Goal: Information Seeking & Learning: Learn about a topic

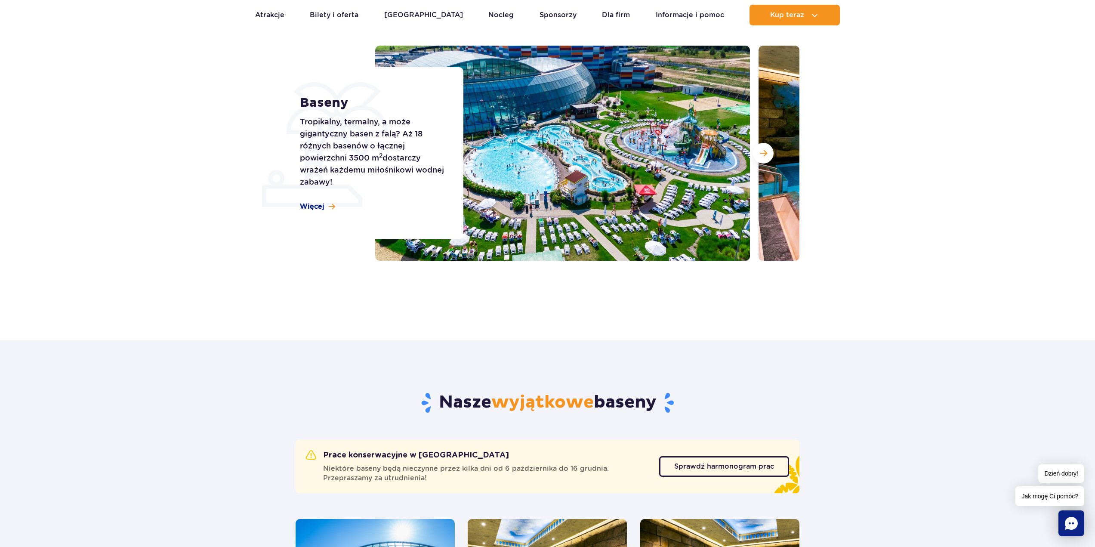
scroll to position [258, 0]
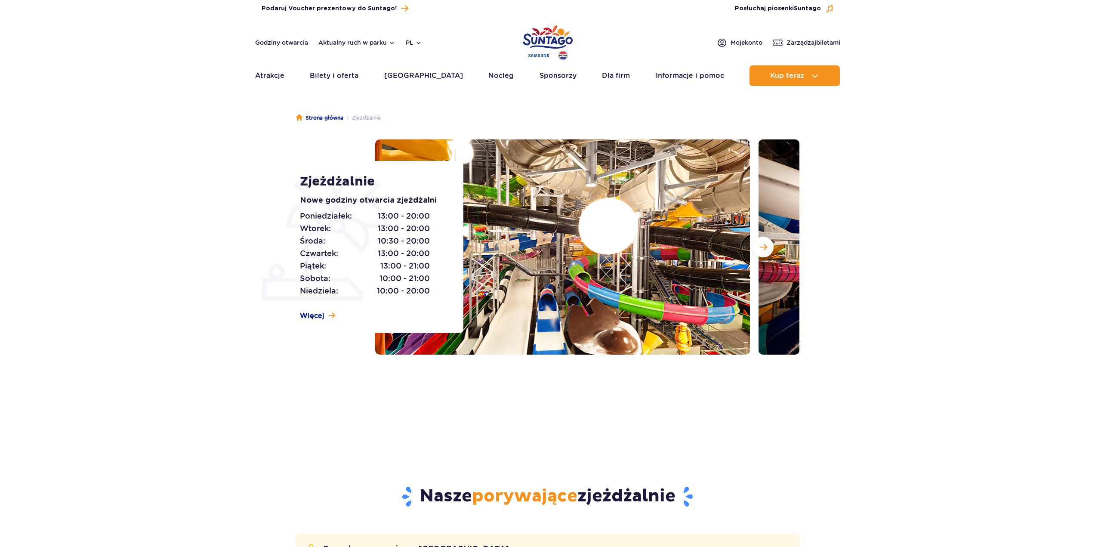
drag, startPoint x: 512, startPoint y: 320, endPoint x: 505, endPoint y: 320, distance: 6.9
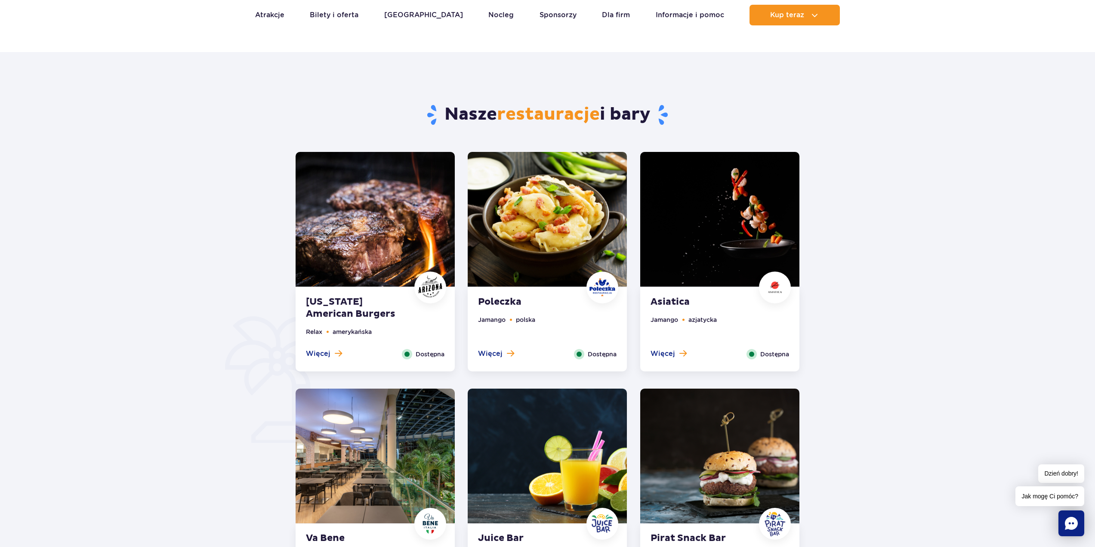
scroll to position [258, 0]
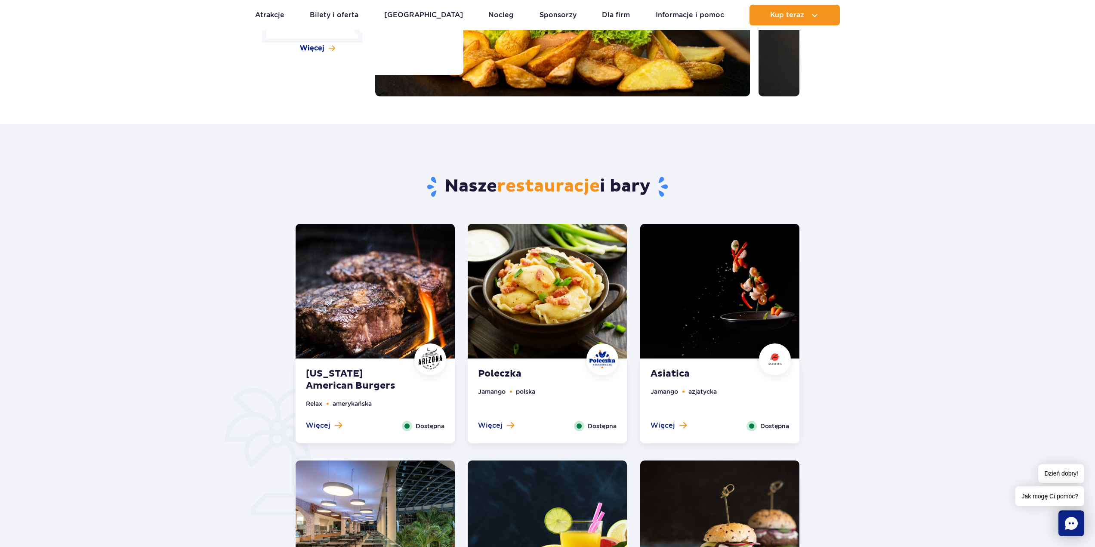
click at [381, 293] on img at bounding box center [375, 291] width 159 height 135
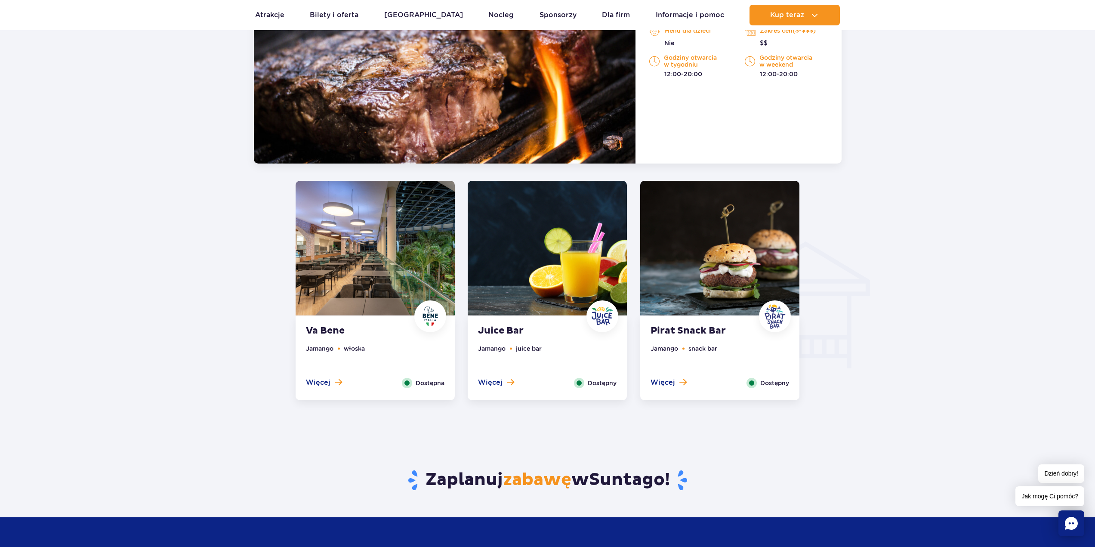
click at [712, 265] on img at bounding box center [719, 248] width 159 height 135
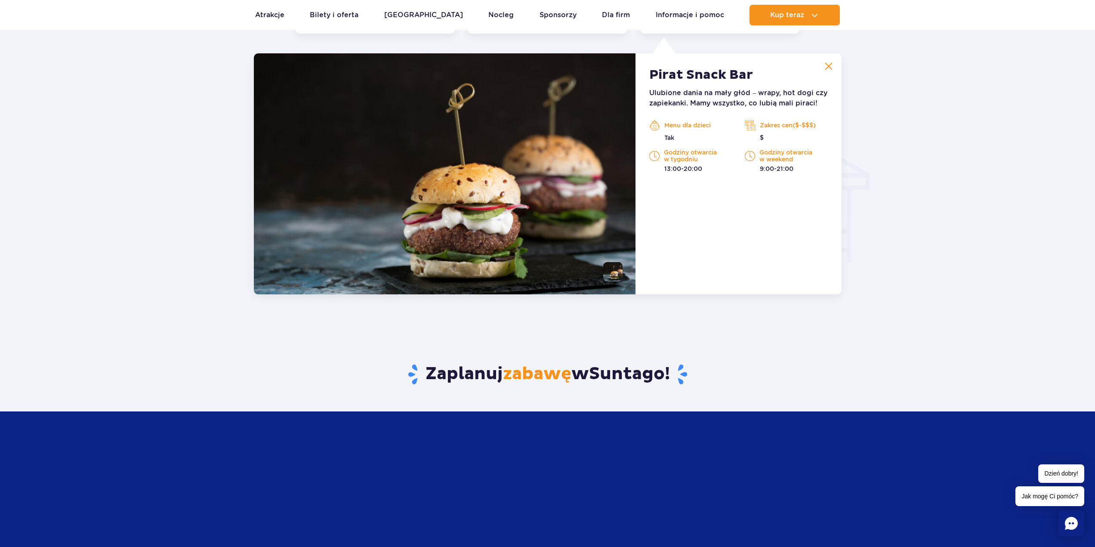
scroll to position [906, 0]
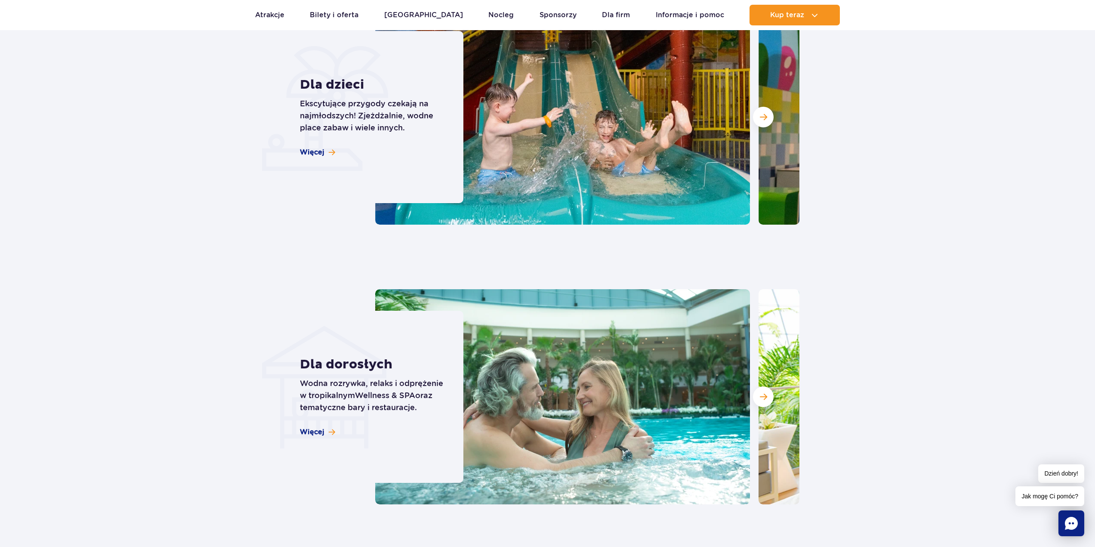
scroll to position [602, 0]
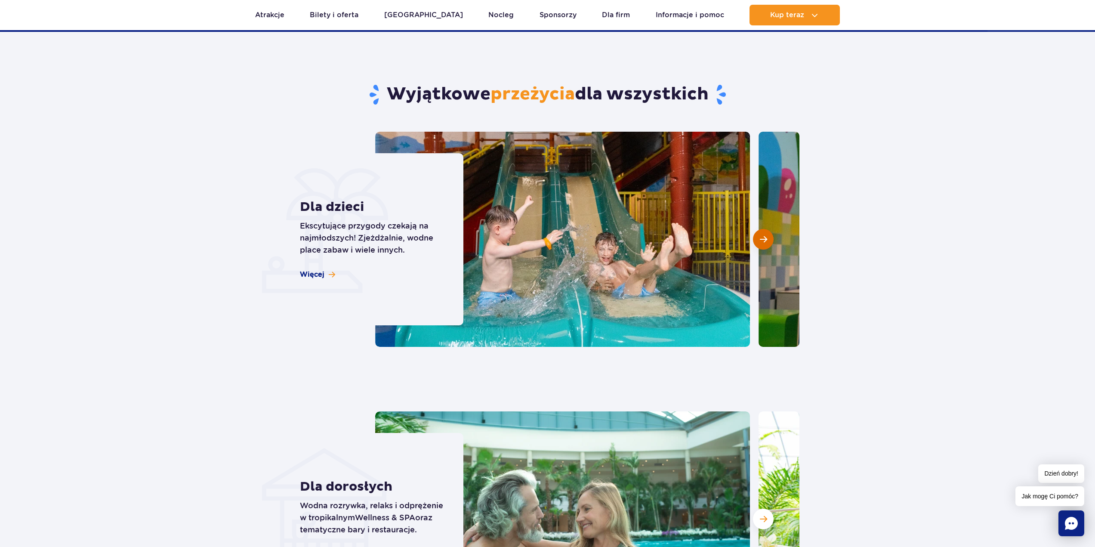
click at [765, 244] on button "Następny slajd" at bounding box center [763, 239] width 21 height 21
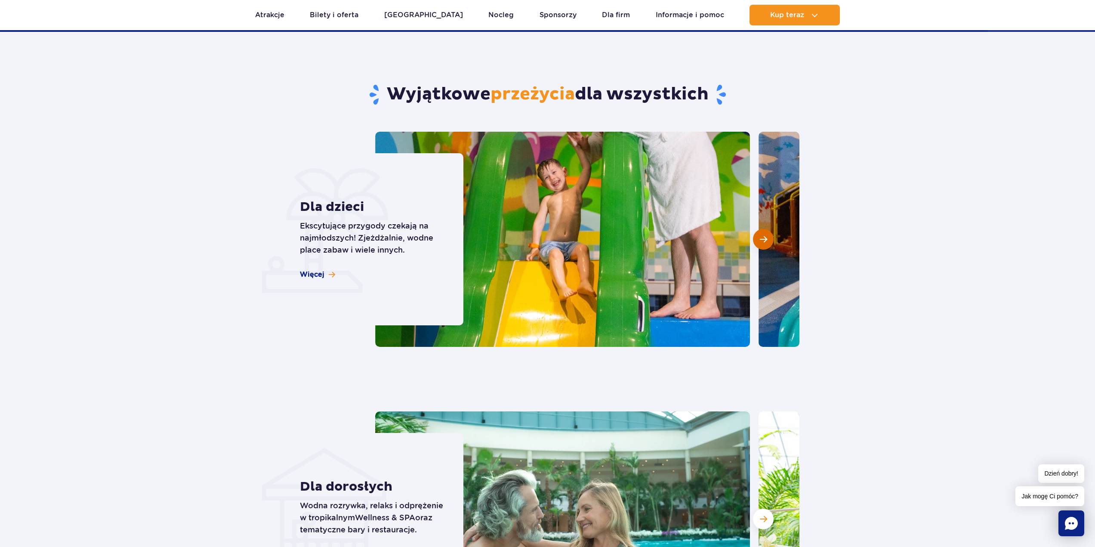
click at [765, 244] on button "Następny slajd" at bounding box center [763, 239] width 21 height 21
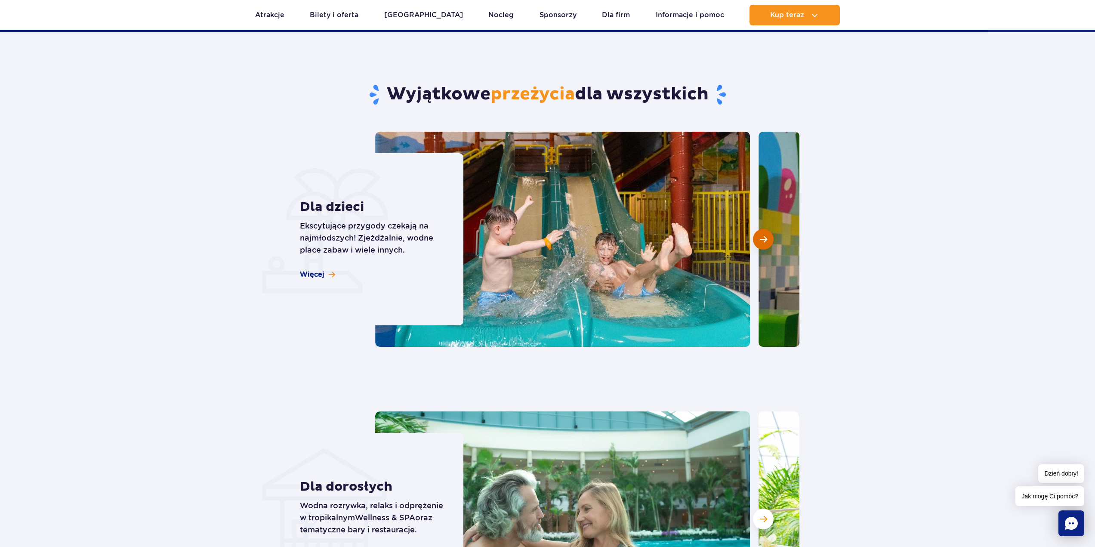
click at [765, 244] on button "Następny slajd" at bounding box center [763, 239] width 21 height 21
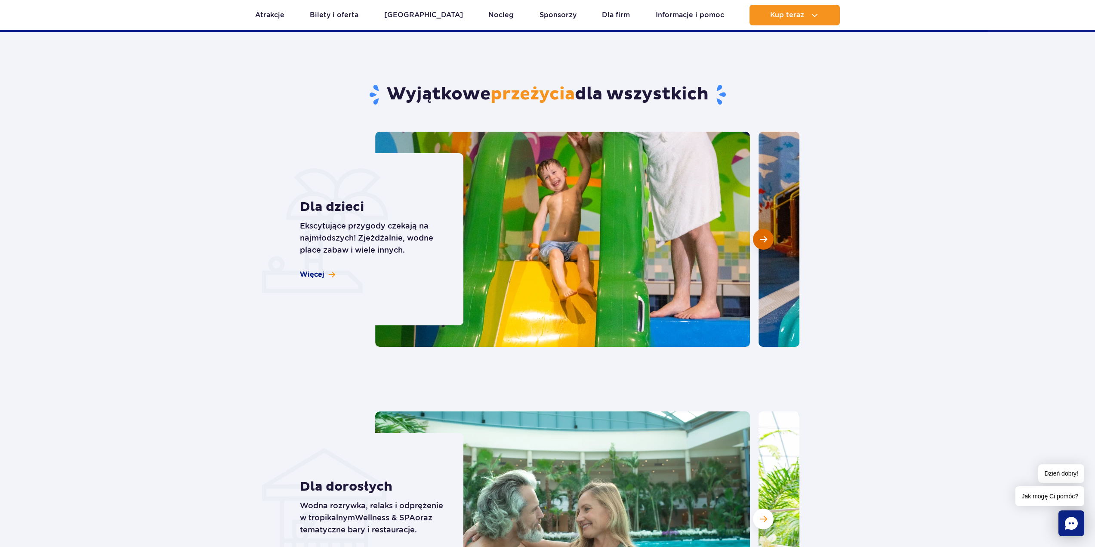
click at [764, 247] on button "Następny slajd" at bounding box center [763, 239] width 21 height 21
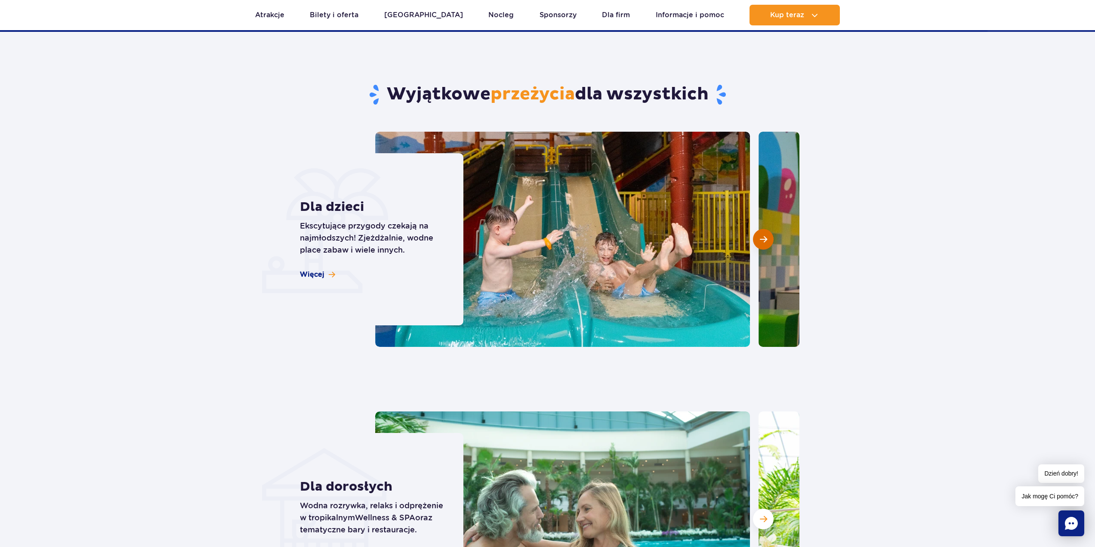
click at [764, 247] on button "Następny slajd" at bounding box center [763, 239] width 21 height 21
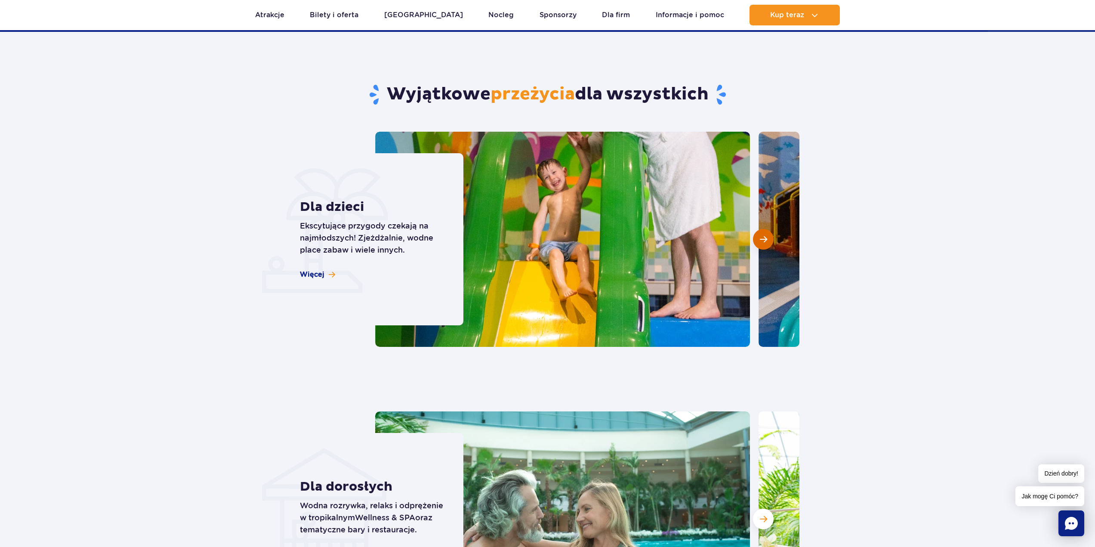
click at [767, 237] on span "Następny slajd" at bounding box center [763, 239] width 7 height 8
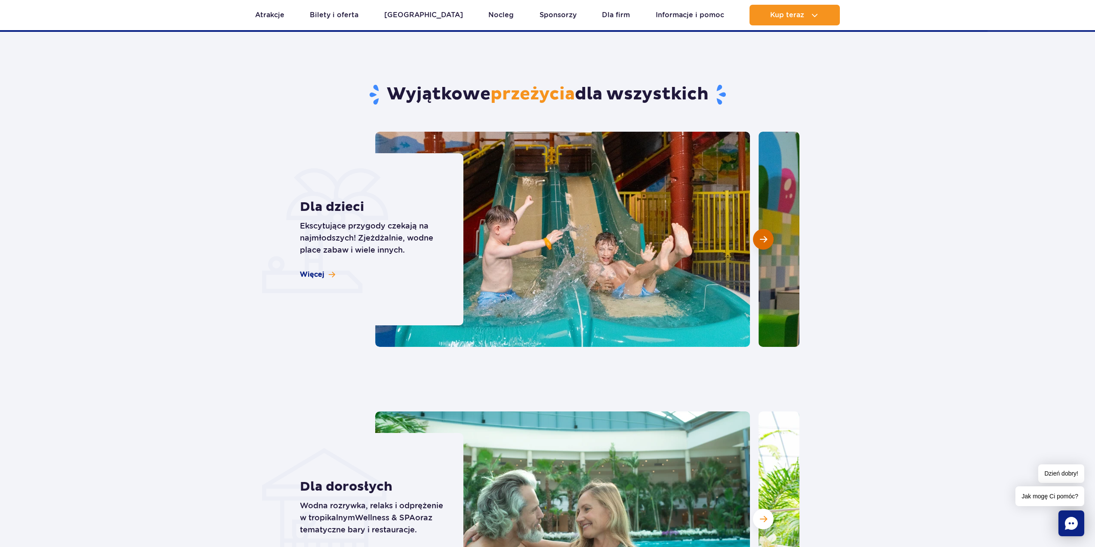
click at [766, 237] on span "Następny slajd" at bounding box center [763, 239] width 7 height 8
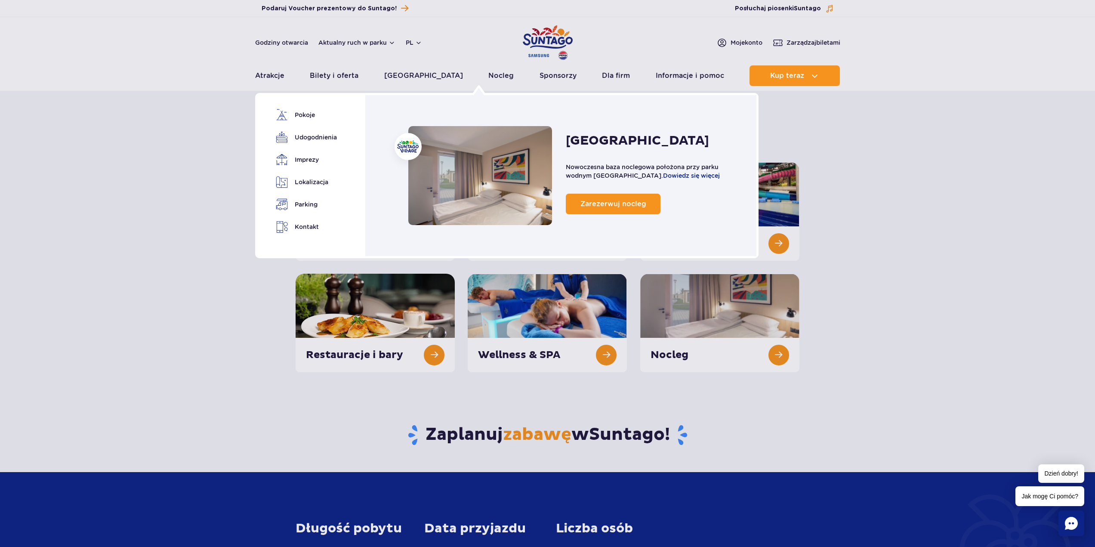
scroll to position [0, 0]
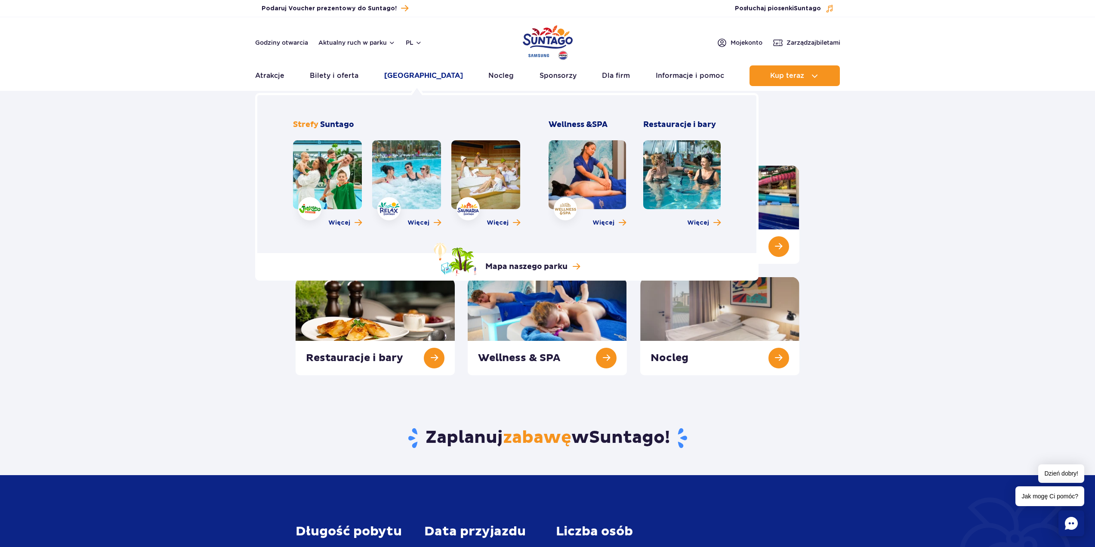
click at [401, 76] on link "[GEOGRAPHIC_DATA]" at bounding box center [423, 75] width 79 height 21
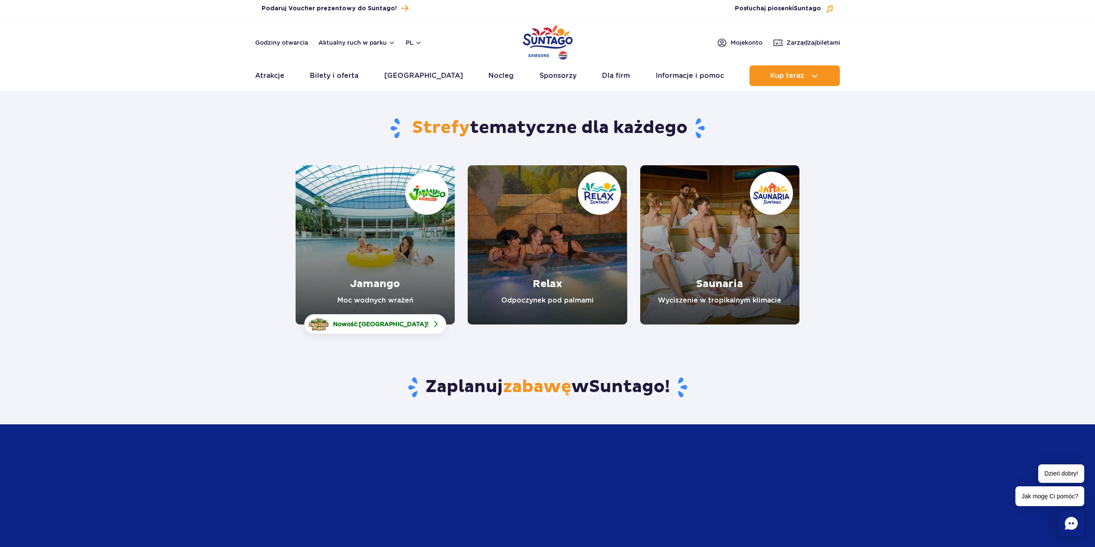
click at [404, 255] on link "Jamango" at bounding box center [375, 244] width 159 height 159
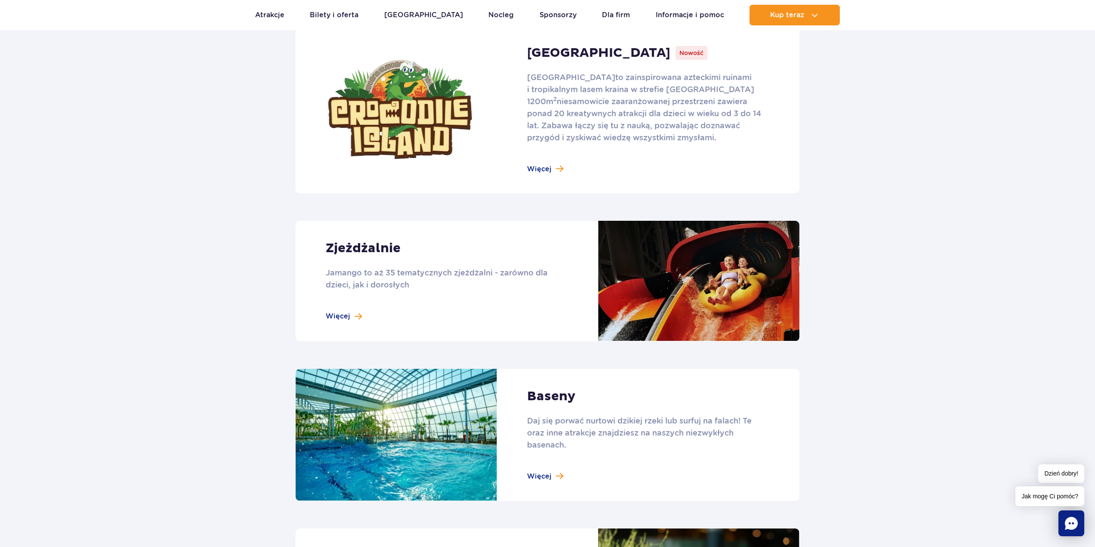
scroll to position [602, 0]
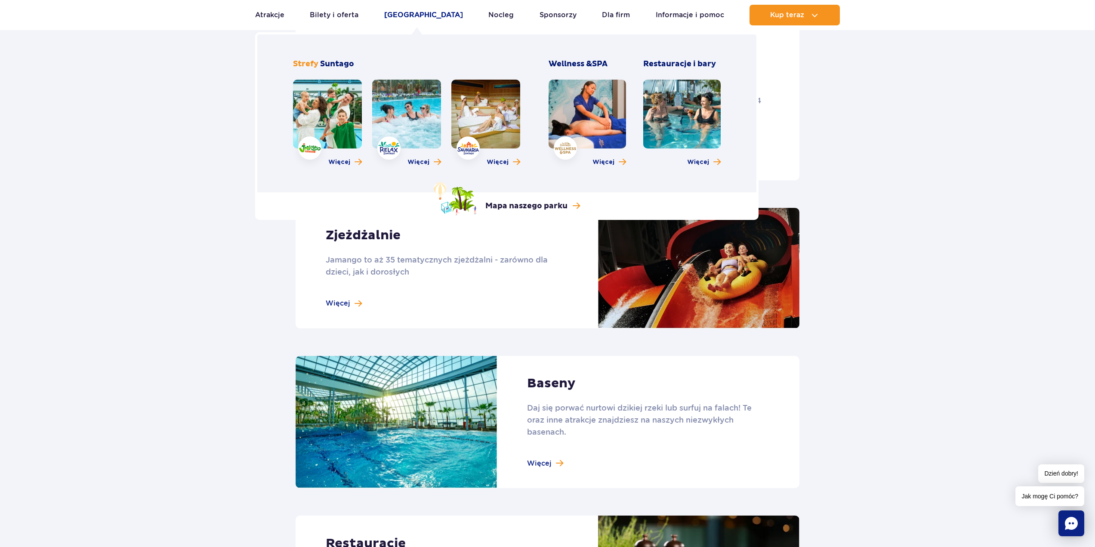
click at [415, 23] on link "[GEOGRAPHIC_DATA]" at bounding box center [423, 15] width 79 height 21
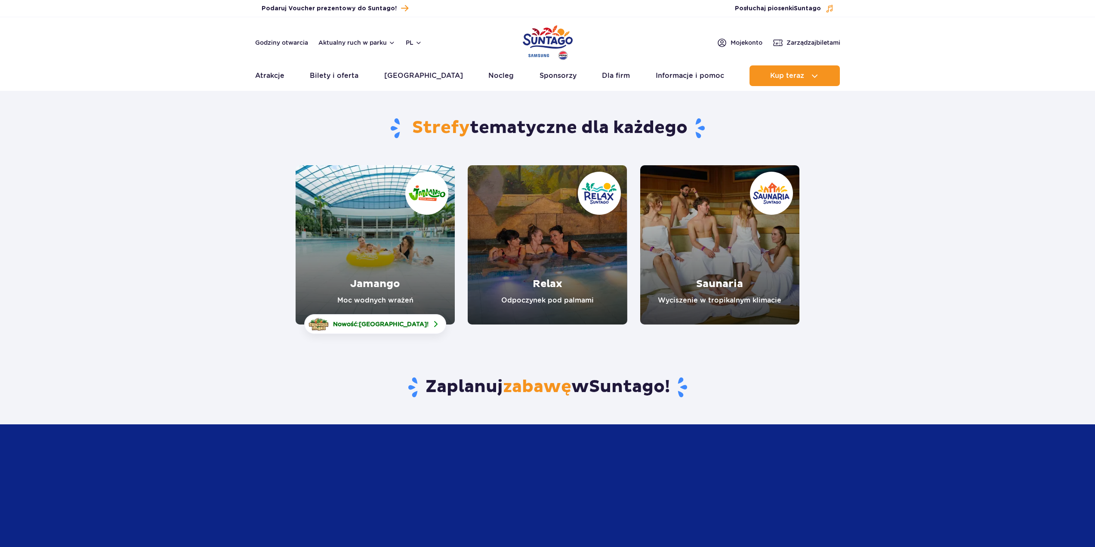
click at [369, 211] on link "Jamango" at bounding box center [375, 244] width 159 height 159
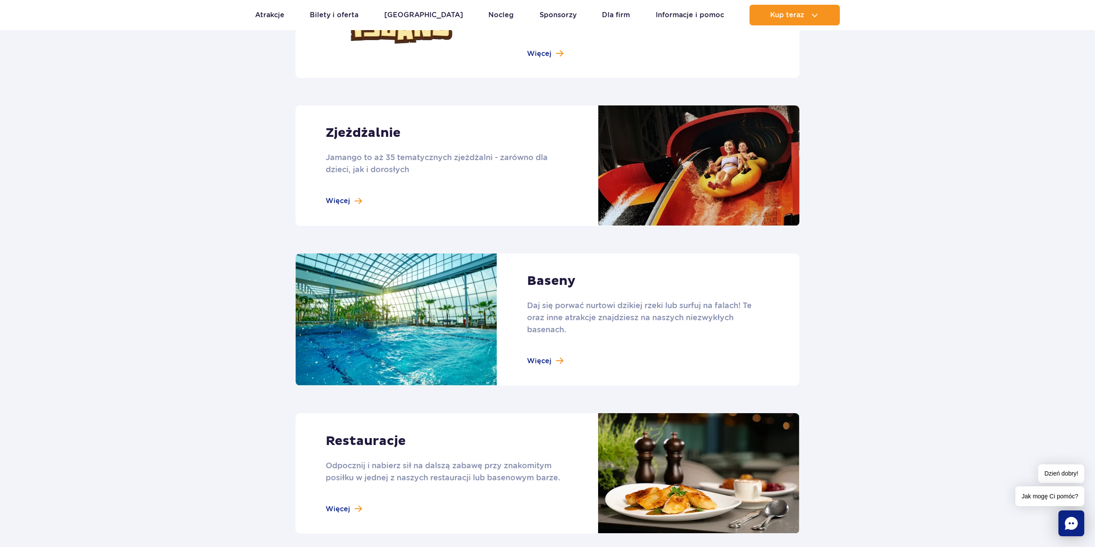
scroll to position [688, 0]
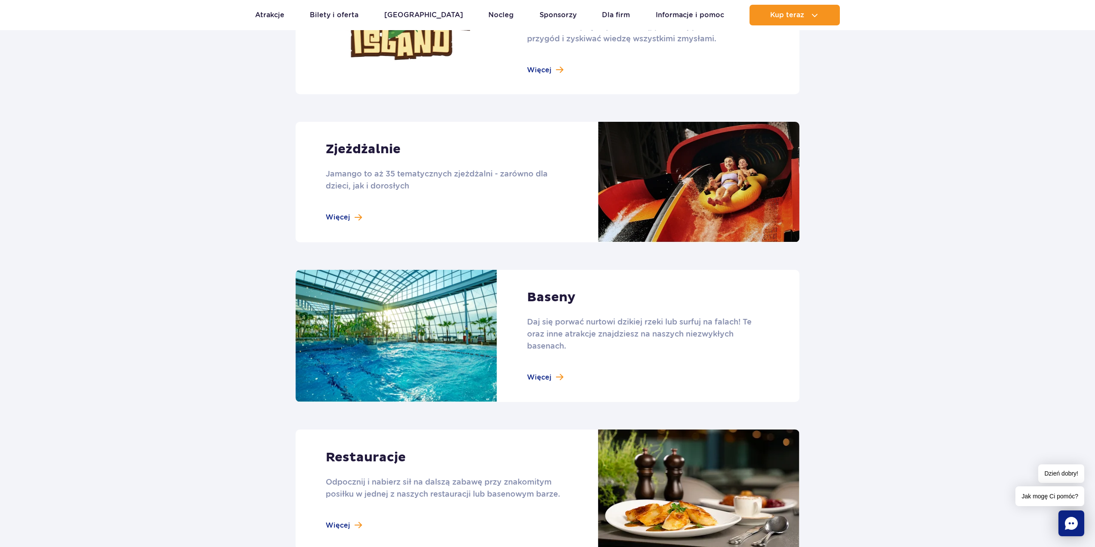
click at [348, 213] on link at bounding box center [548, 182] width 504 height 120
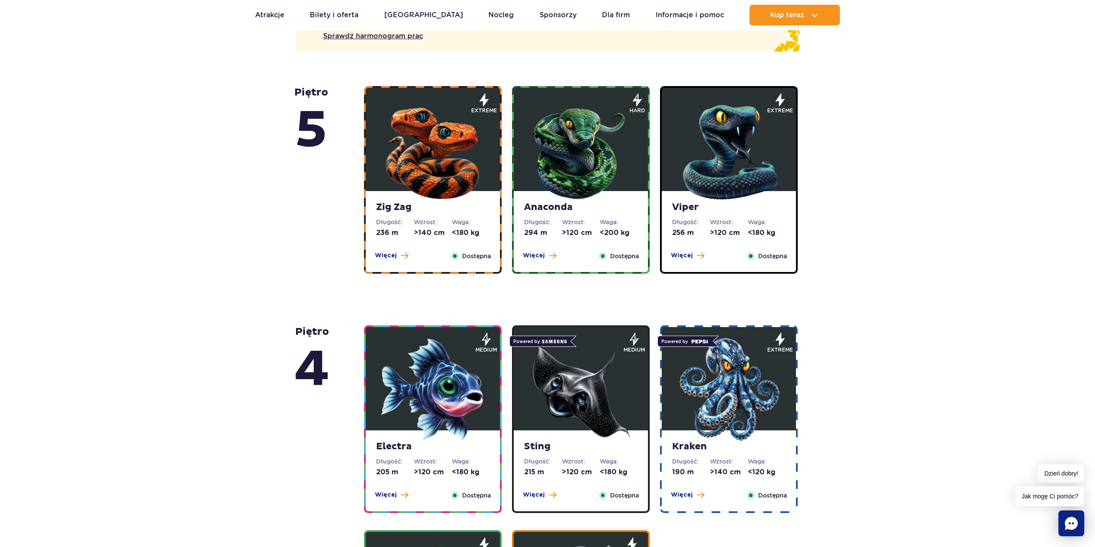
scroll to position [516, 0]
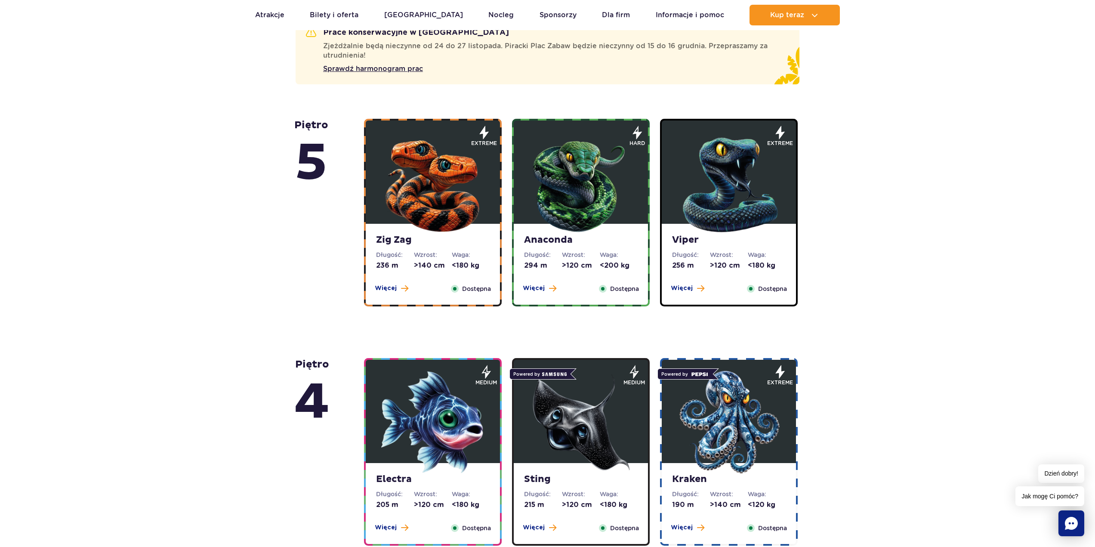
click at [452, 175] on img at bounding box center [432, 182] width 103 height 103
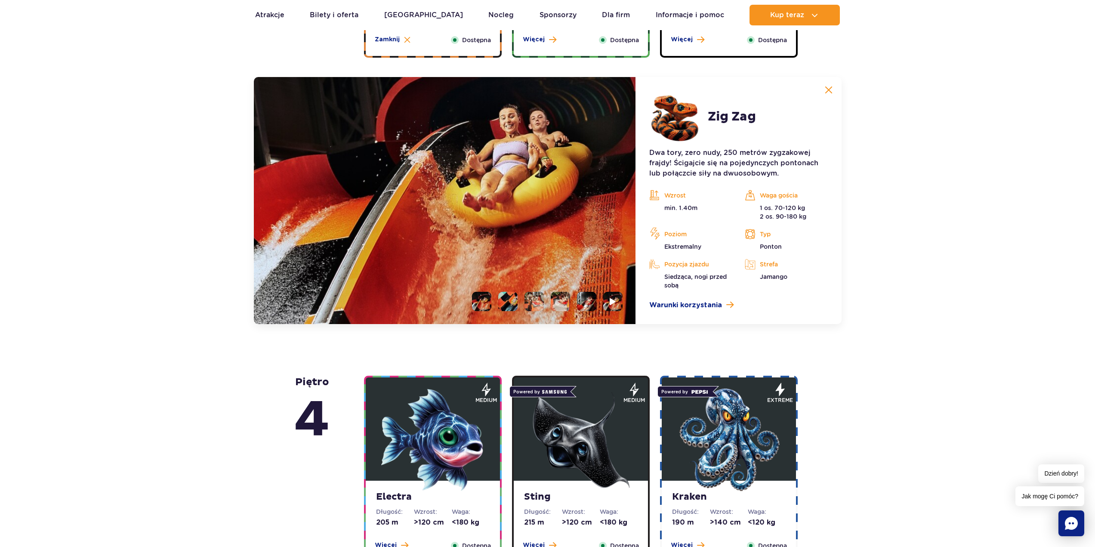
scroll to position [661, 0]
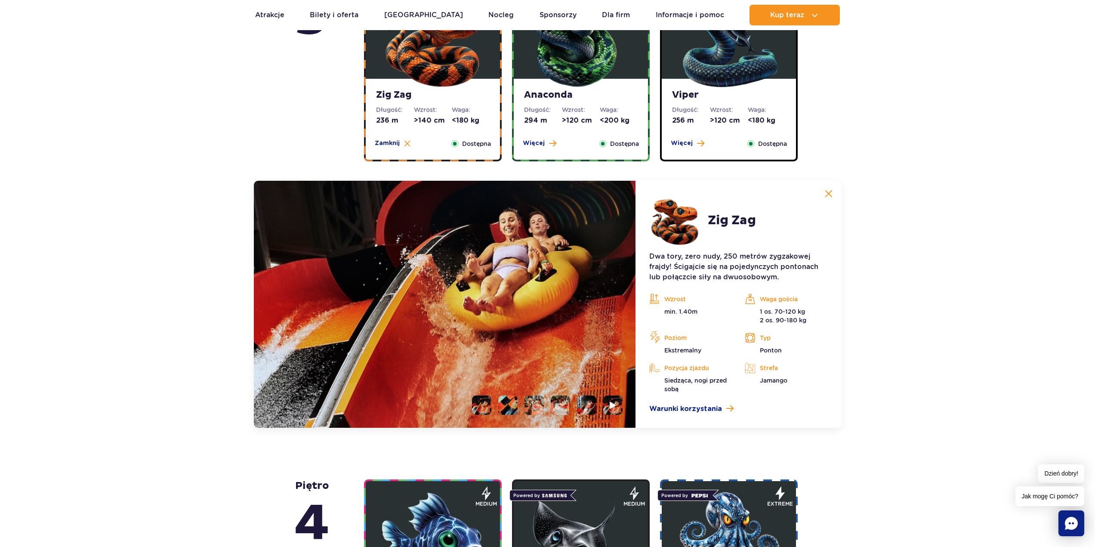
click at [506, 407] on li at bounding box center [507, 404] width 19 height 19
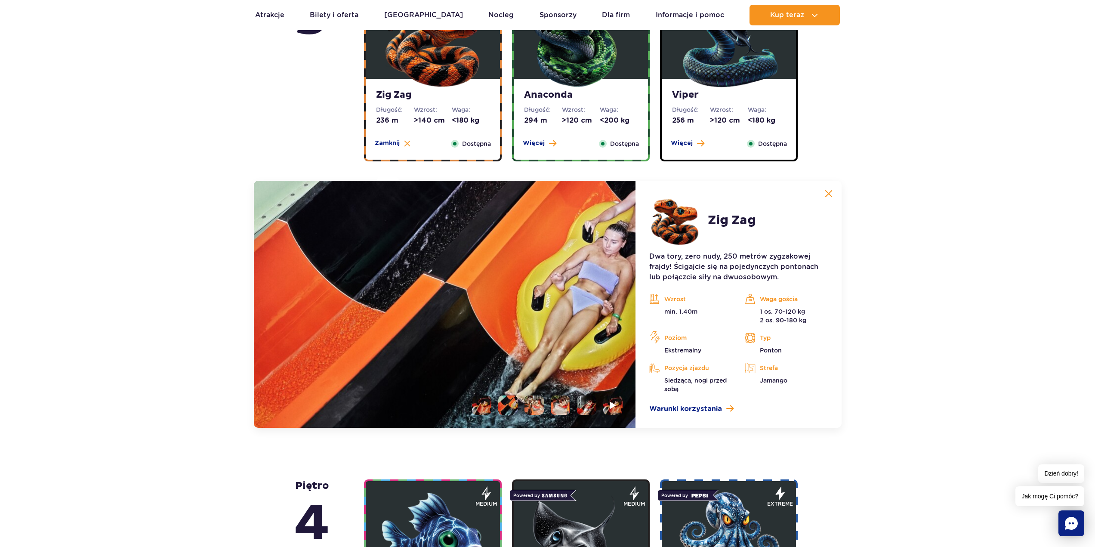
click at [530, 407] on li at bounding box center [533, 404] width 19 height 19
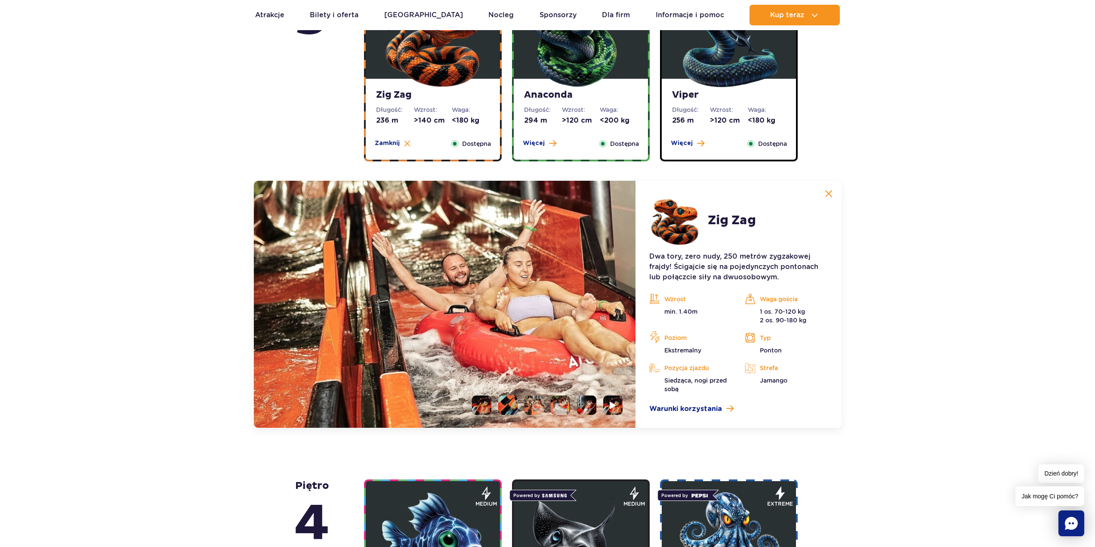
click at [561, 405] on li at bounding box center [560, 404] width 19 height 19
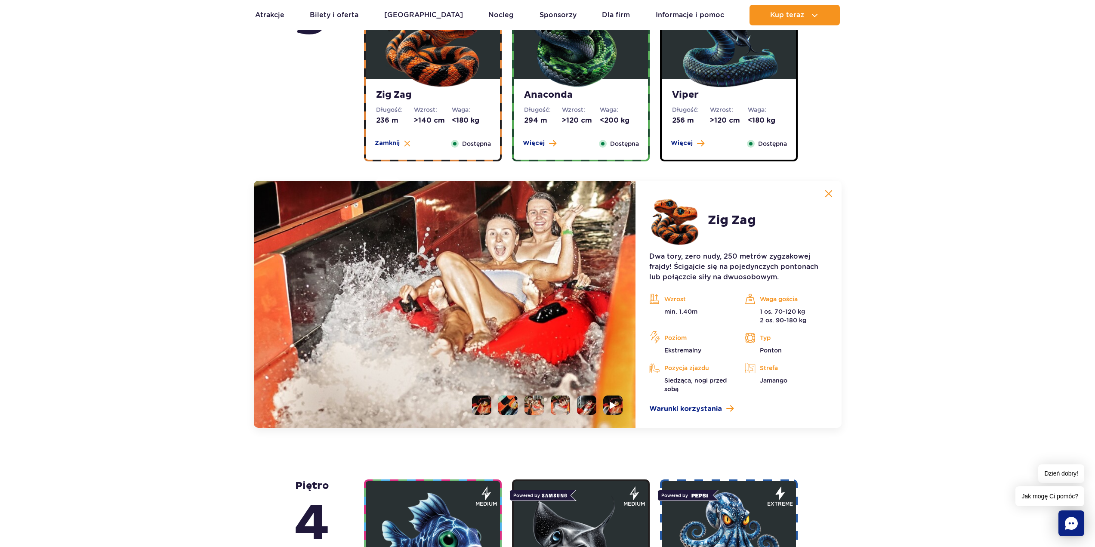
click at [569, 401] on img at bounding box center [560, 404] width 19 height 19
click at [587, 402] on li at bounding box center [586, 404] width 19 height 19
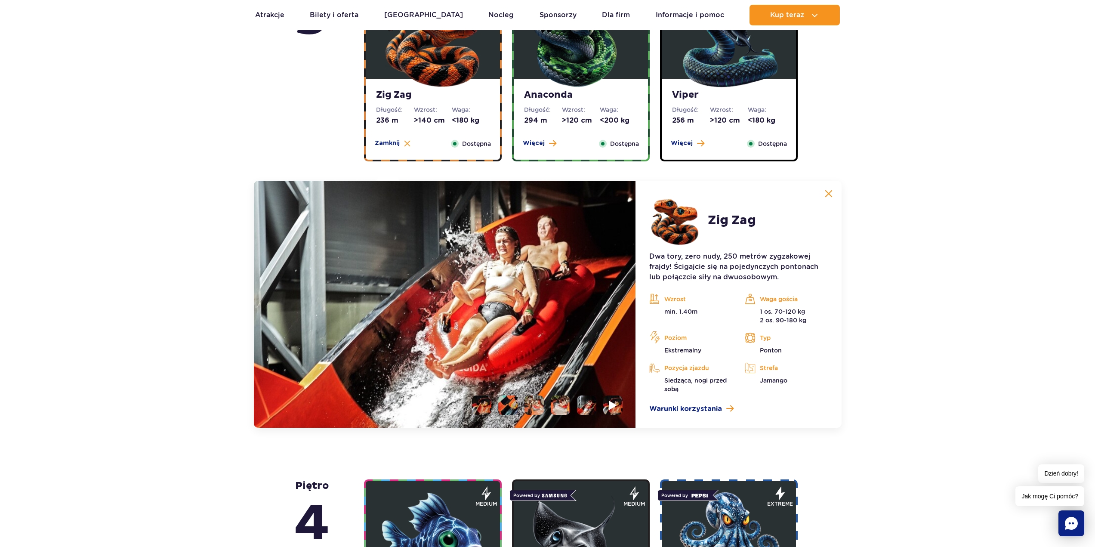
click at [605, 404] on li at bounding box center [612, 404] width 19 height 19
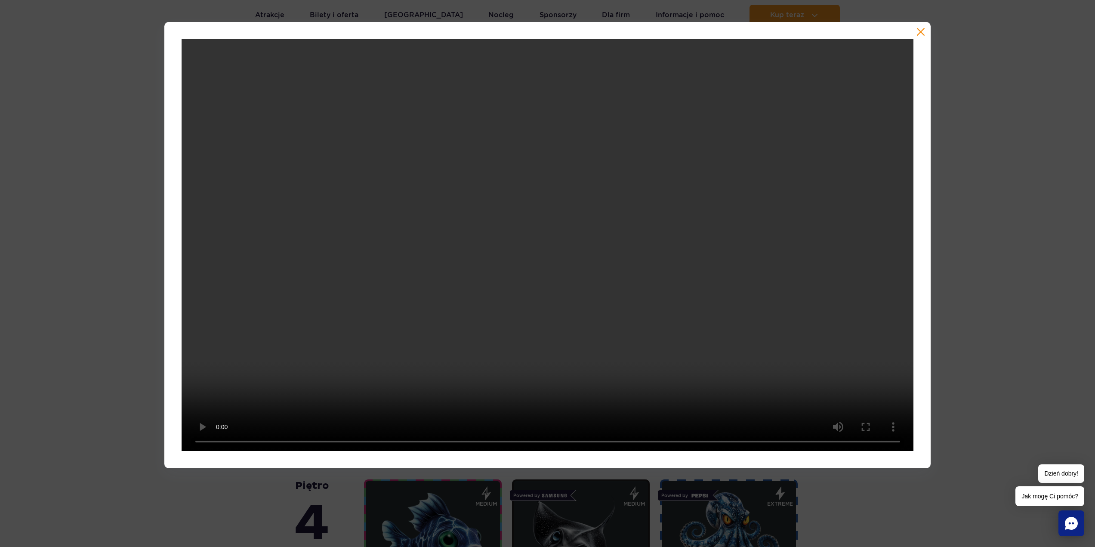
click at [1047, 361] on div at bounding box center [547, 245] width 1095 height 446
click at [995, 346] on div at bounding box center [547, 245] width 1095 height 446
click at [922, 32] on button "button" at bounding box center [920, 32] width 9 height 9
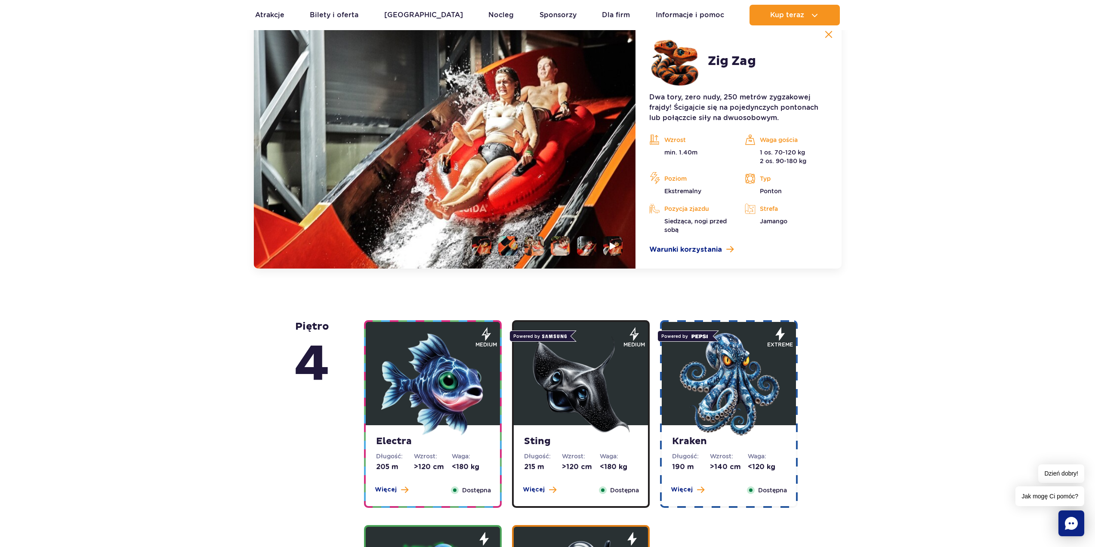
scroll to position [919, 0]
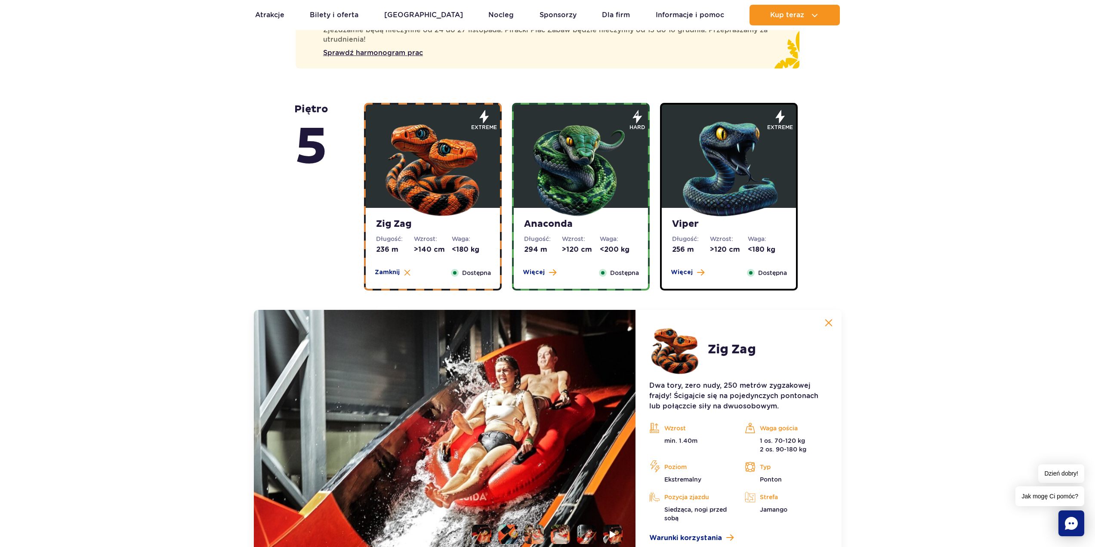
click at [578, 160] on img at bounding box center [580, 166] width 103 height 103
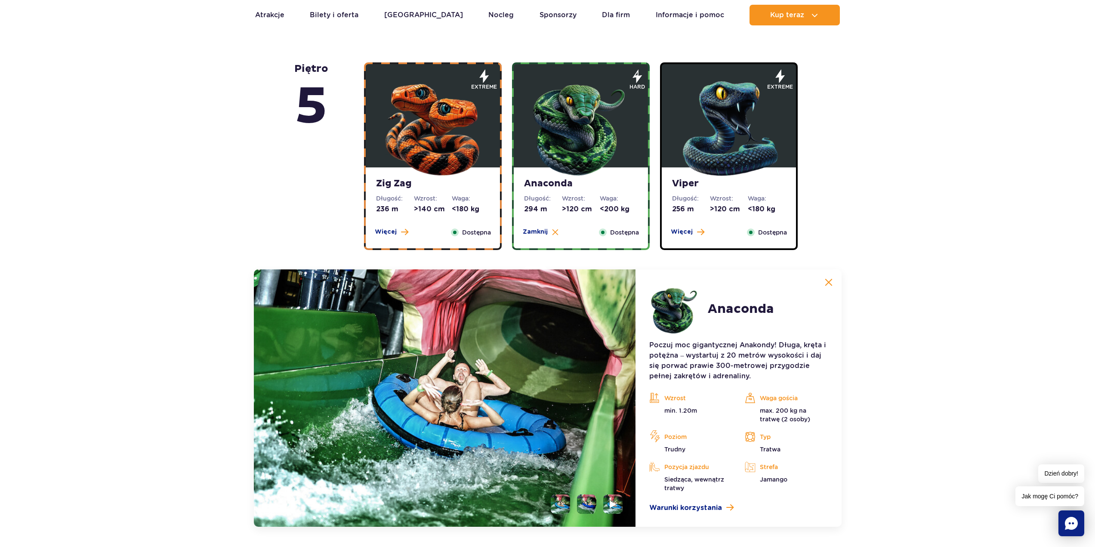
scroll to position [532, 0]
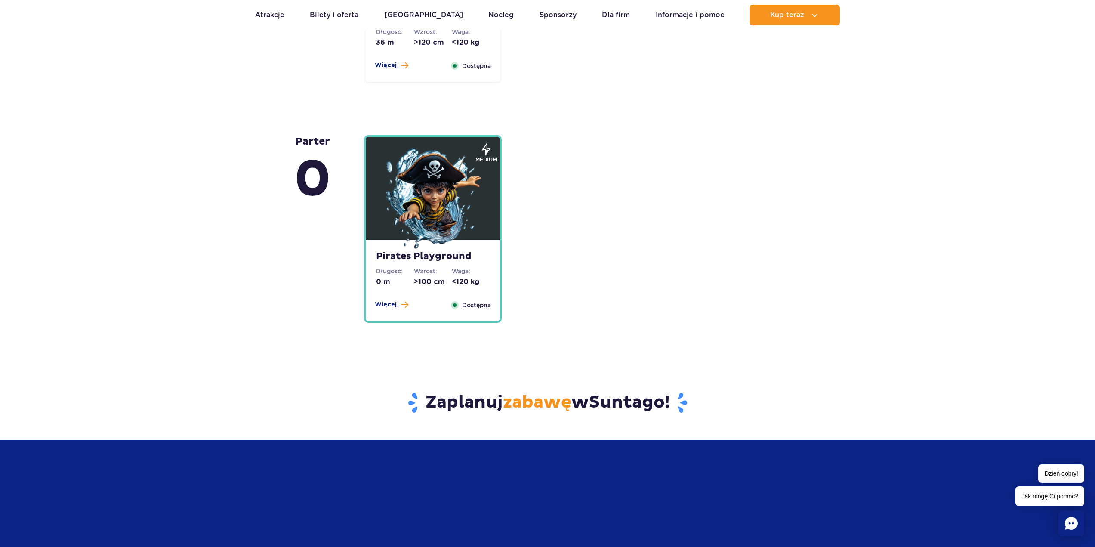
click at [425, 221] on img at bounding box center [432, 199] width 103 height 103
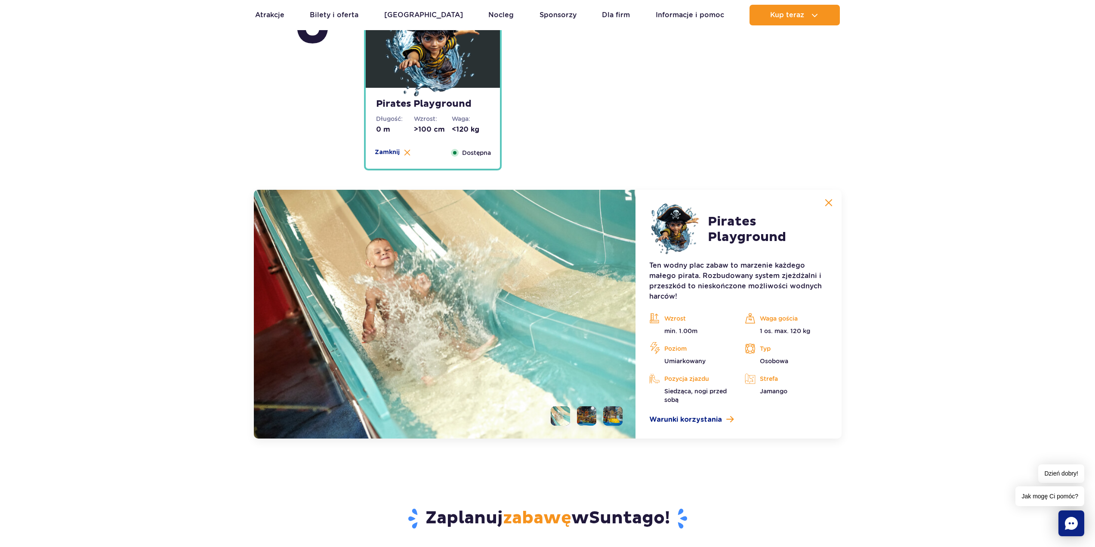
scroll to position [2224, 0]
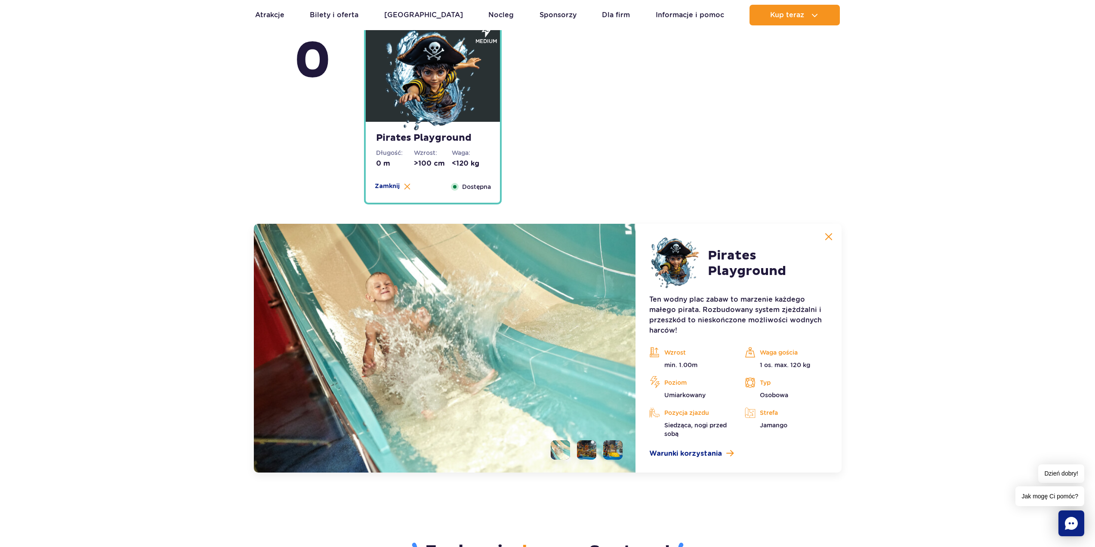
click at [583, 447] on li at bounding box center [586, 449] width 19 height 19
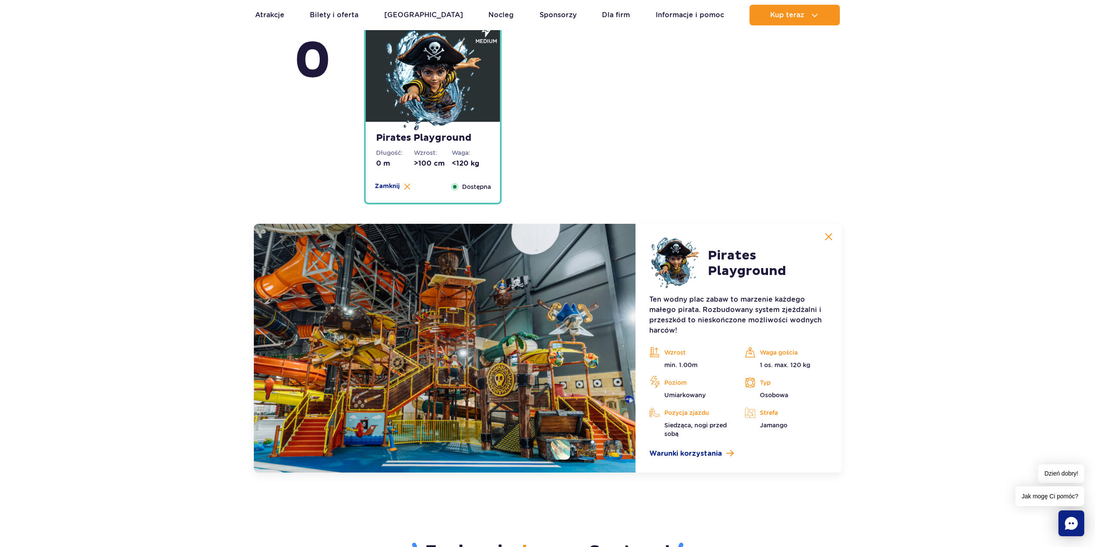
click at [603, 450] on ul at bounding box center [583, 449] width 79 height 19
click at [621, 445] on li at bounding box center [612, 449] width 19 height 19
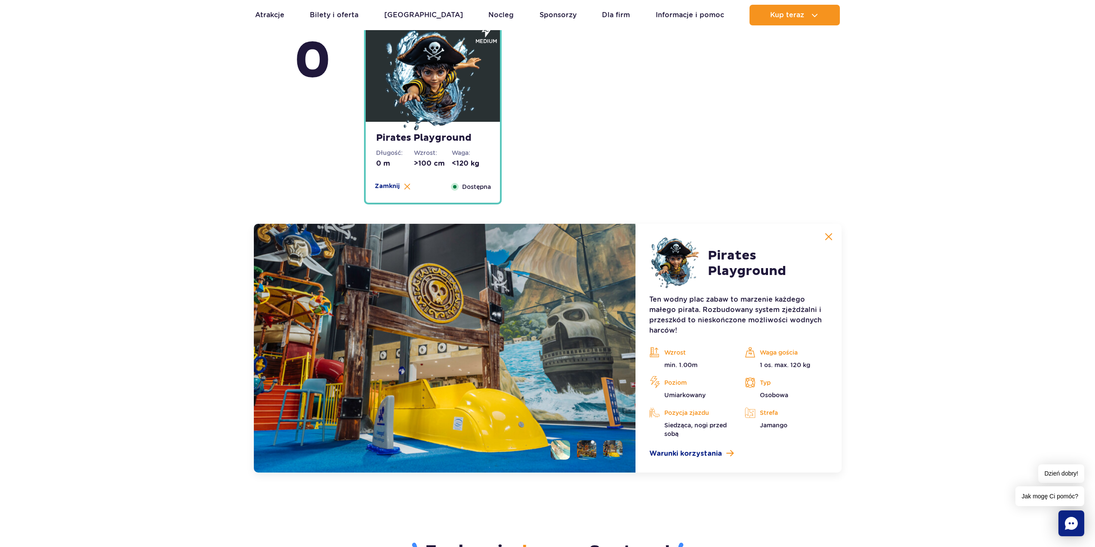
click at [566, 450] on li at bounding box center [560, 449] width 19 height 19
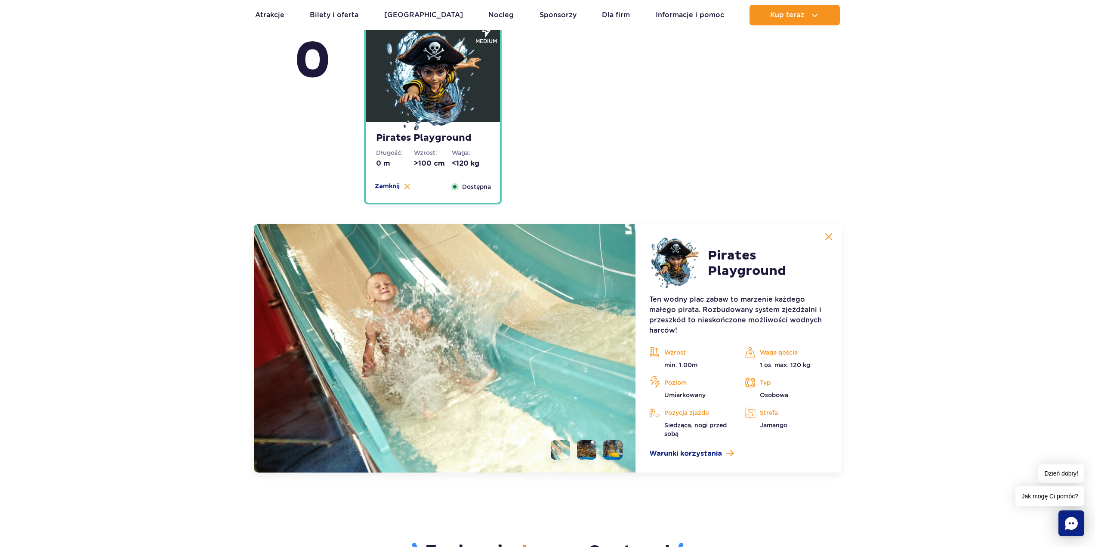
click at [612, 455] on li at bounding box center [612, 449] width 19 height 19
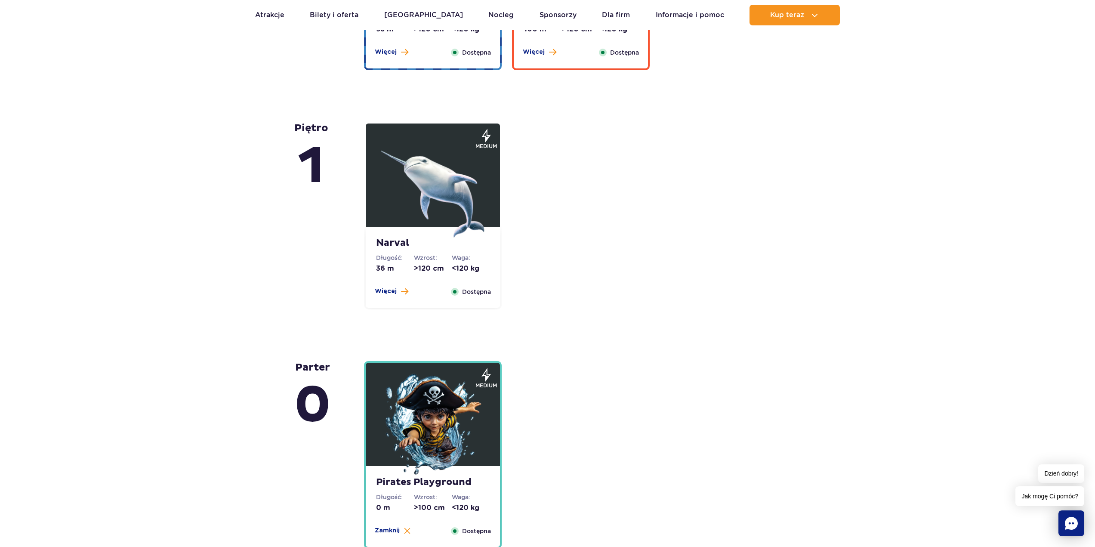
click at [419, 217] on img at bounding box center [432, 185] width 103 height 103
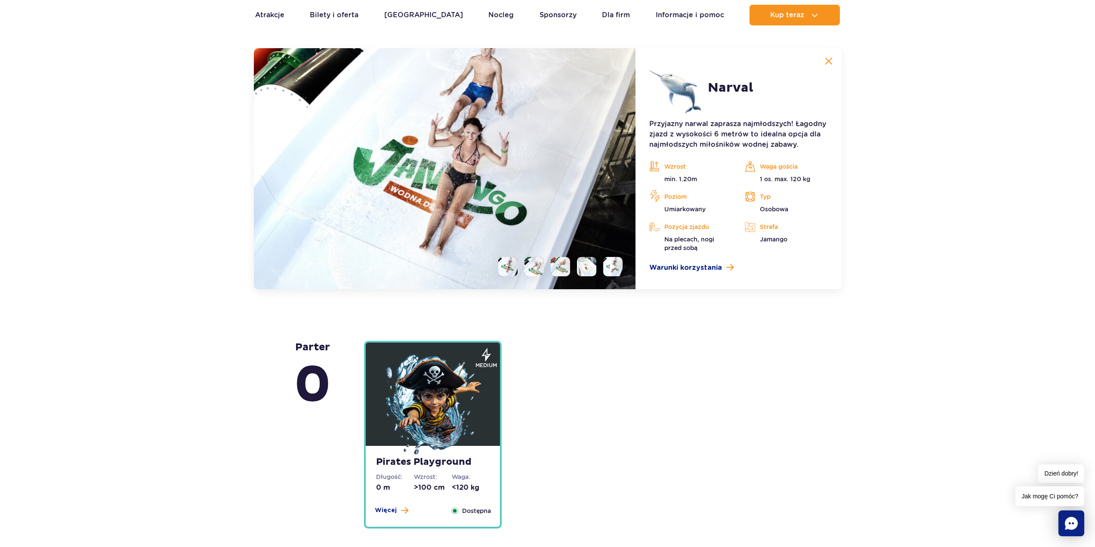
scroll to position [2156, 0]
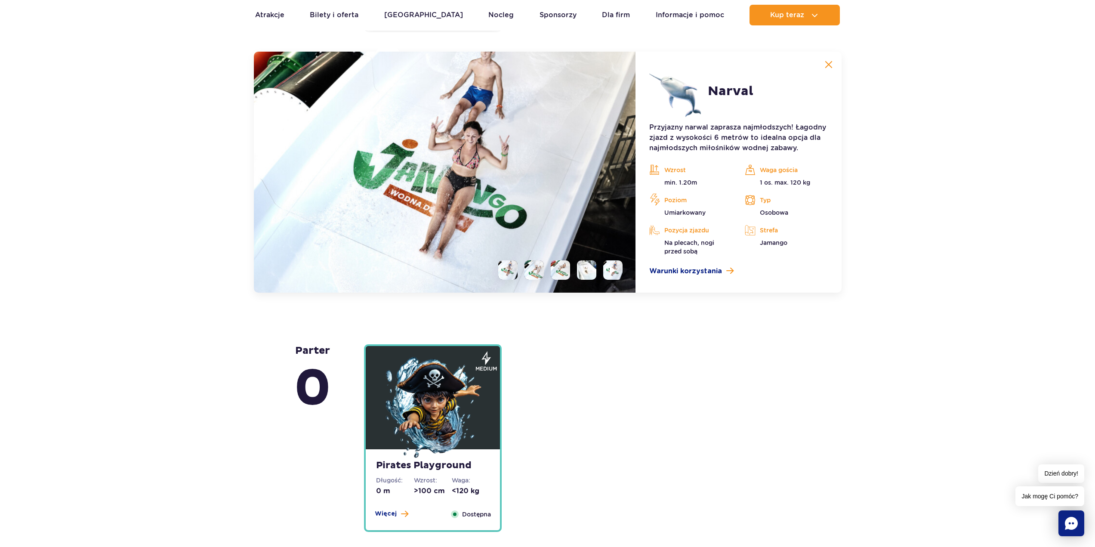
click at [533, 268] on li at bounding box center [533, 269] width 19 height 19
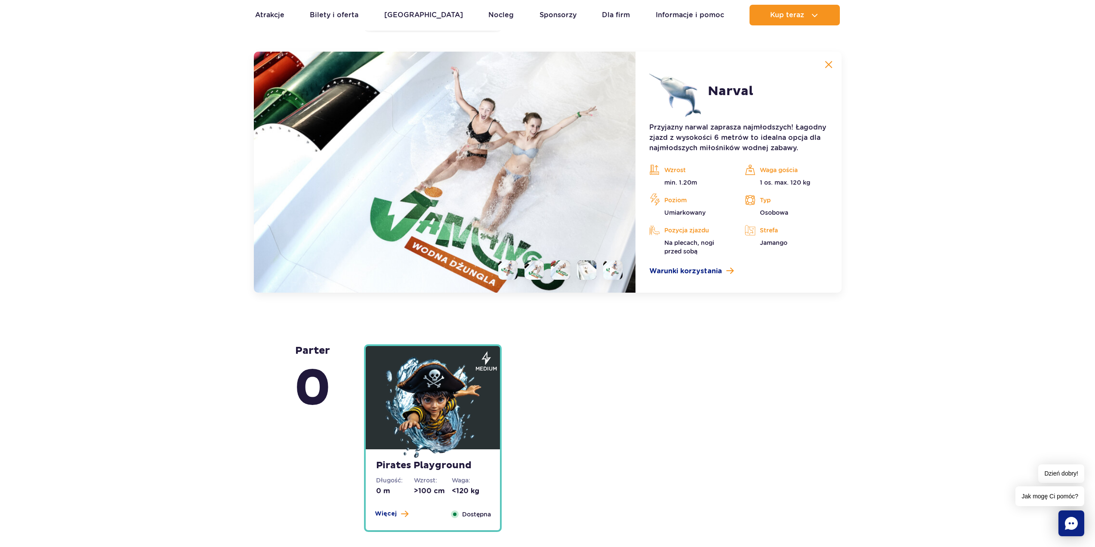
click at [562, 271] on li at bounding box center [560, 269] width 19 height 19
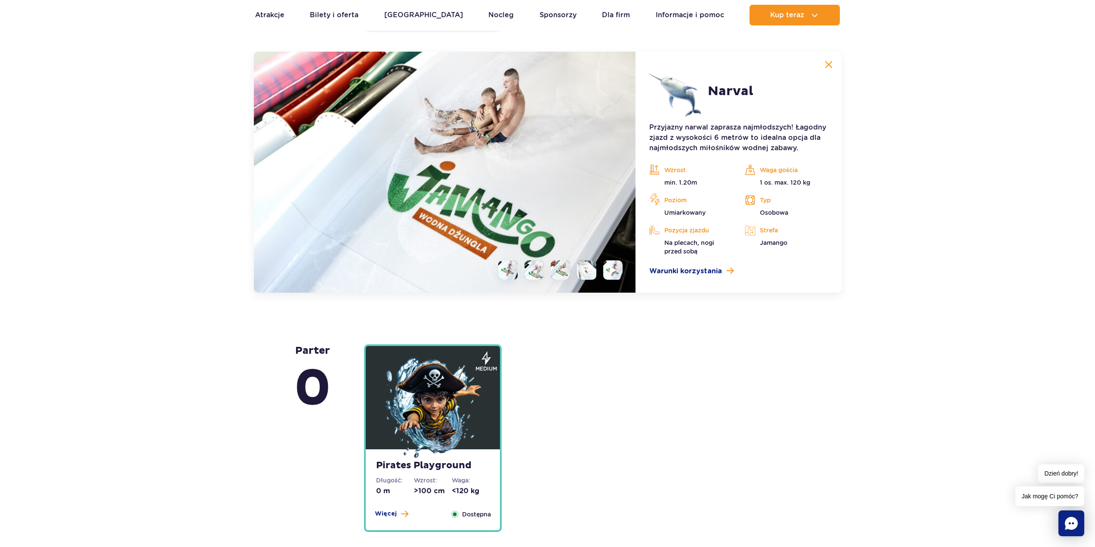
click at [581, 273] on li at bounding box center [586, 269] width 19 height 19
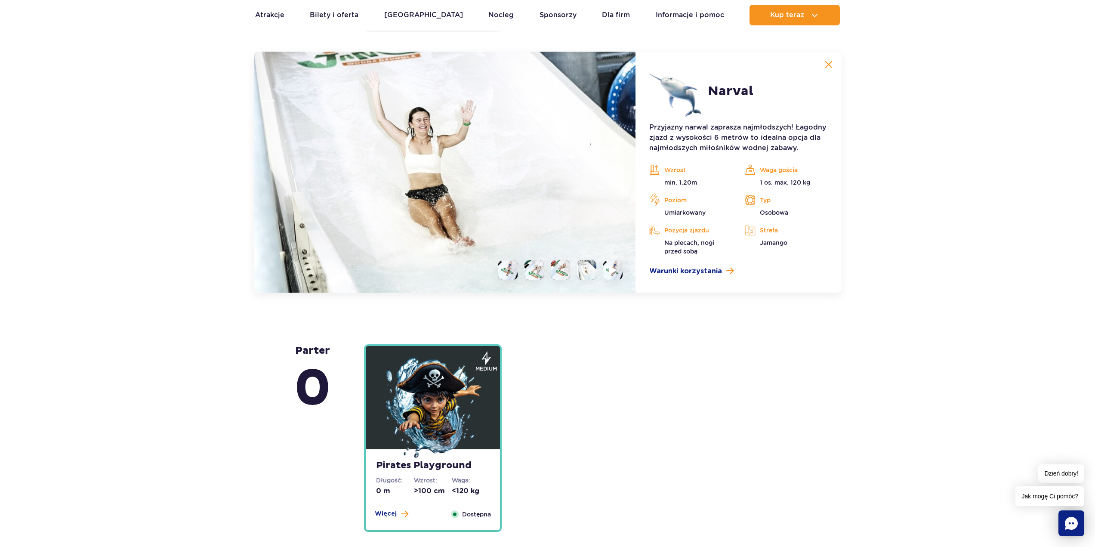
click at [608, 277] on li at bounding box center [612, 269] width 19 height 19
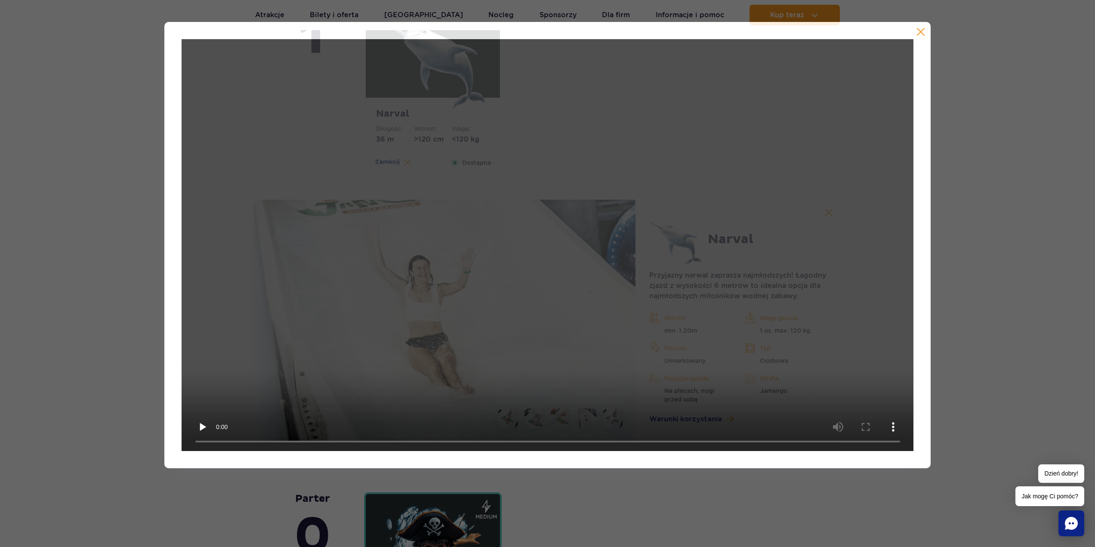
scroll to position [1941, 0]
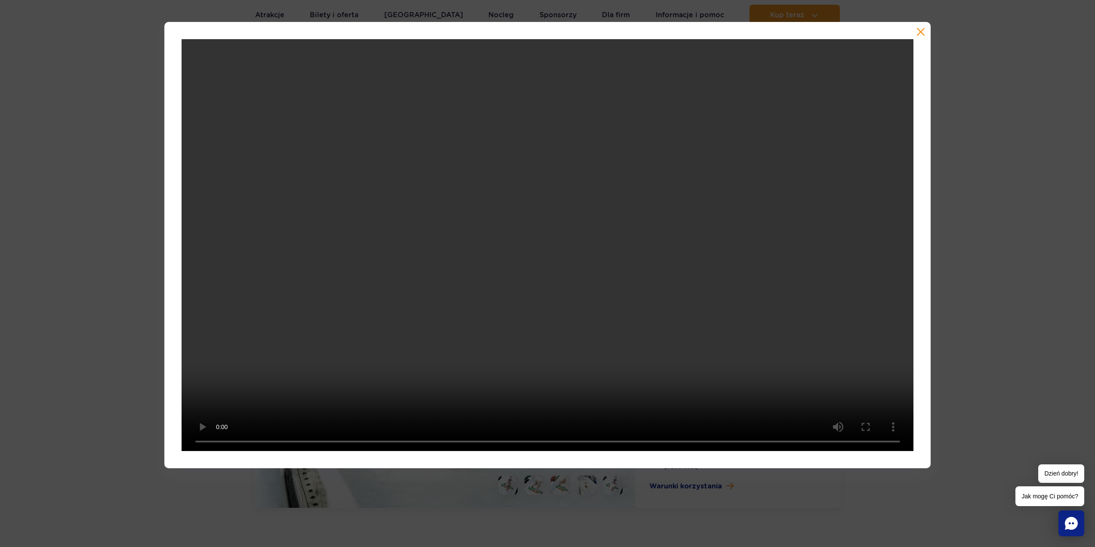
click at [939, 307] on div at bounding box center [547, 245] width 1095 height 446
click at [930, 301] on div at bounding box center [547, 245] width 767 height 446
click at [918, 34] on button "button" at bounding box center [920, 32] width 9 height 9
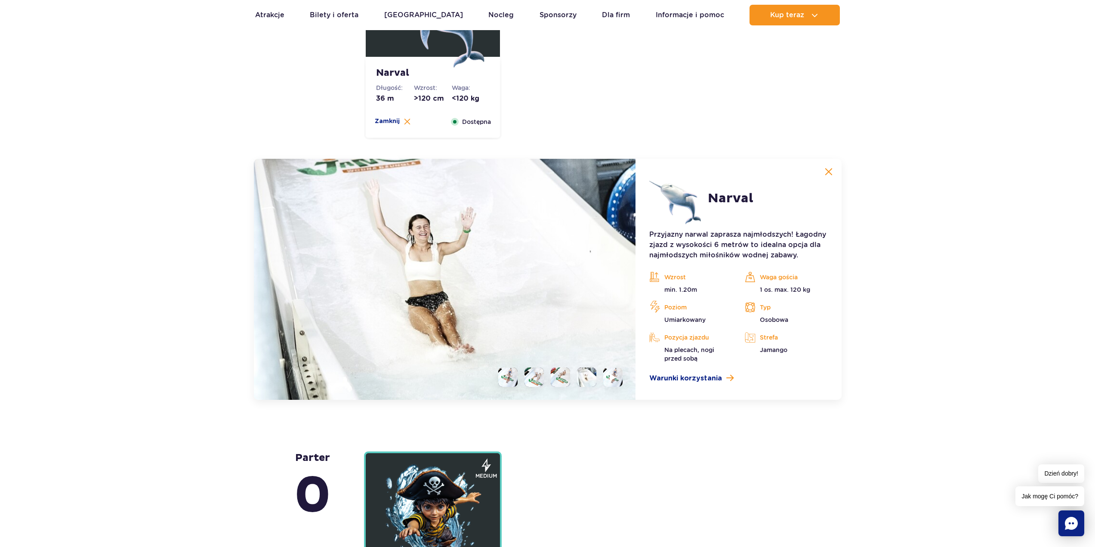
scroll to position [2070, 0]
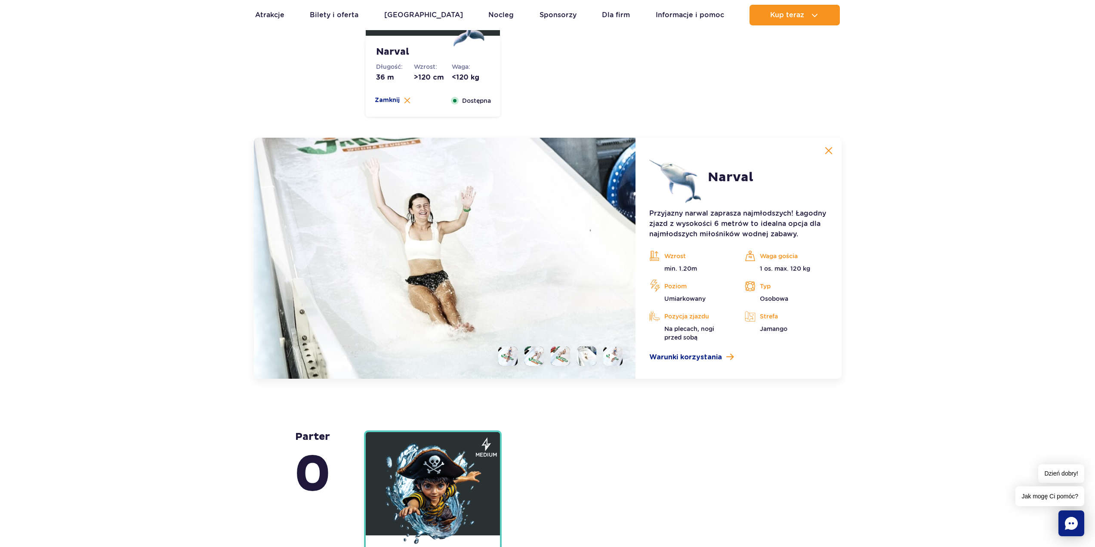
click at [610, 342] on img at bounding box center [445, 258] width 382 height 241
click at [614, 357] on img at bounding box center [613, 356] width 8 height 10
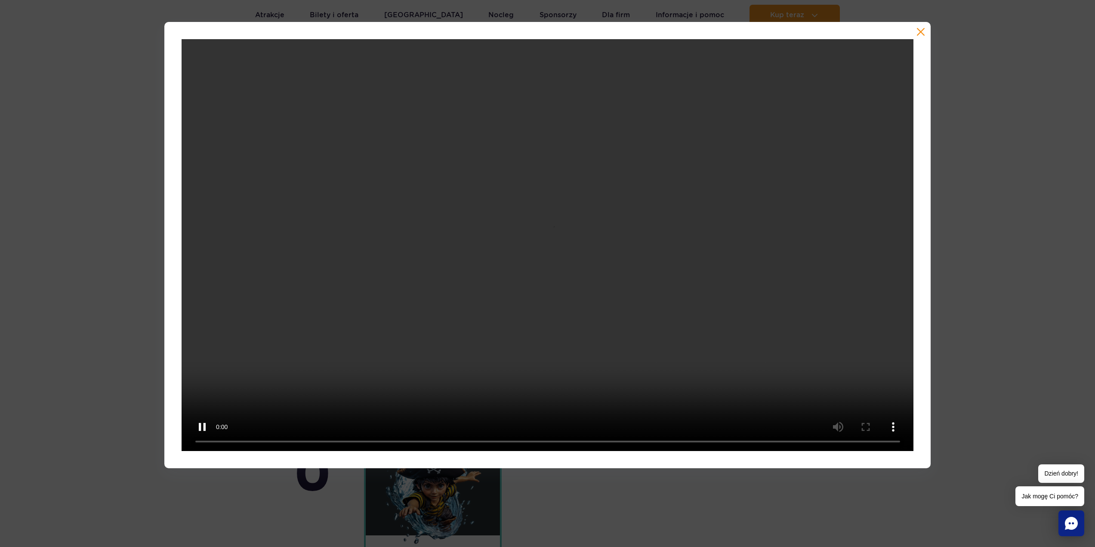
click at [962, 267] on div at bounding box center [547, 245] width 1095 height 446
click at [918, 33] on button "button" at bounding box center [920, 32] width 9 height 9
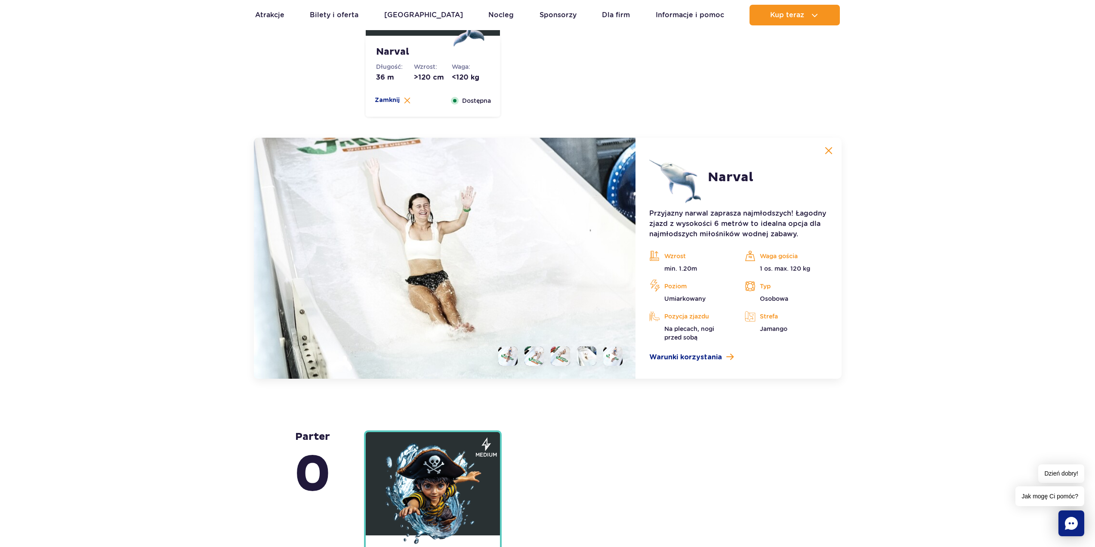
click at [591, 354] on img at bounding box center [586, 355] width 19 height 19
click at [567, 359] on li at bounding box center [560, 355] width 19 height 19
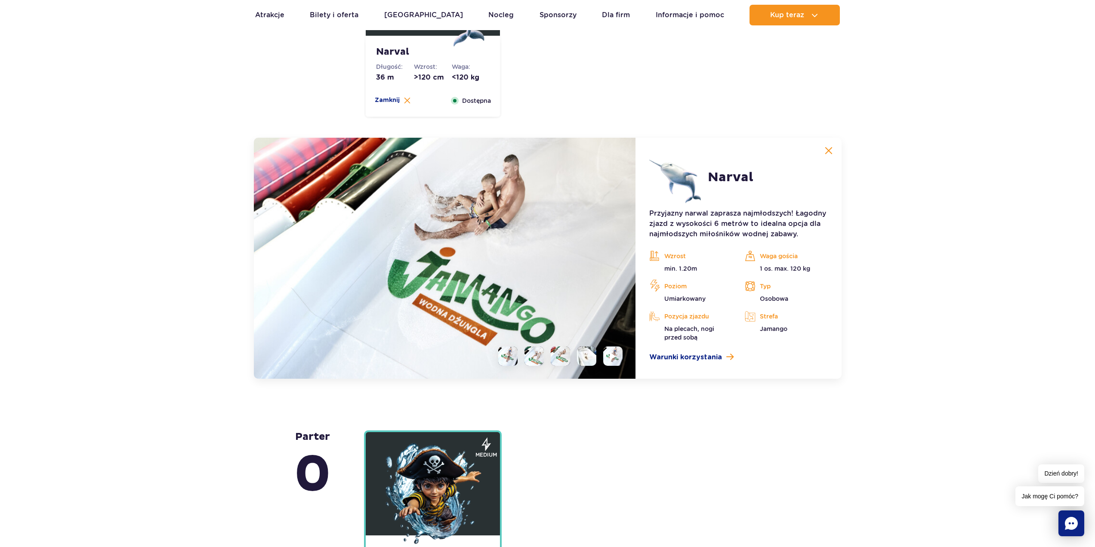
click at [538, 359] on li at bounding box center [533, 355] width 19 height 19
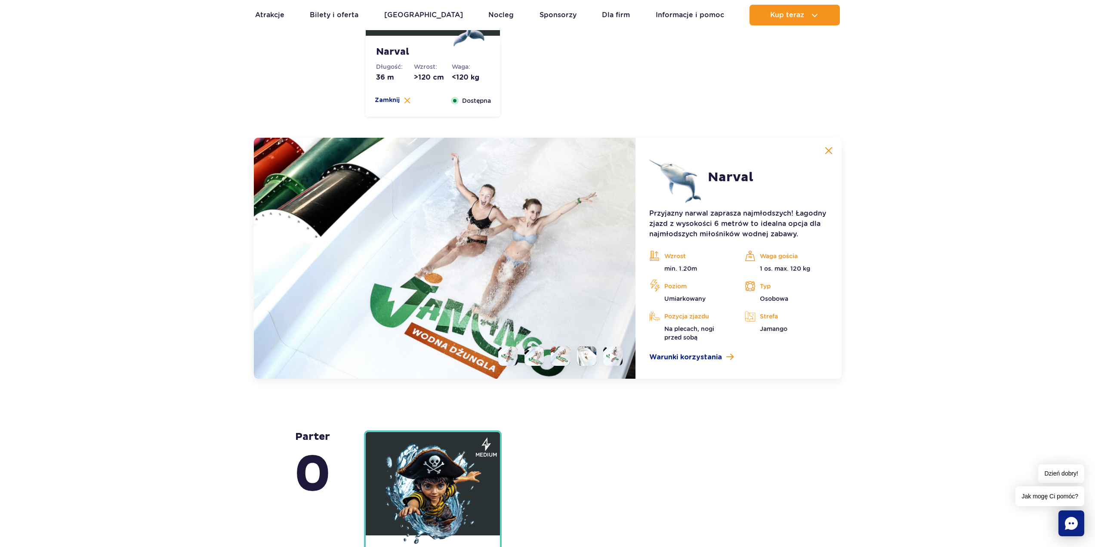
click at [511, 362] on li at bounding box center [507, 355] width 19 height 19
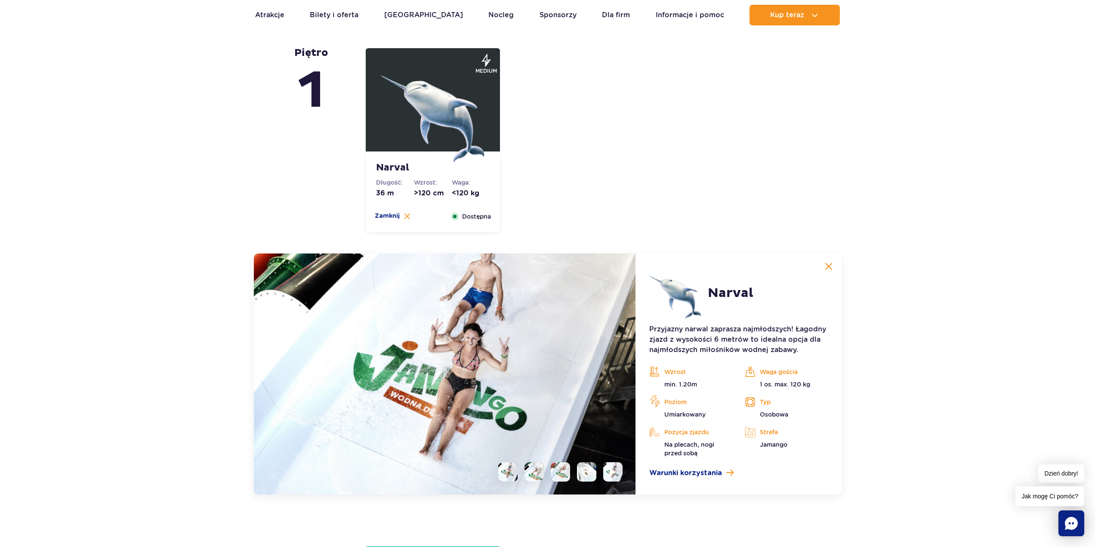
scroll to position [1941, 0]
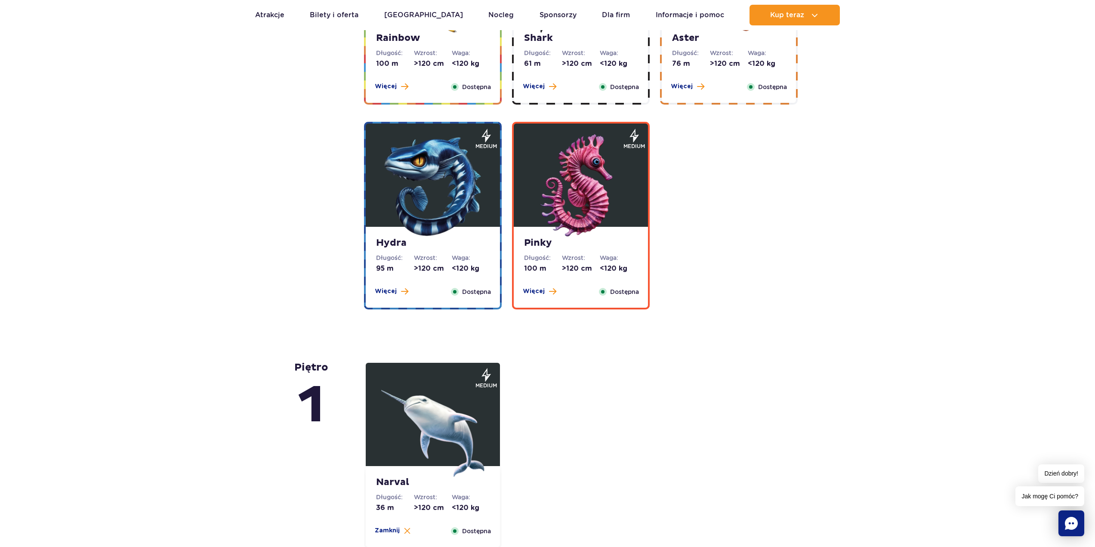
click at [585, 205] on img at bounding box center [580, 185] width 103 height 103
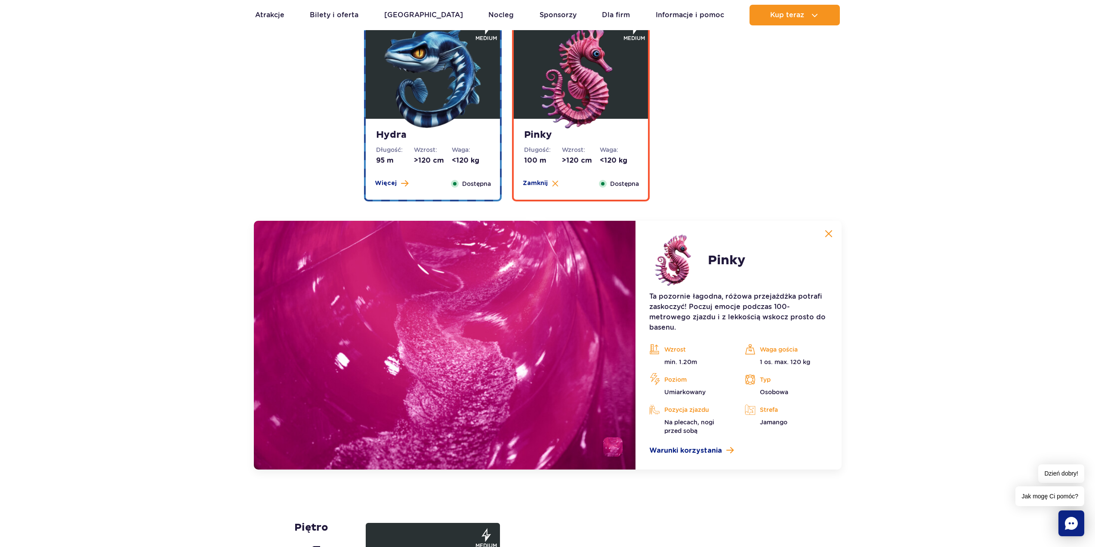
scroll to position [1745, 0]
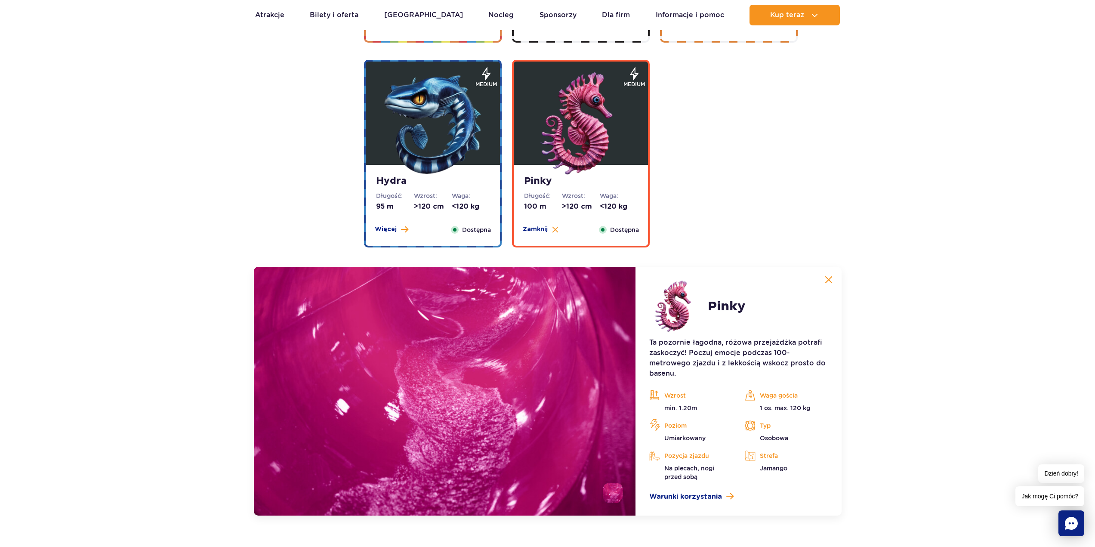
click at [430, 151] on img at bounding box center [432, 123] width 103 height 103
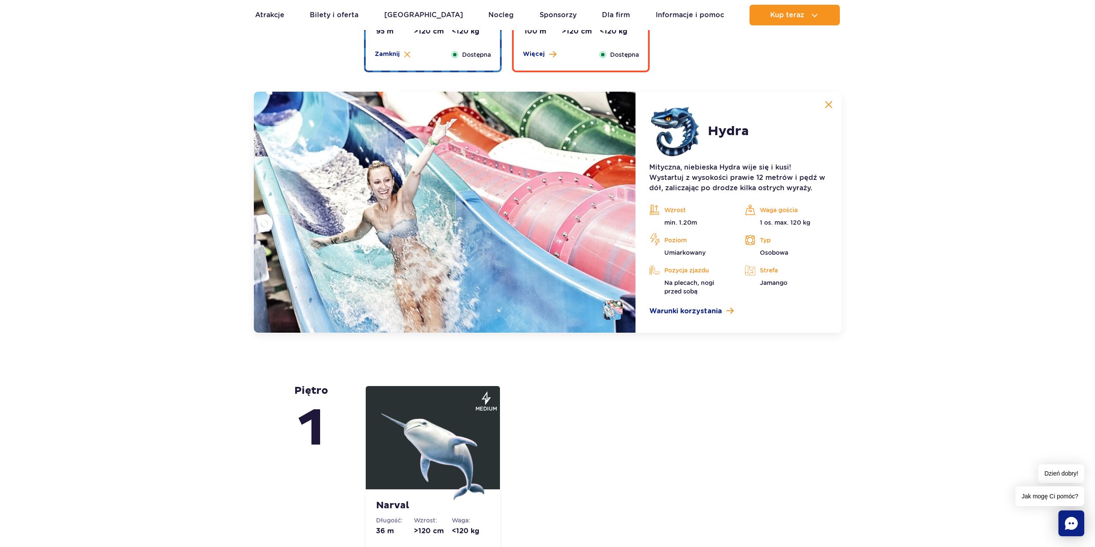
scroll to position [1874, 0]
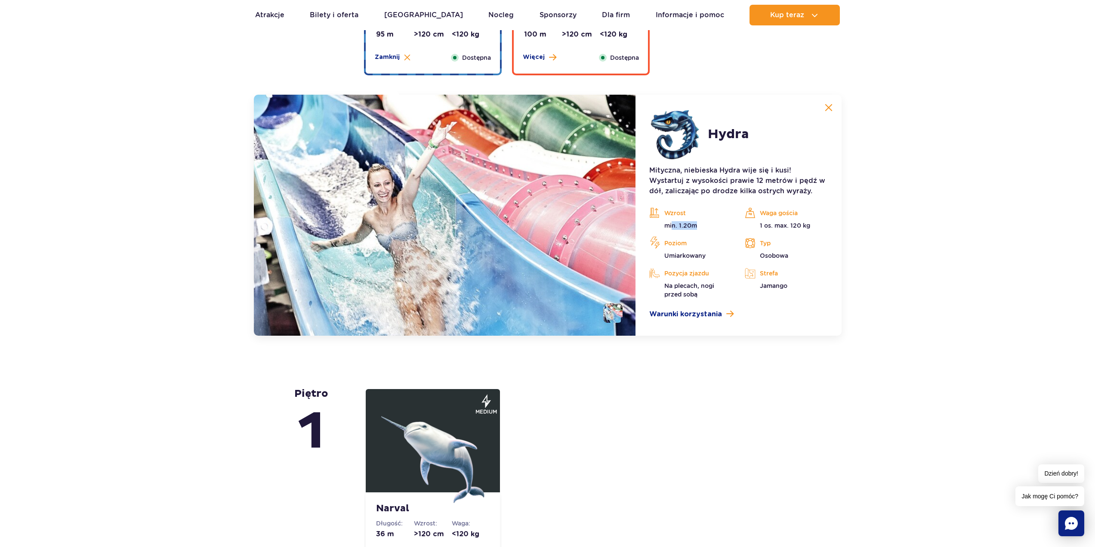
drag, startPoint x: 674, startPoint y: 225, endPoint x: 724, endPoint y: 225, distance: 49.9
click at [713, 225] on p "min. 1.20m" at bounding box center [690, 225] width 83 height 9
click at [706, 200] on div "Mityczna, niebieska Hydra wije się i kusi! Wystartuj z wysokości prawie 12 metr…" at bounding box center [738, 242] width 178 height 154
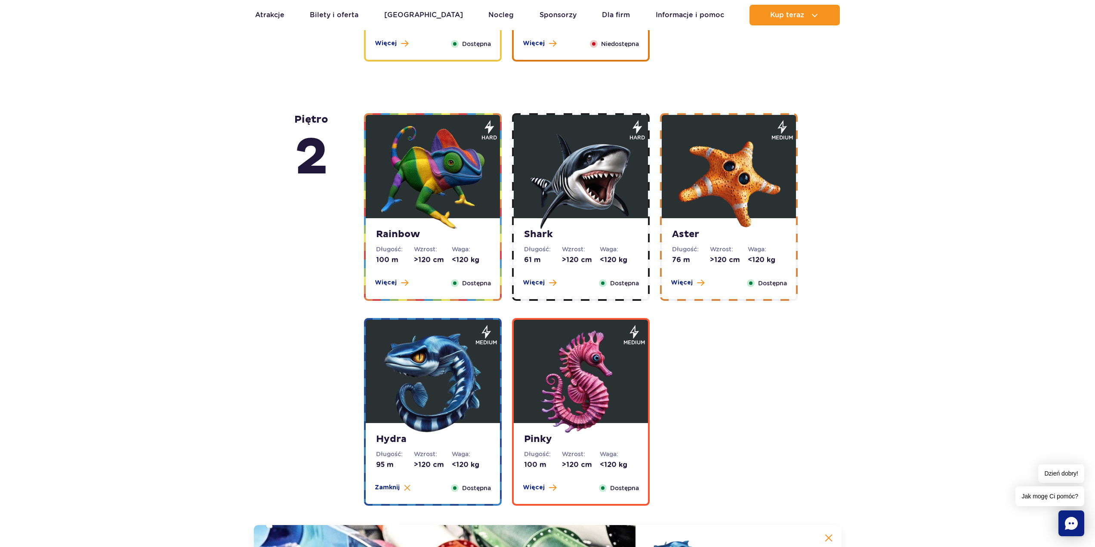
click at [721, 191] on img at bounding box center [728, 177] width 103 height 103
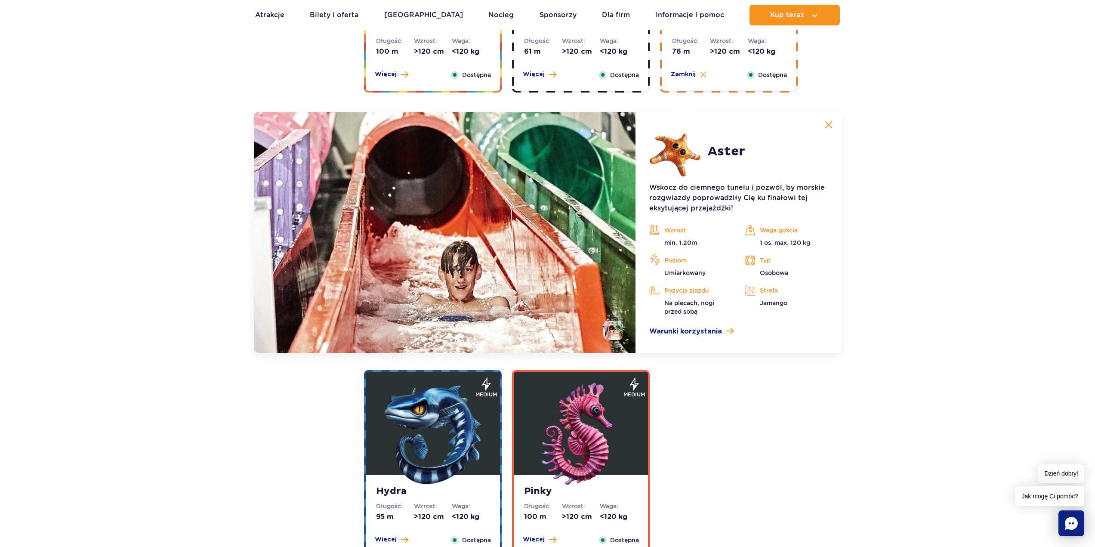
scroll to position [1540, 0]
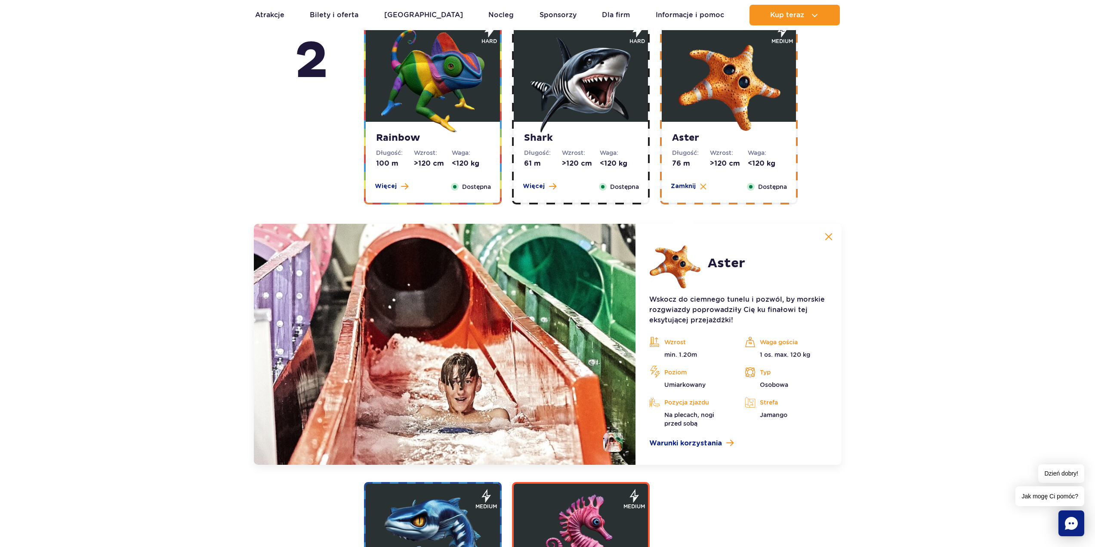
click at [600, 99] on img at bounding box center [580, 80] width 103 height 103
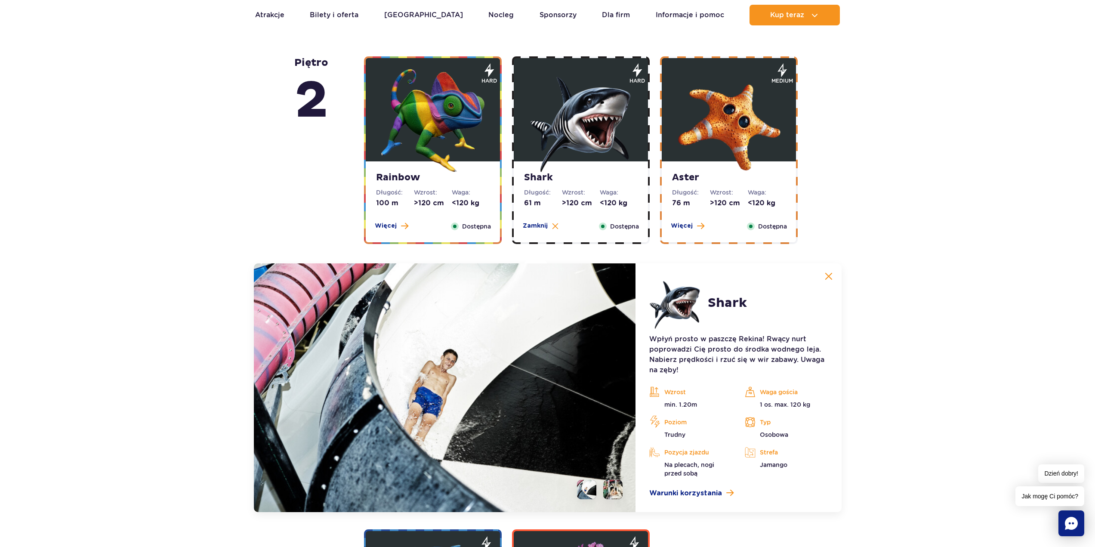
scroll to position [1497, 0]
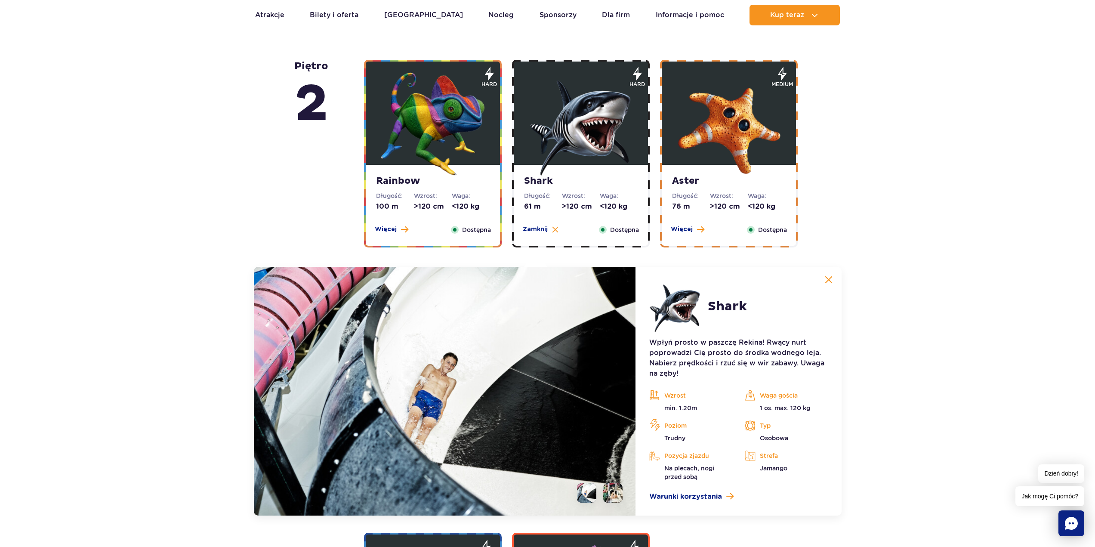
click at [452, 124] on img at bounding box center [432, 123] width 103 height 103
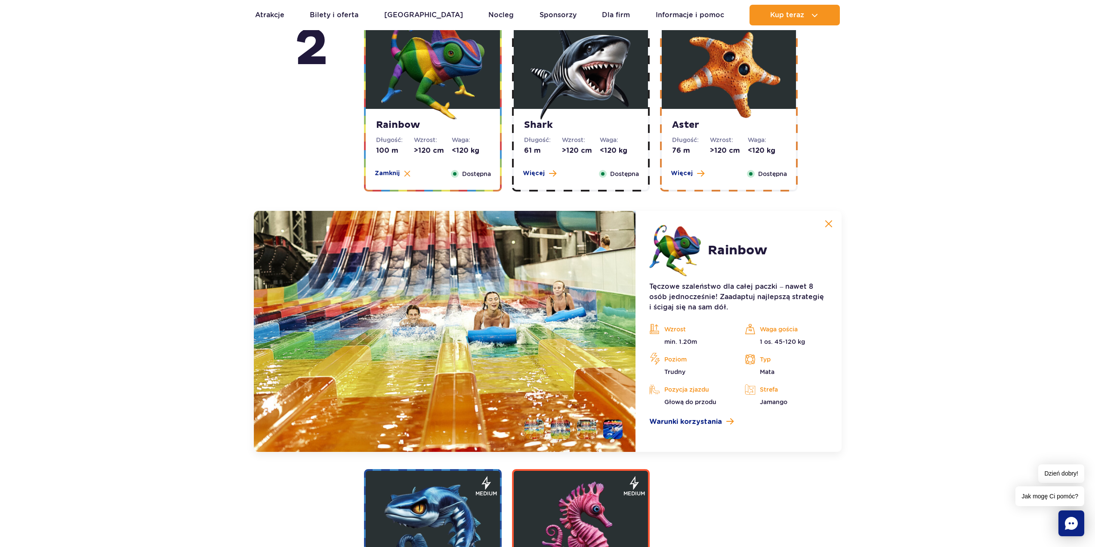
scroll to position [1454, 0]
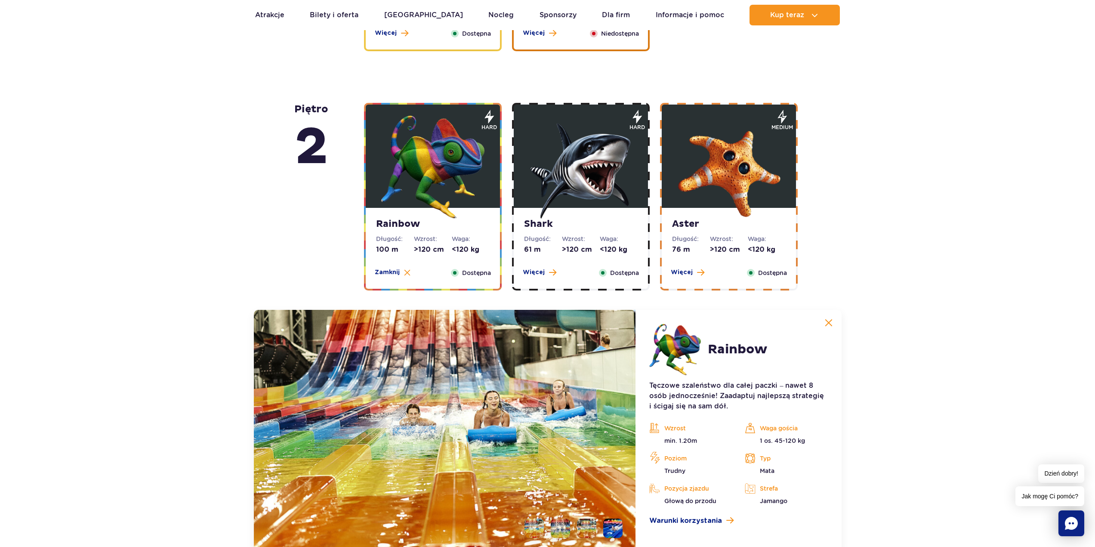
click at [588, 170] on img at bounding box center [580, 166] width 103 height 103
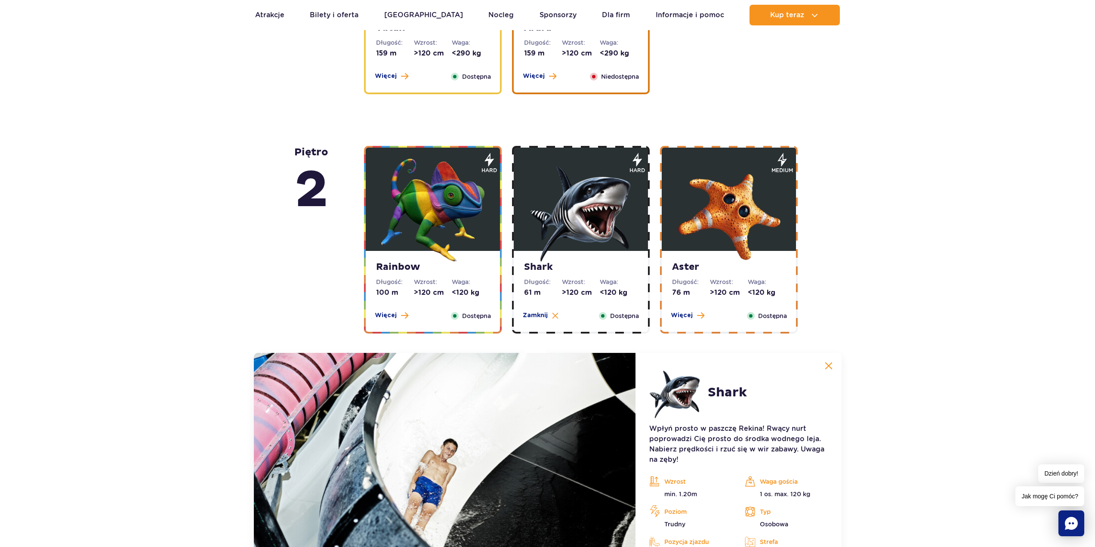
click at [462, 197] on img at bounding box center [432, 209] width 103 height 103
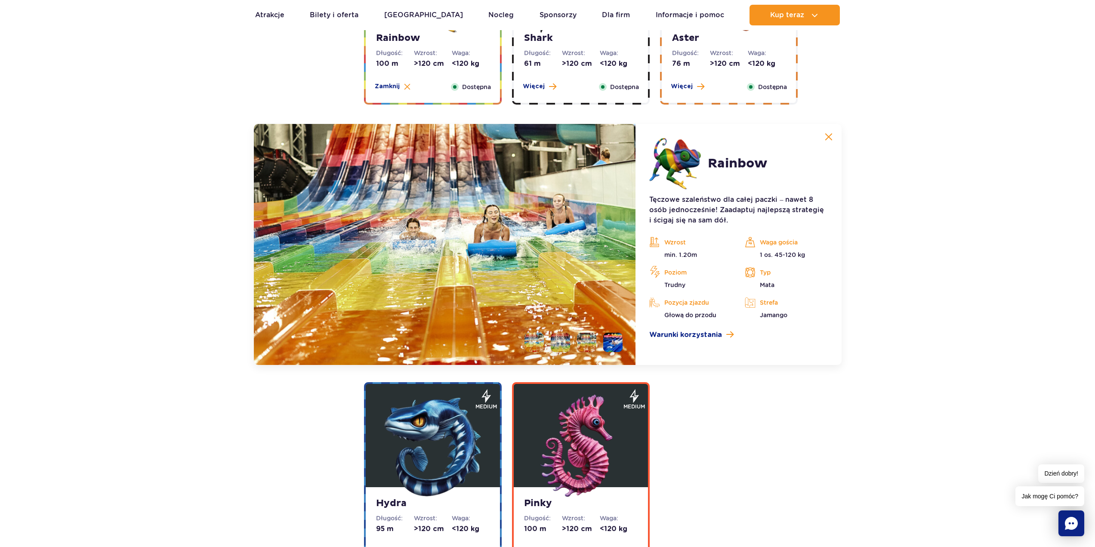
scroll to position [1583, 0]
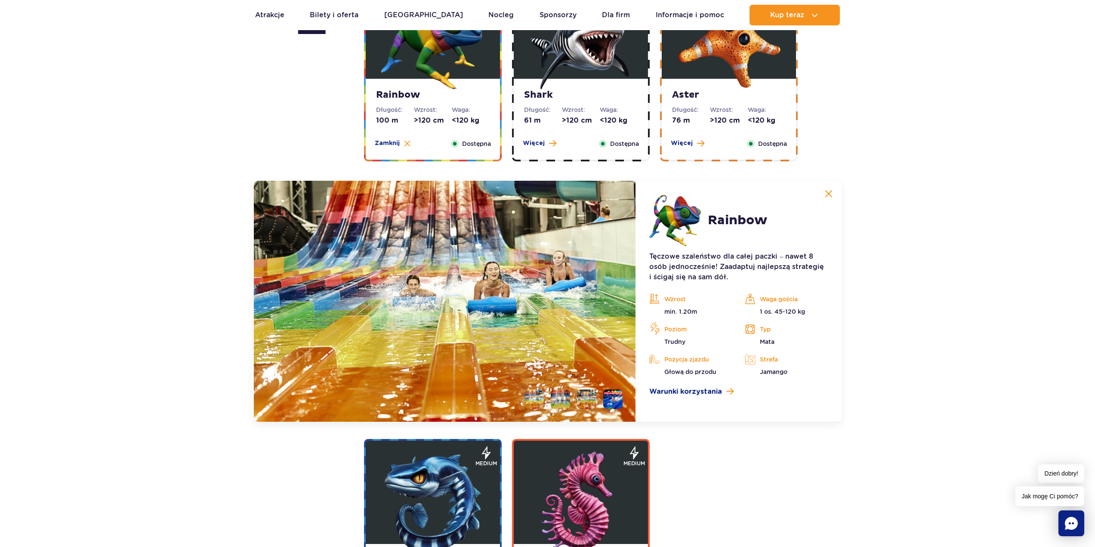
click at [410, 279] on img at bounding box center [445, 301] width 382 height 241
click at [564, 404] on li at bounding box center [560, 398] width 19 height 19
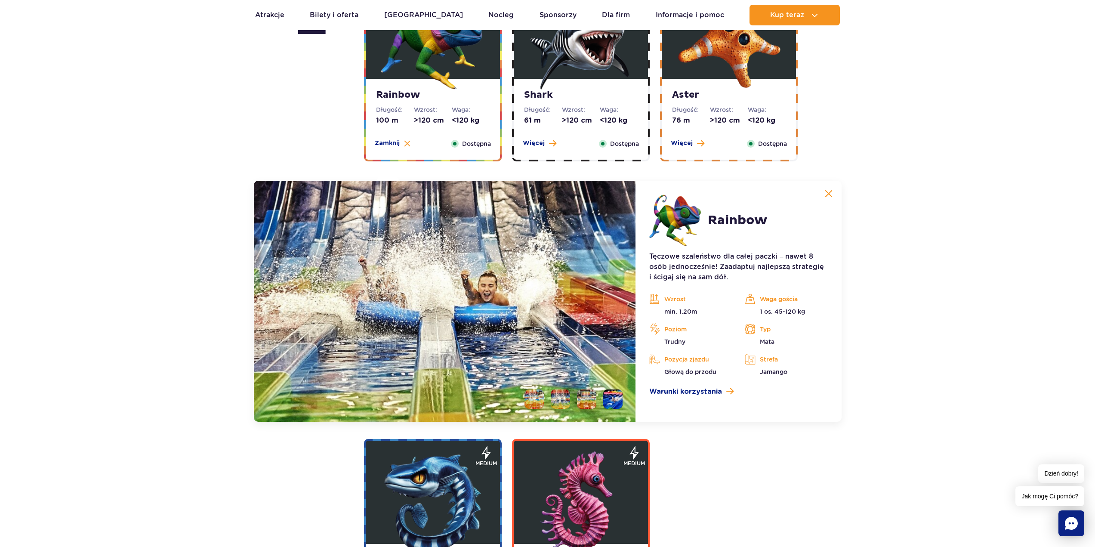
click at [582, 402] on li at bounding box center [586, 398] width 19 height 19
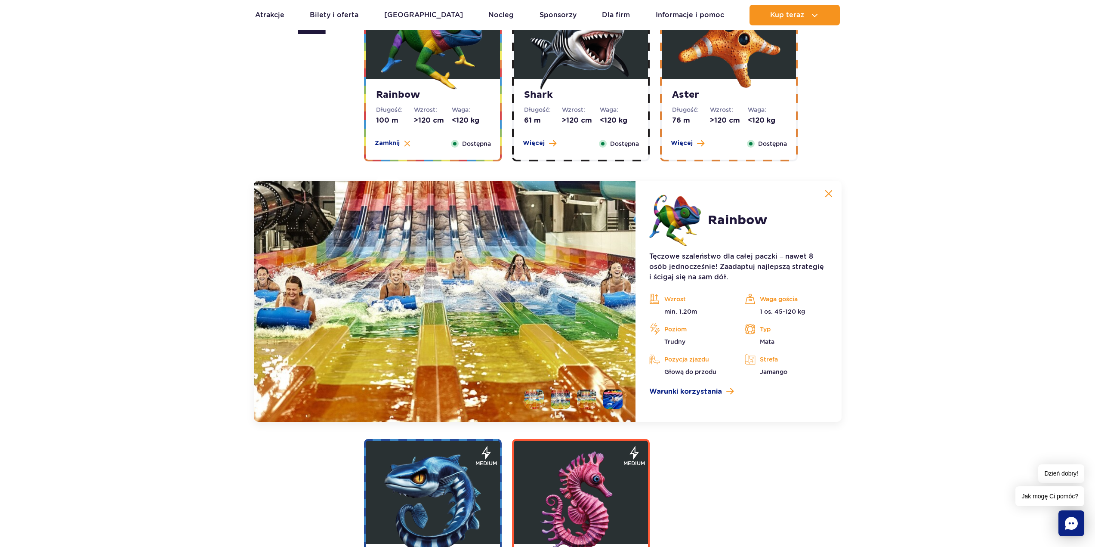
click at [610, 406] on li at bounding box center [612, 398] width 19 height 19
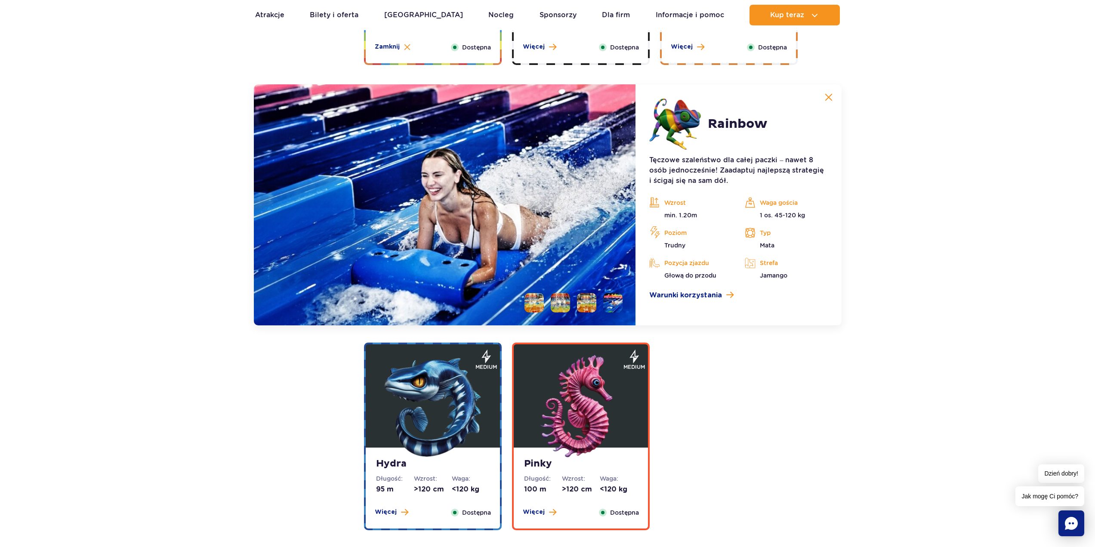
scroll to position [1497, 0]
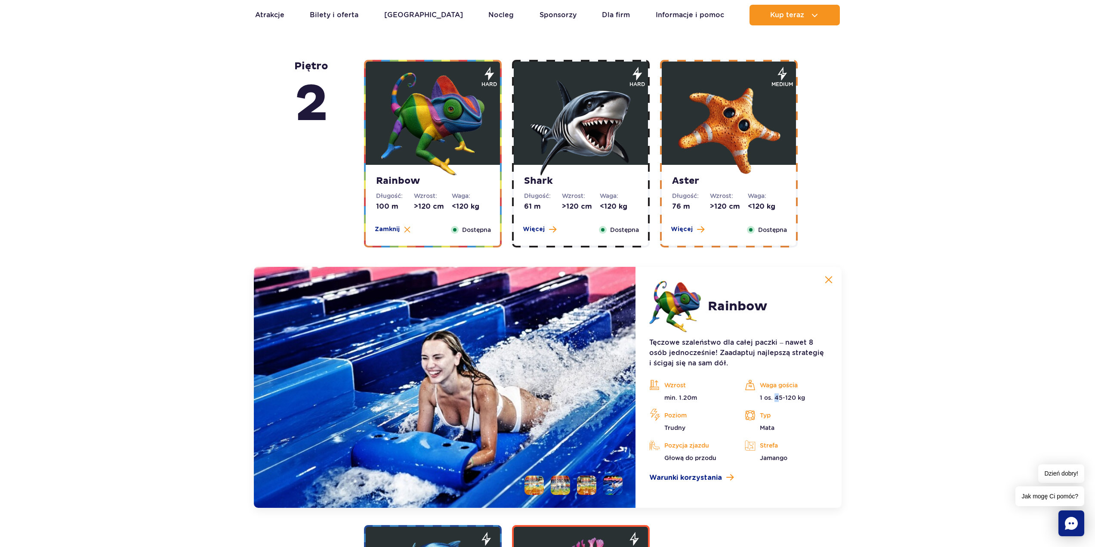
click at [776, 401] on p "1 os. 45-120 kg" at bounding box center [786, 397] width 83 height 9
drag, startPoint x: 776, startPoint y: 401, endPoint x: 798, endPoint y: 396, distance: 23.0
click at [782, 399] on p "1 os. 45-120 kg" at bounding box center [786, 397] width 83 height 9
click at [762, 367] on p "Tęczowe szaleństwo dla całej paczki – nawet 8 osób jednocześnie! Zaadaptuj najl…" at bounding box center [738, 352] width 178 height 31
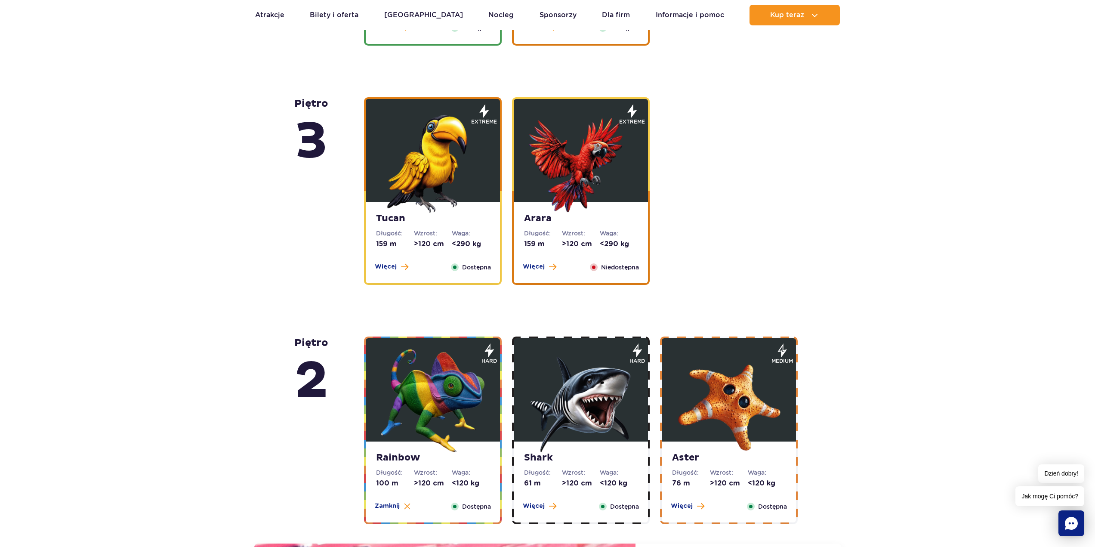
scroll to position [1153, 0]
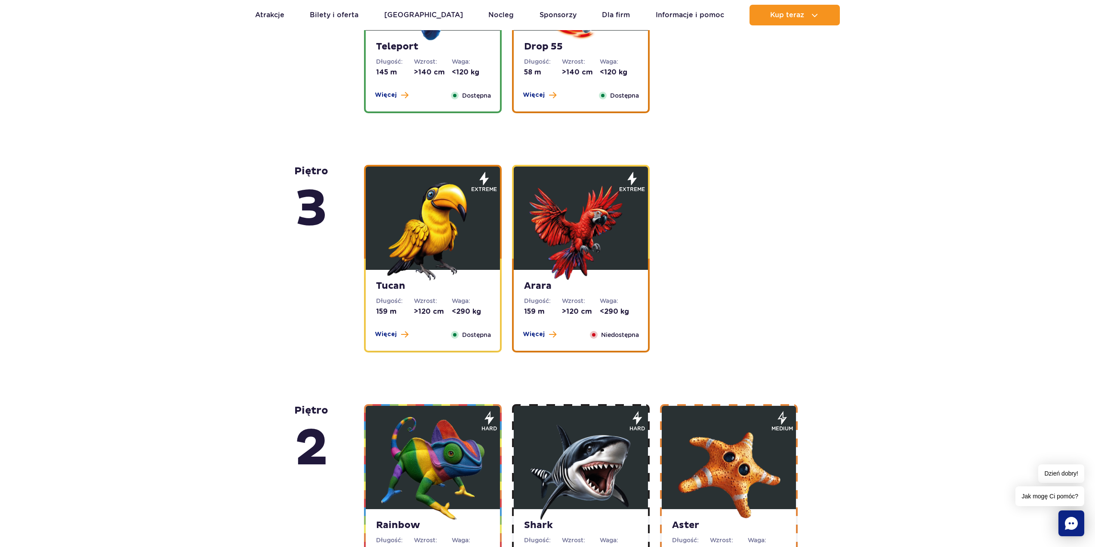
click at [590, 274] on img at bounding box center [580, 228] width 103 height 103
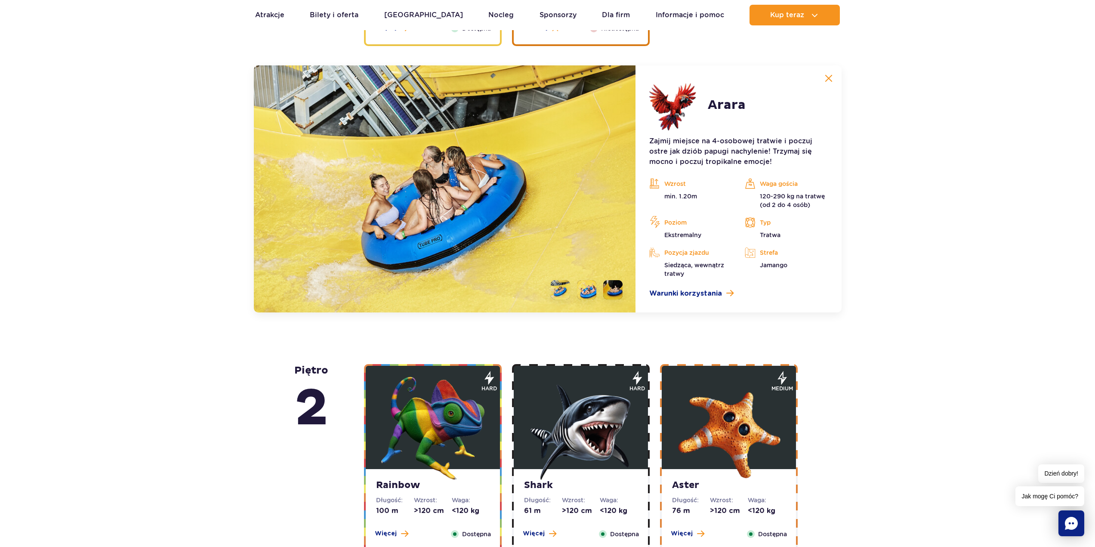
scroll to position [1473, 0]
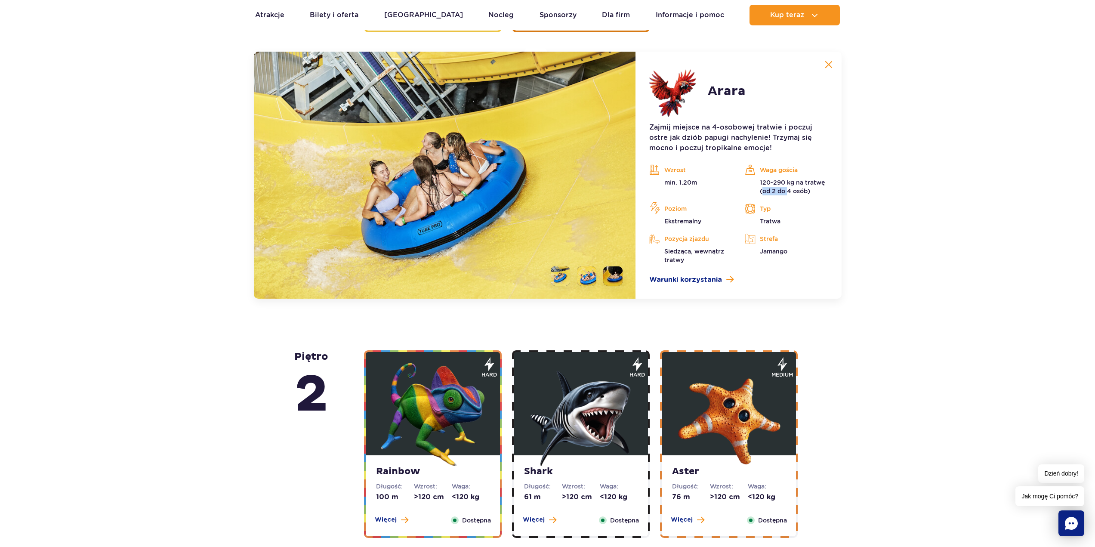
drag, startPoint x: 764, startPoint y: 193, endPoint x: 816, endPoint y: 191, distance: 52.1
click at [798, 192] on p "120-290 kg na tratwę (od 2 do 4 osób)" at bounding box center [786, 186] width 83 height 17
click at [834, 191] on div "Waga gościa 120-290 kg na tratwę (od 2 do 4 osób)" at bounding box center [785, 179] width 95 height 32
drag, startPoint x: 823, startPoint y: 195, endPoint x: 829, endPoint y: 195, distance: 5.6
click at [829, 195] on div "Waga gościa 120-290 kg na tratwę (od 2 do 4 osób)" at bounding box center [785, 179] width 95 height 32
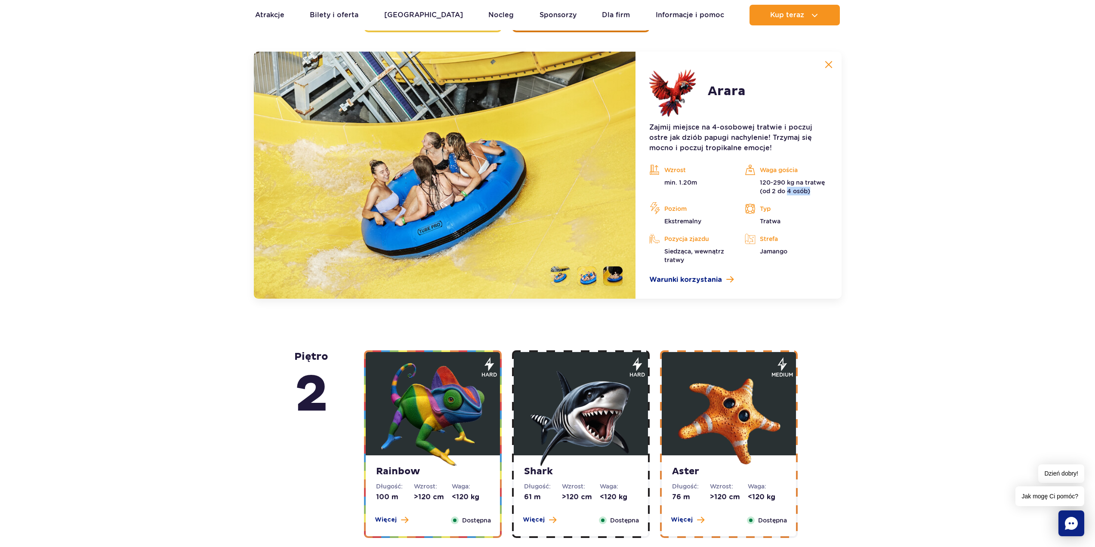
click at [829, 195] on div "Waga gościa 120-290 kg na tratwę (od 2 do 4 osób)" at bounding box center [785, 179] width 95 height 32
drag, startPoint x: 766, startPoint y: 188, endPoint x: 756, endPoint y: 191, distance: 10.5
drag, startPoint x: 756, startPoint y: 191, endPoint x: 724, endPoint y: 161, distance: 43.5
click at [724, 161] on div "Zajmij miejsce na 4-osobowej tratwie i poczuj ostre jak dziób papugi nachylenie…" at bounding box center [738, 203] width 178 height 163
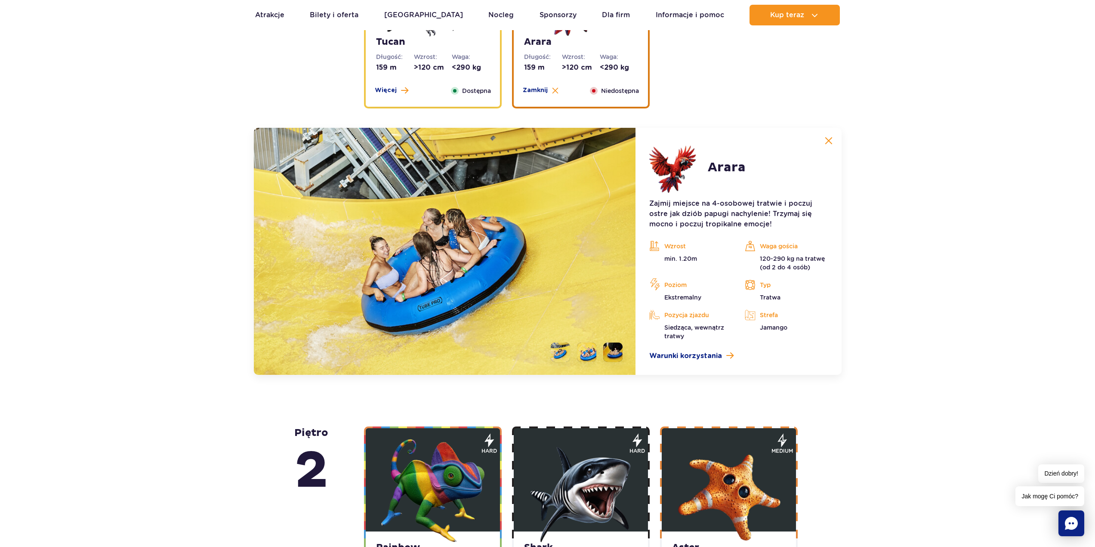
scroll to position [1301, 0]
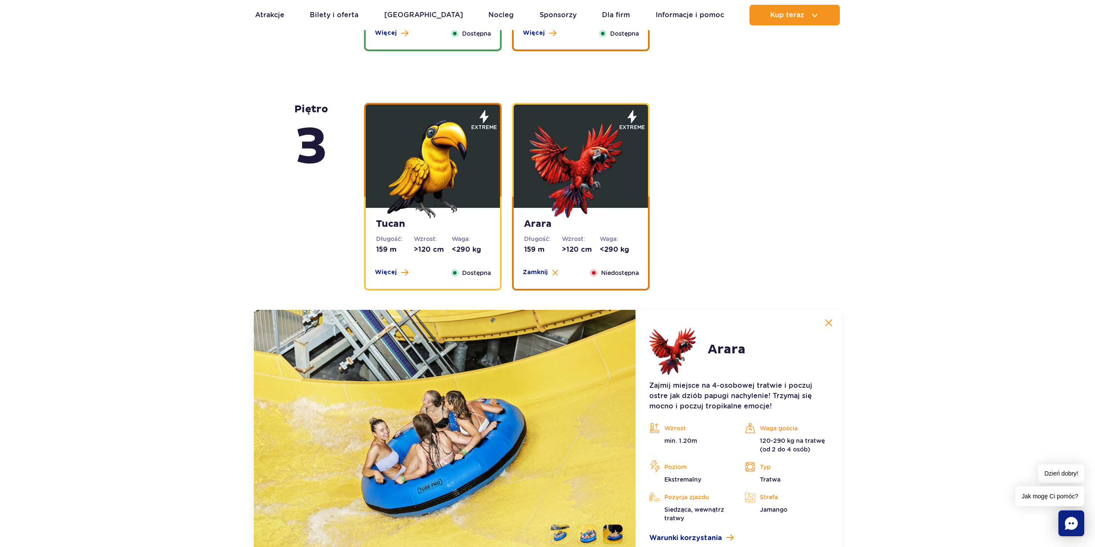
click at [439, 172] on img at bounding box center [432, 166] width 103 height 103
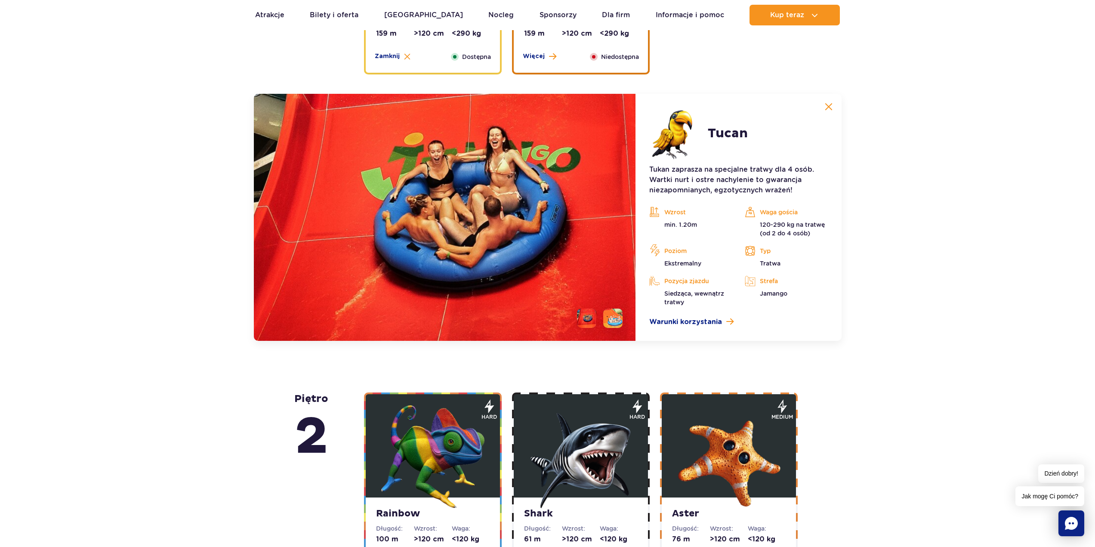
scroll to position [1387, 0]
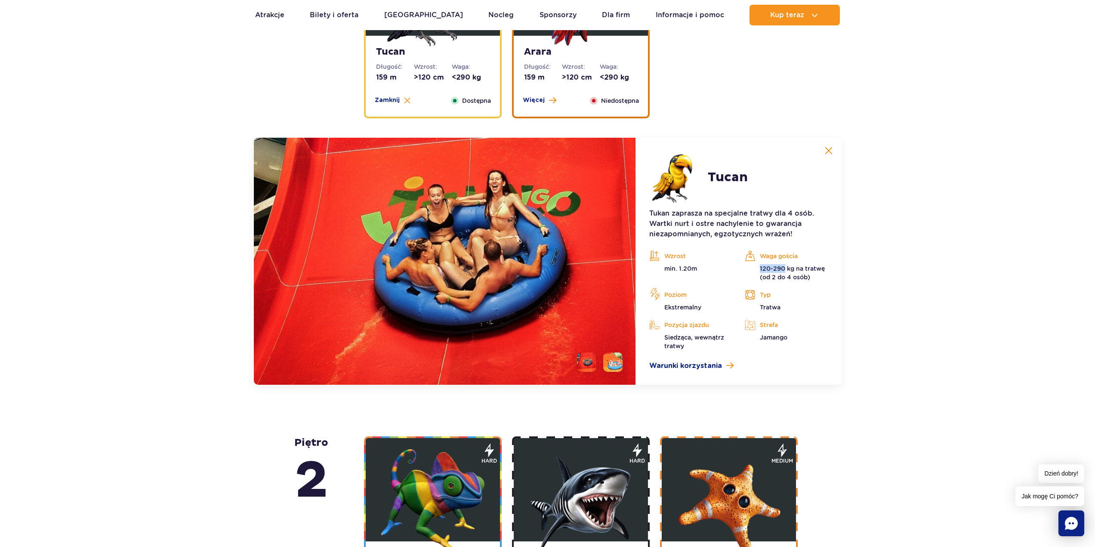
drag, startPoint x: 777, startPoint y: 268, endPoint x: 786, endPoint y: 268, distance: 9.5
click at [786, 268] on p "120-290 kg na tratwę (od 2 do 4 osób)" at bounding box center [786, 272] width 83 height 17
click at [774, 280] on p "120-290 kg na tratwę (od 2 do 4 osób)" at bounding box center [786, 272] width 83 height 17
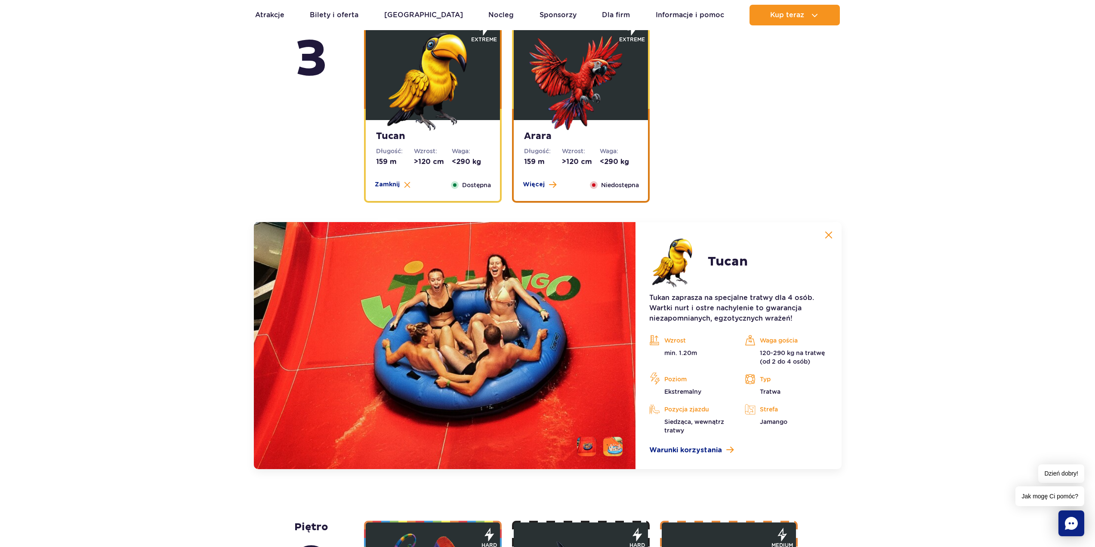
scroll to position [1301, 0]
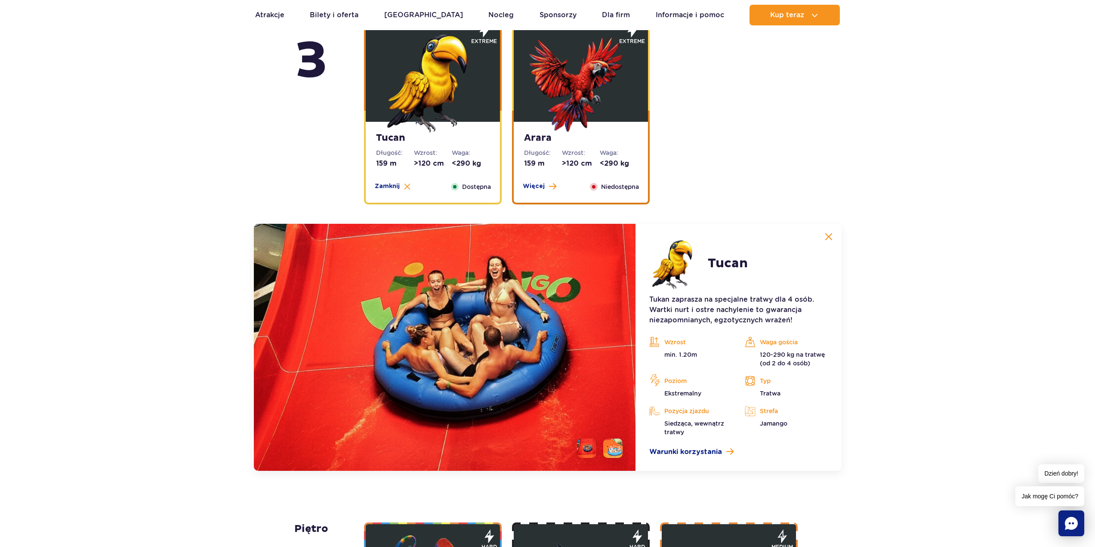
drag, startPoint x: 708, startPoint y: 364, endPoint x: 617, endPoint y: 452, distance: 126.5
click at [617, 452] on li at bounding box center [612, 447] width 19 height 19
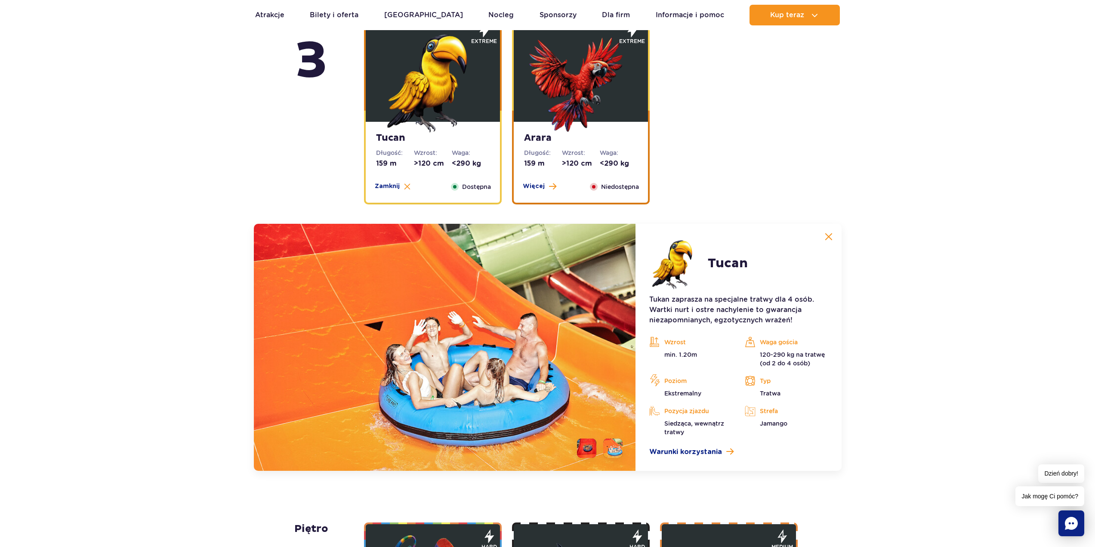
click at [581, 452] on li at bounding box center [586, 447] width 19 height 19
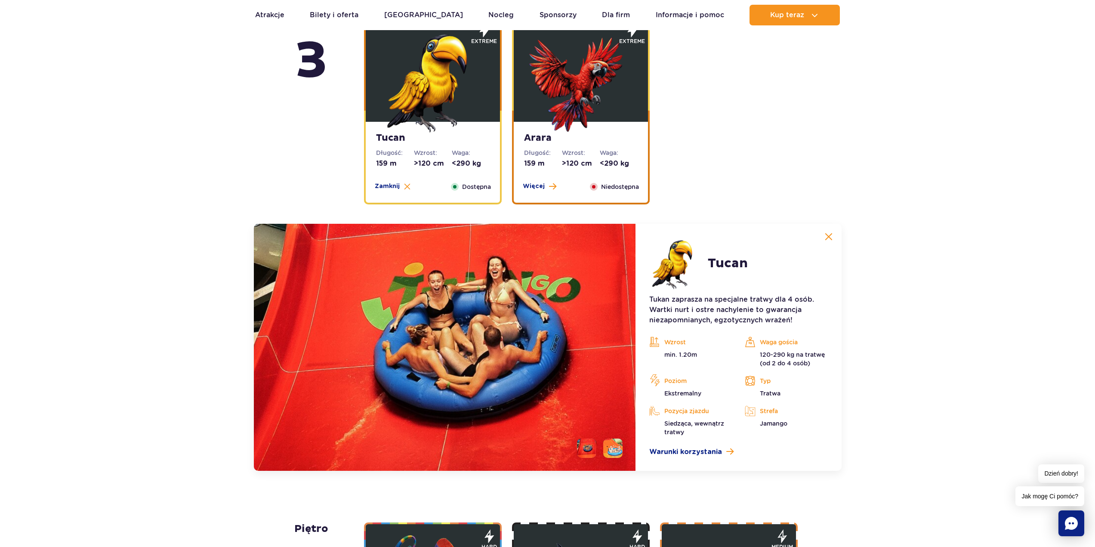
click at [610, 447] on li at bounding box center [612, 447] width 19 height 19
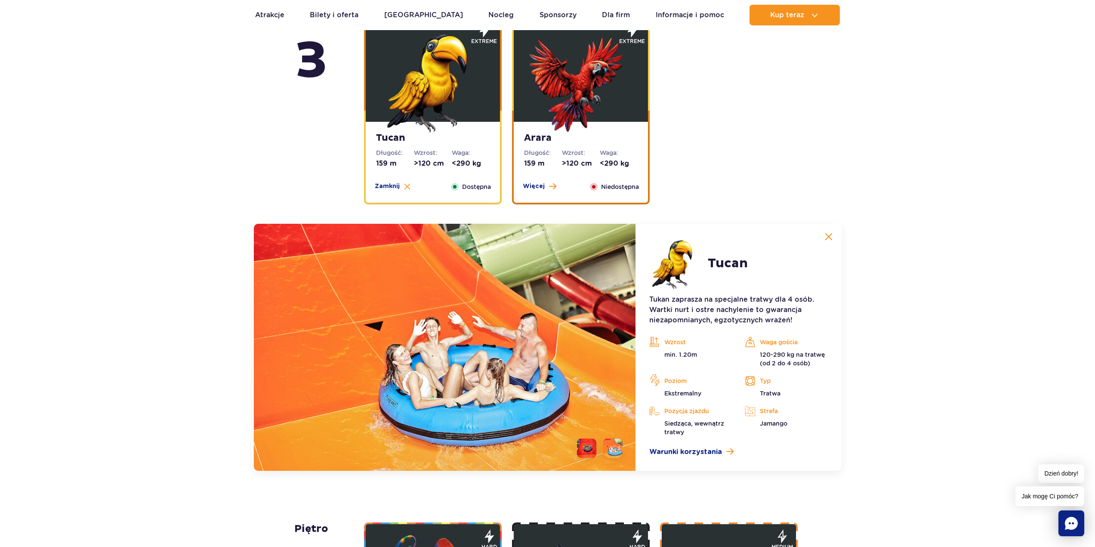
click at [521, 397] on img at bounding box center [445, 347] width 382 height 247
click at [569, 133] on strong "Arara" at bounding box center [581, 138] width 114 height 12
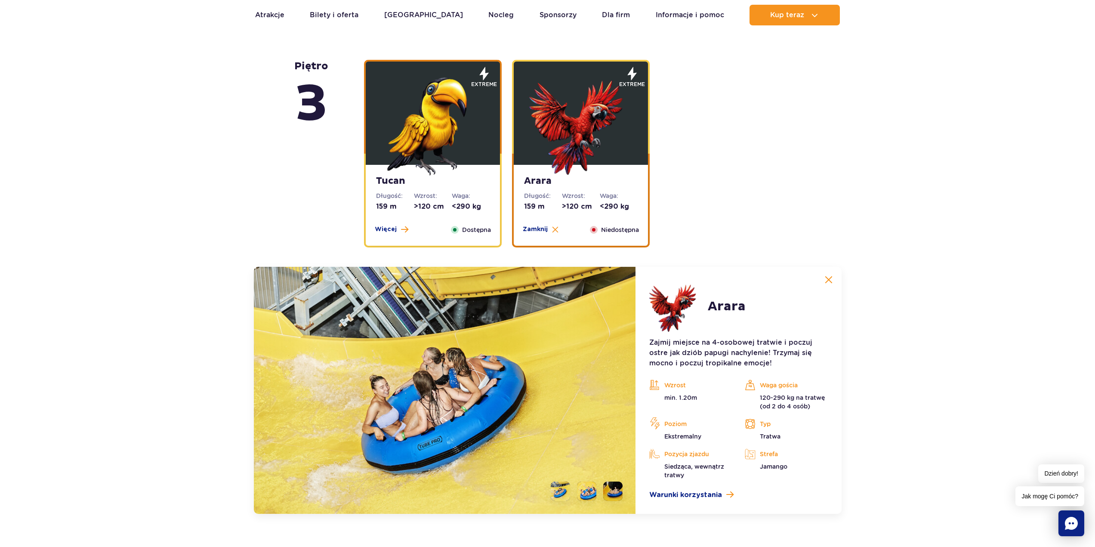
click at [440, 136] on img at bounding box center [432, 123] width 103 height 103
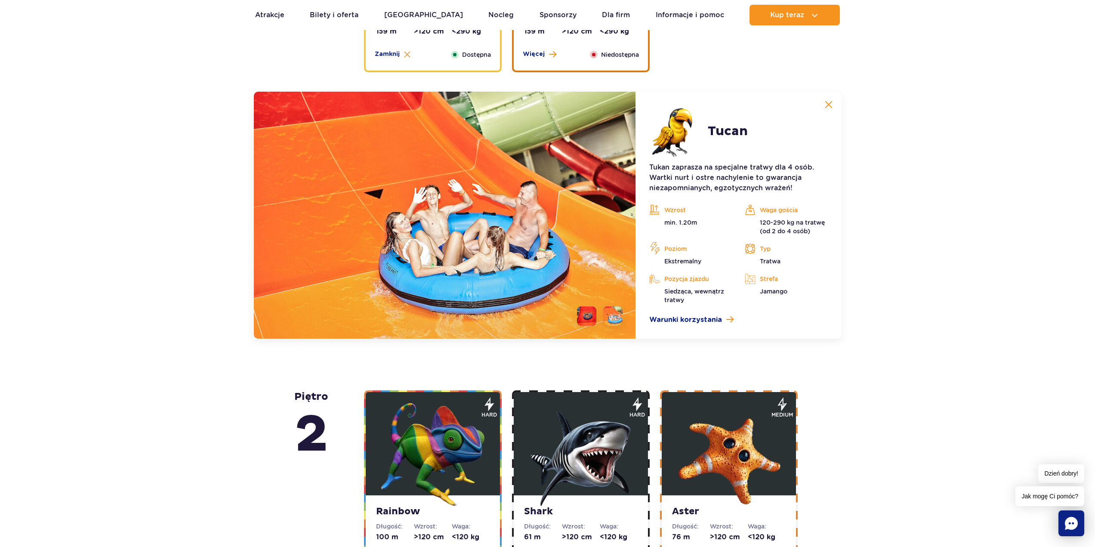
scroll to position [1430, 0]
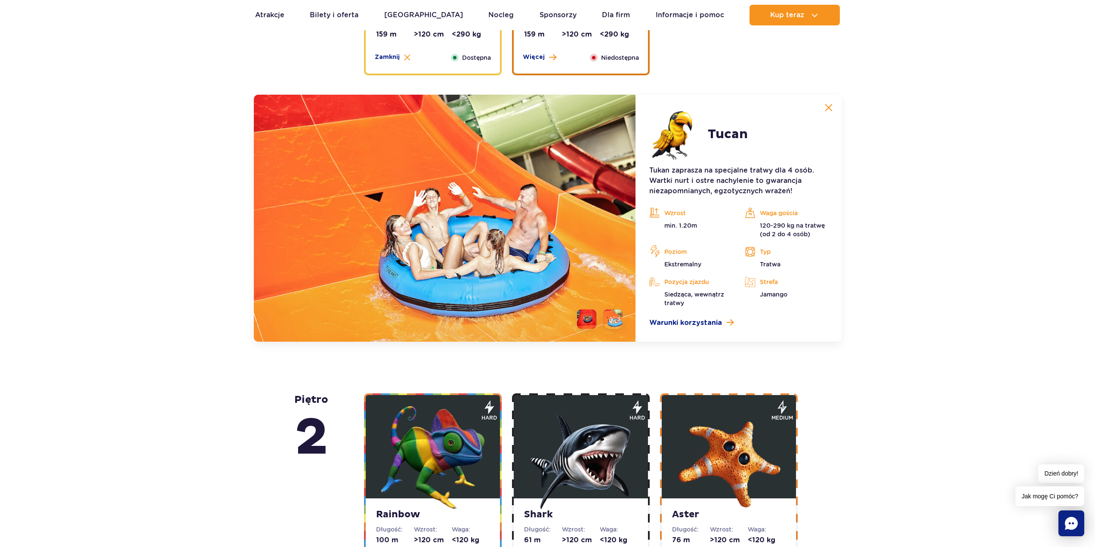
click at [508, 237] on img at bounding box center [445, 218] width 382 height 247
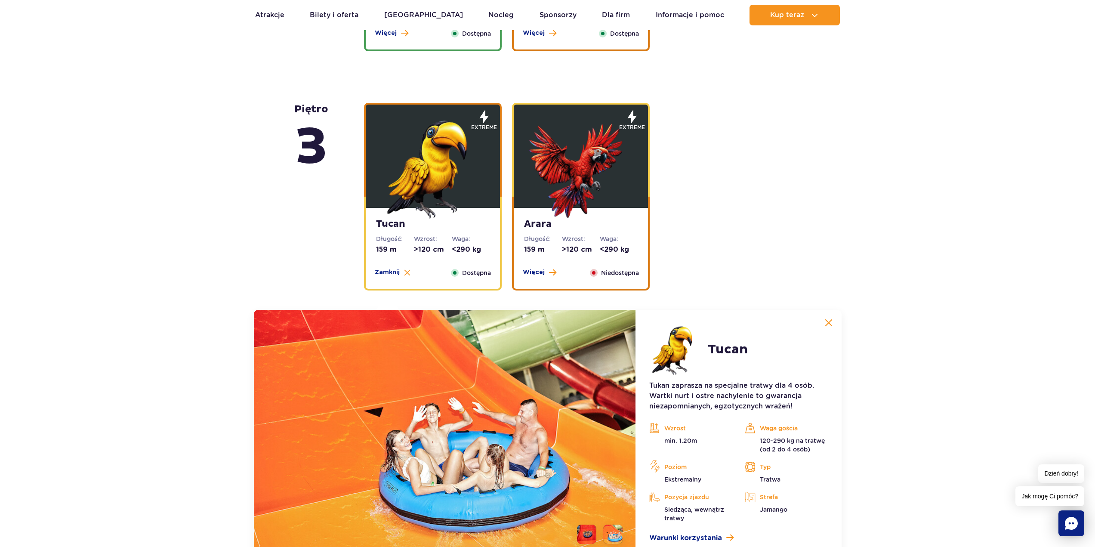
click at [594, 192] on img at bounding box center [580, 166] width 103 height 103
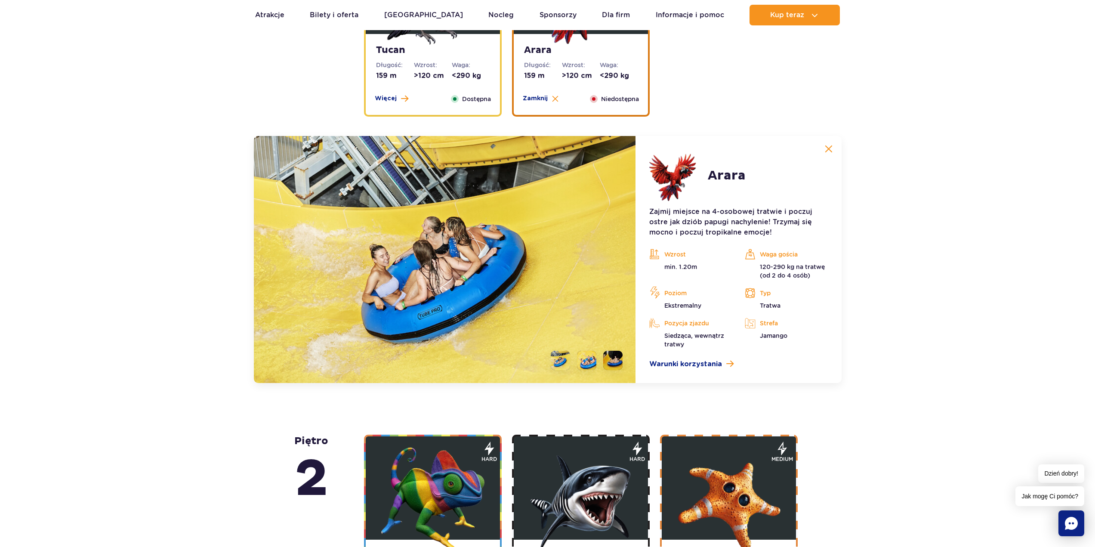
scroll to position [1387, 0]
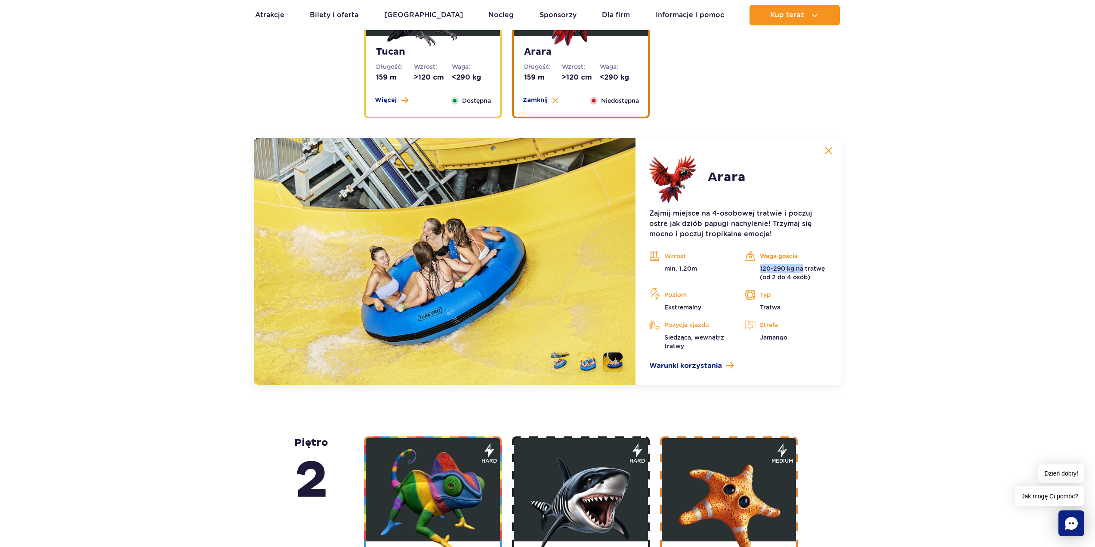
drag, startPoint x: 758, startPoint y: 272, endPoint x: 817, endPoint y: 271, distance: 58.9
click at [808, 272] on p "120-290 kg na tratwę (od 2 do 4 osób)" at bounding box center [786, 272] width 83 height 17
click at [816, 272] on p "120-290 kg na tratwę (od 2 do 4 osób)" at bounding box center [786, 272] width 83 height 17
drag, startPoint x: 750, startPoint y: 266, endPoint x: 817, endPoint y: 276, distance: 68.3
click at [800, 271] on p "120-290 kg na tratwę (od 2 do 4 osób)" at bounding box center [786, 272] width 83 height 17
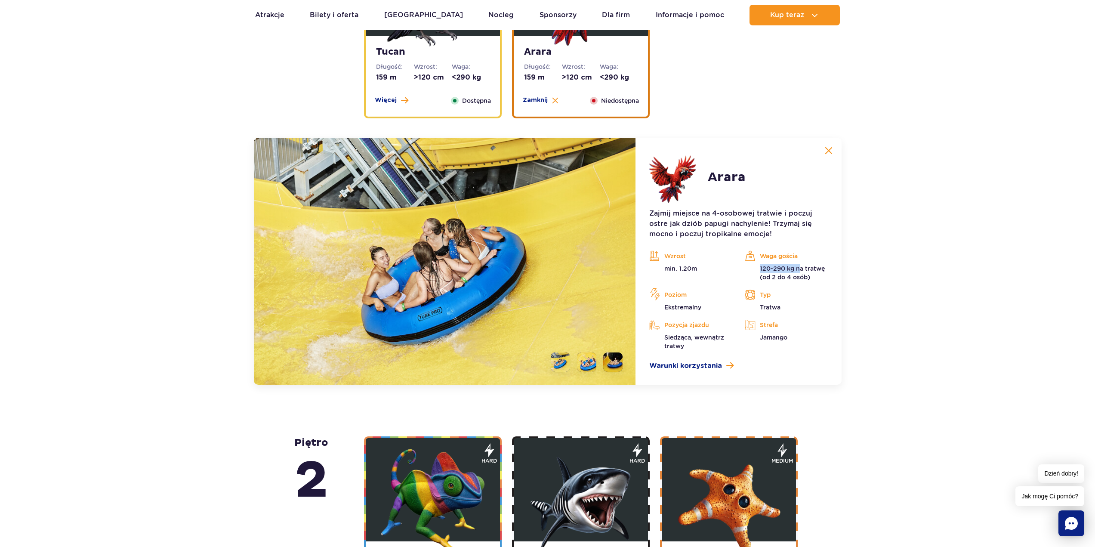
click at [754, 265] on p "120-290 kg na tratwę (od 2 do 4 osób)" at bounding box center [786, 272] width 83 height 17
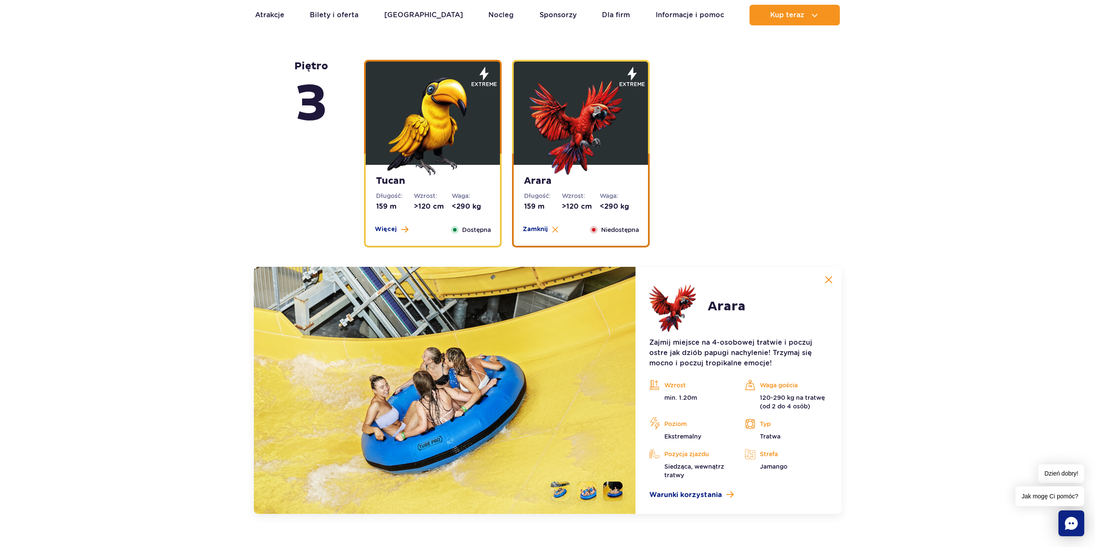
click at [423, 115] on img at bounding box center [432, 123] width 103 height 103
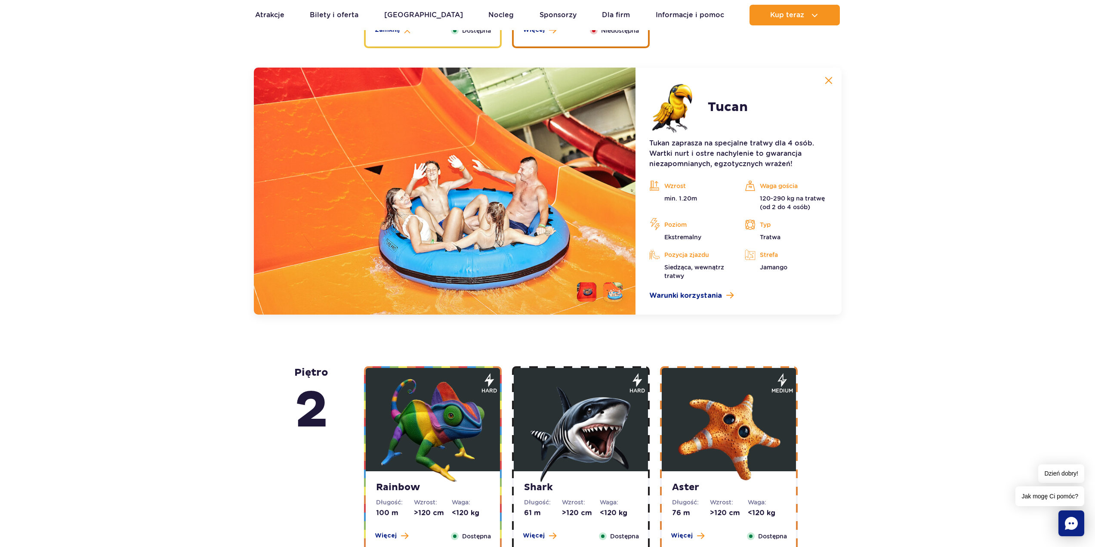
scroll to position [1430, 0]
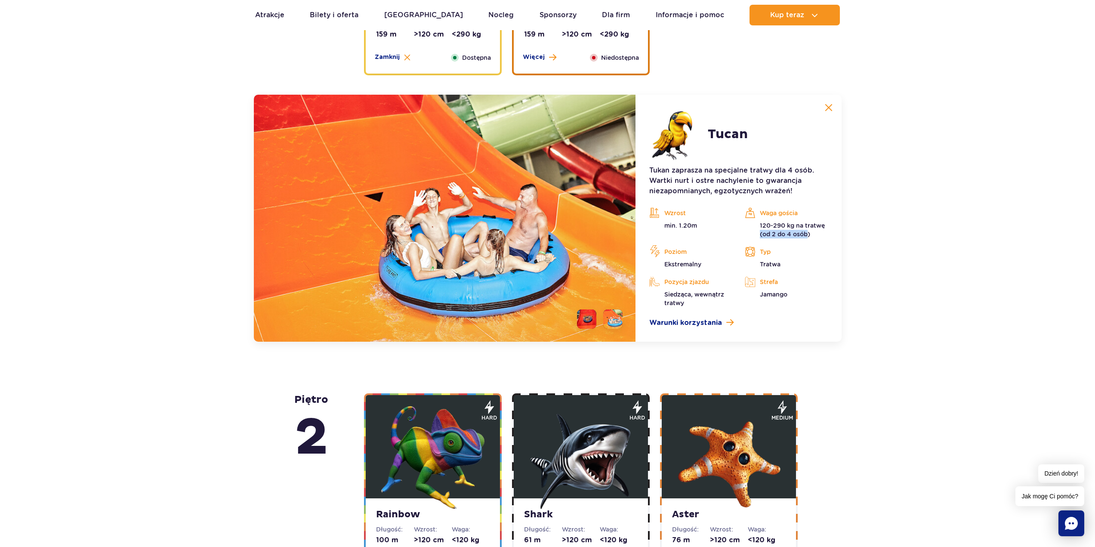
drag, startPoint x: 758, startPoint y: 233, endPoint x: 807, endPoint y: 233, distance: 49.0
click at [807, 233] on p "120-290 kg na tratwę (od 2 do 4 osób)" at bounding box center [786, 229] width 83 height 17
click at [762, 214] on p "Waga gościa" at bounding box center [786, 212] width 83 height 13
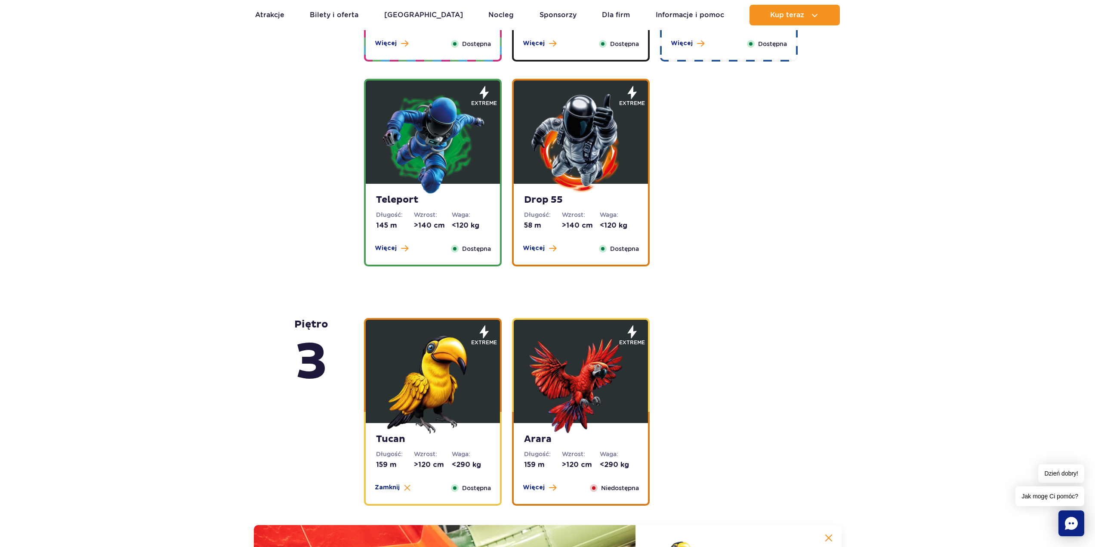
click at [584, 175] on img at bounding box center [580, 142] width 103 height 103
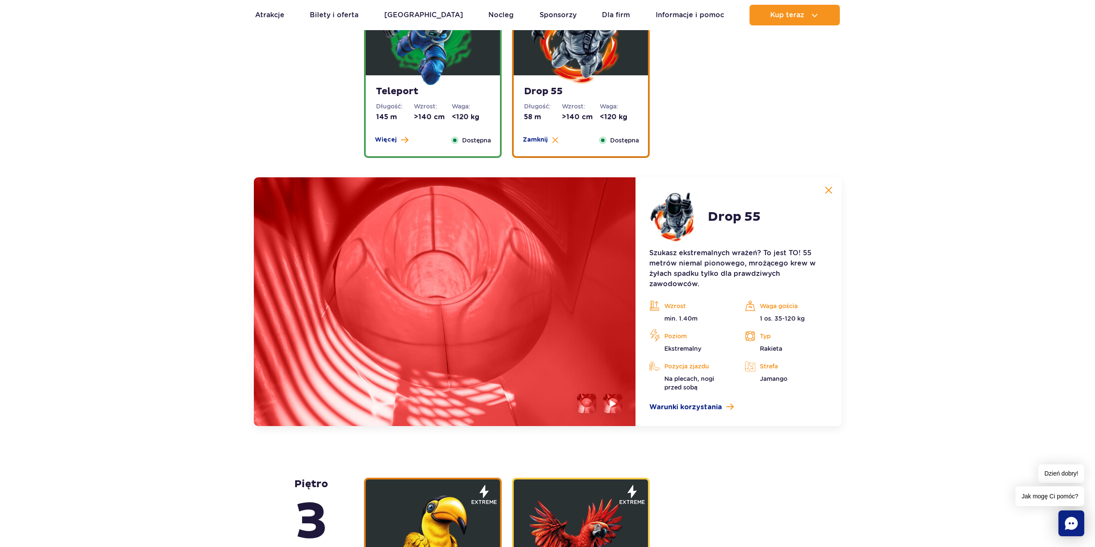
scroll to position [1105, 0]
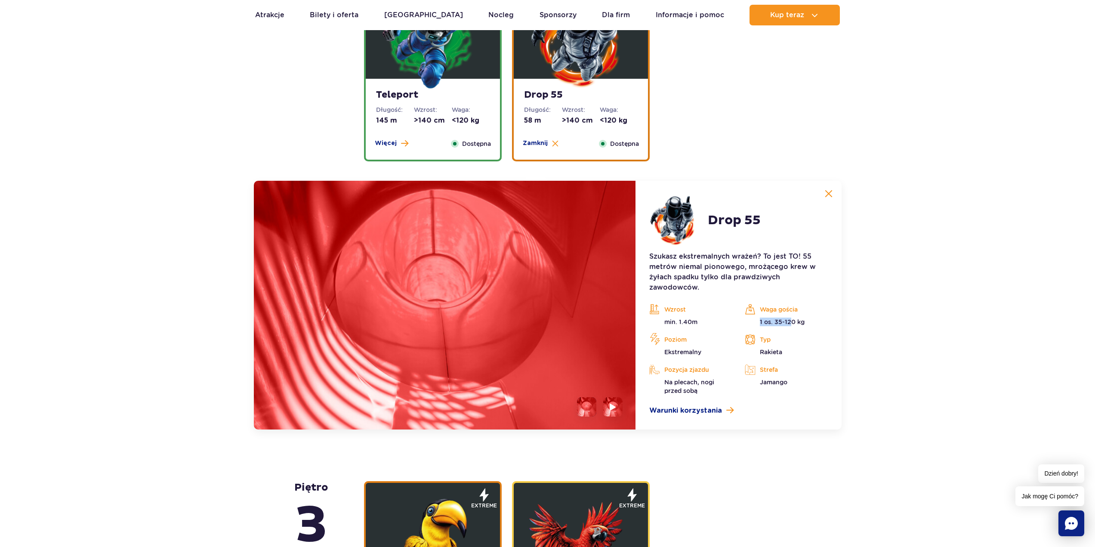
drag, startPoint x: 781, startPoint y: 320, endPoint x: 792, endPoint y: 320, distance: 10.8
click at [792, 320] on div "Waga gościa 1 os. 35-120 kg" at bounding box center [786, 314] width 83 height 23
click at [789, 324] on p "1 os. 35-120 kg" at bounding box center [786, 321] width 83 height 9
drag, startPoint x: 776, startPoint y: 319, endPoint x: 805, endPoint y: 321, distance: 28.9
click at [804, 321] on p "1 os. 35-120 kg" at bounding box center [786, 321] width 83 height 9
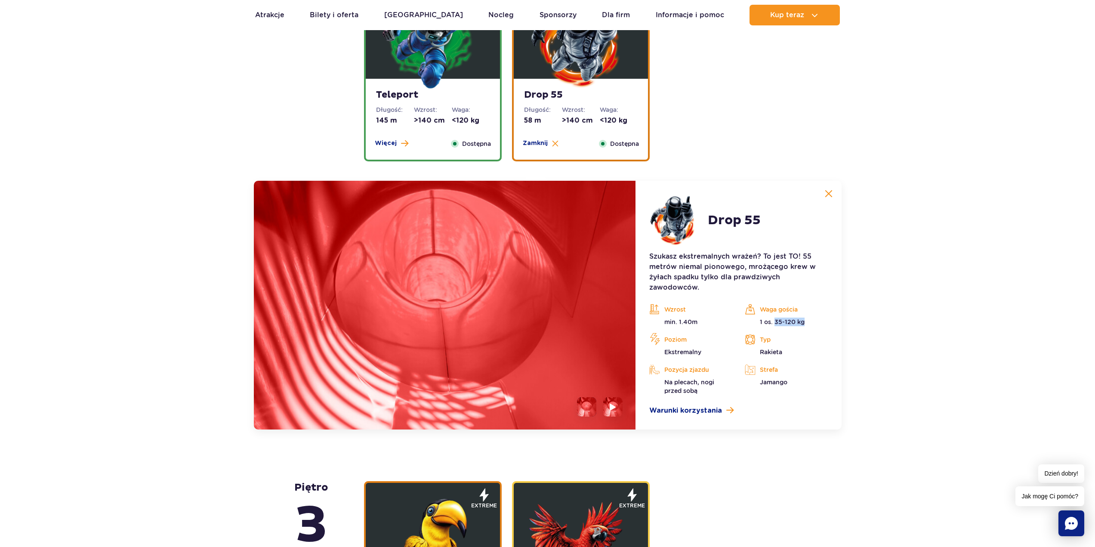
click at [805, 323] on p "1 os. 35-120 kg" at bounding box center [786, 321] width 83 height 9
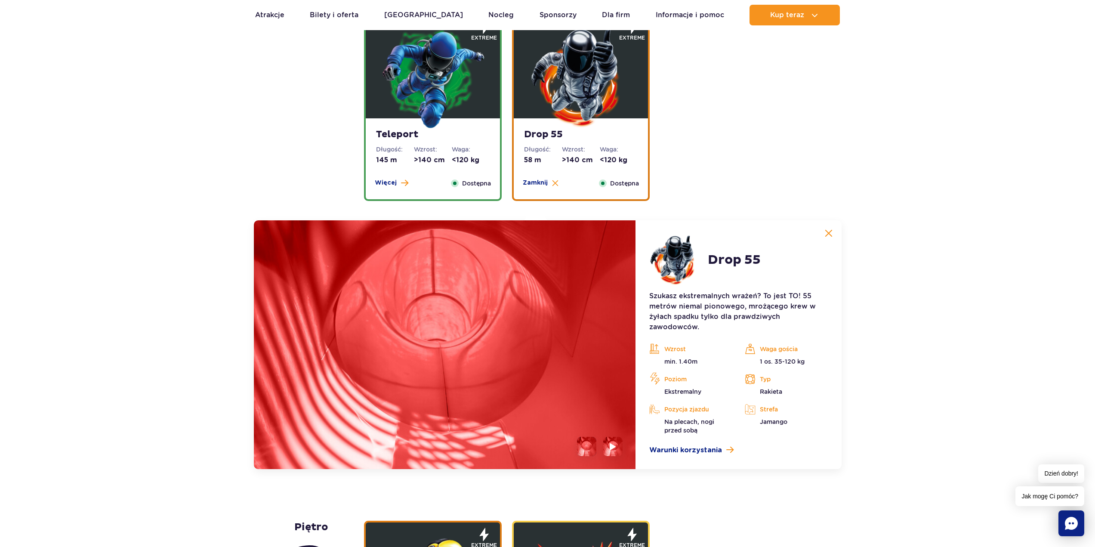
scroll to position [1062, 0]
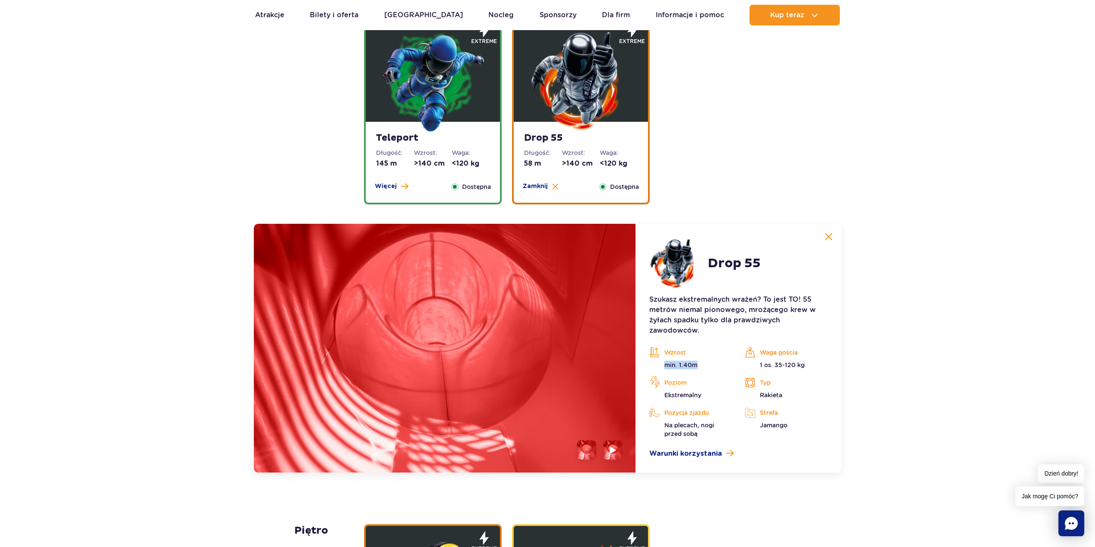
drag, startPoint x: 664, startPoint y: 364, endPoint x: 714, endPoint y: 369, distance: 50.1
click at [713, 369] on p "min. 1.40m" at bounding box center [690, 364] width 83 height 9
click at [711, 370] on div "Wzrost min. 1.40m Waga gościa 1 os. 35-120 kg Poziom [GEOGRAPHIC_DATA] Typ Raki…" at bounding box center [738, 392] width 191 height 92
click at [617, 453] on li at bounding box center [612, 449] width 19 height 19
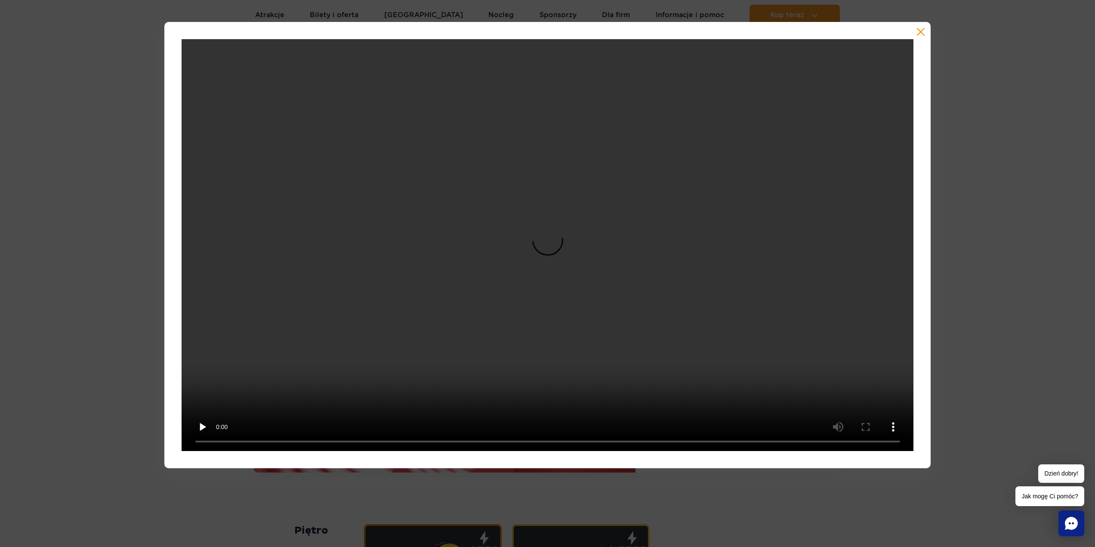
click at [953, 395] on div at bounding box center [547, 245] width 1095 height 446
drag, startPoint x: 954, startPoint y: 391, endPoint x: 930, endPoint y: 243, distance: 150.7
click at [955, 388] on div at bounding box center [547, 245] width 1095 height 446
click at [920, 33] on button "button" at bounding box center [920, 32] width 9 height 9
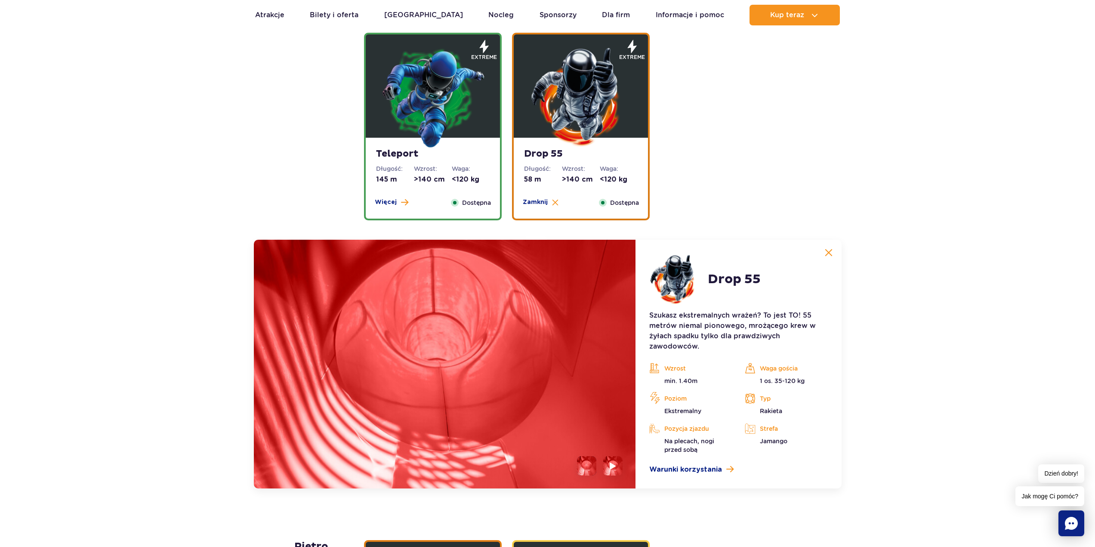
scroll to position [1019, 0]
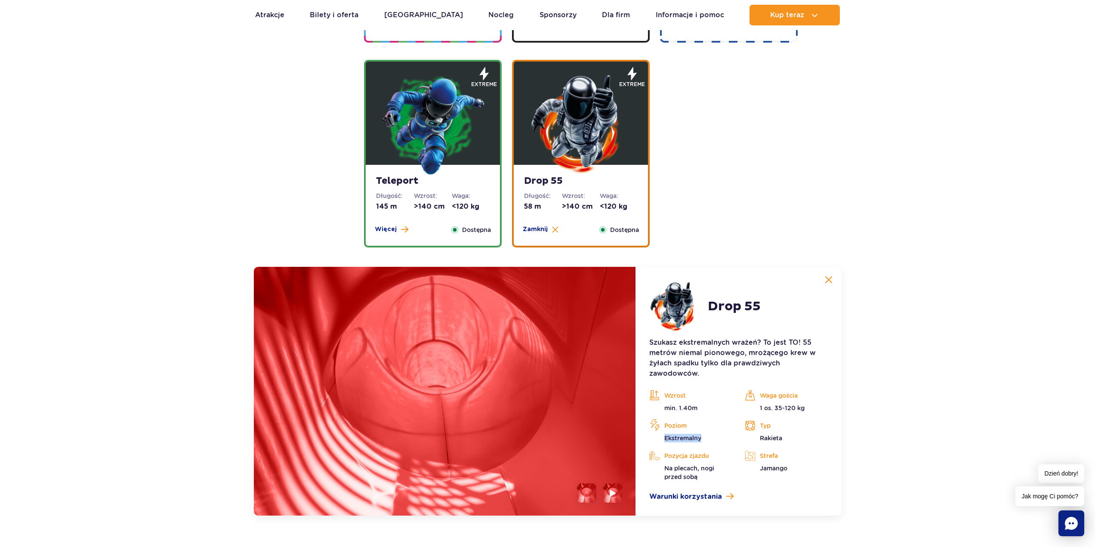
drag, startPoint x: 665, startPoint y: 442, endPoint x: 719, endPoint y: 437, distance: 54.4
click at [717, 437] on p "Ekstremalny" at bounding box center [690, 438] width 83 height 9
click at [718, 437] on p "Ekstremalny" at bounding box center [690, 438] width 83 height 9
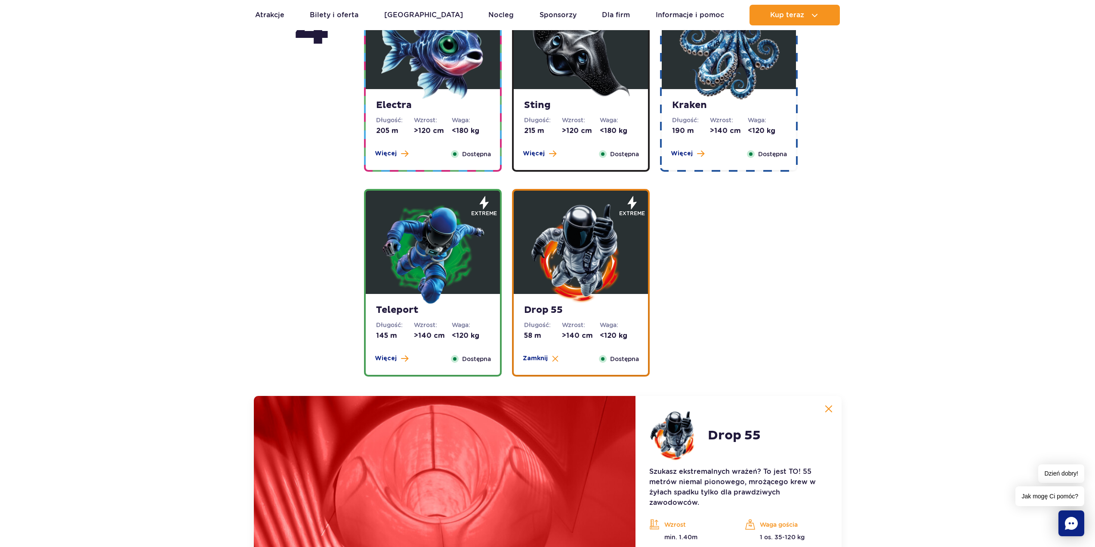
drag, startPoint x: 376, startPoint y: 147, endPoint x: 499, endPoint y: 246, distance: 158.1
drag, startPoint x: 499, startPoint y: 246, endPoint x: 416, endPoint y: 268, distance: 85.8
click at [416, 268] on img at bounding box center [432, 252] width 103 height 103
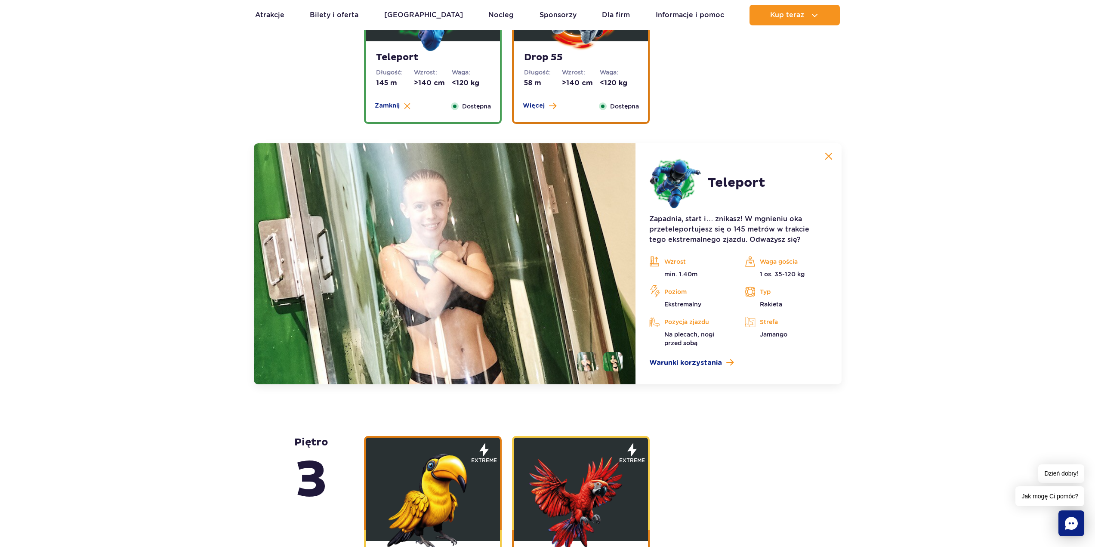
scroll to position [1105, 0]
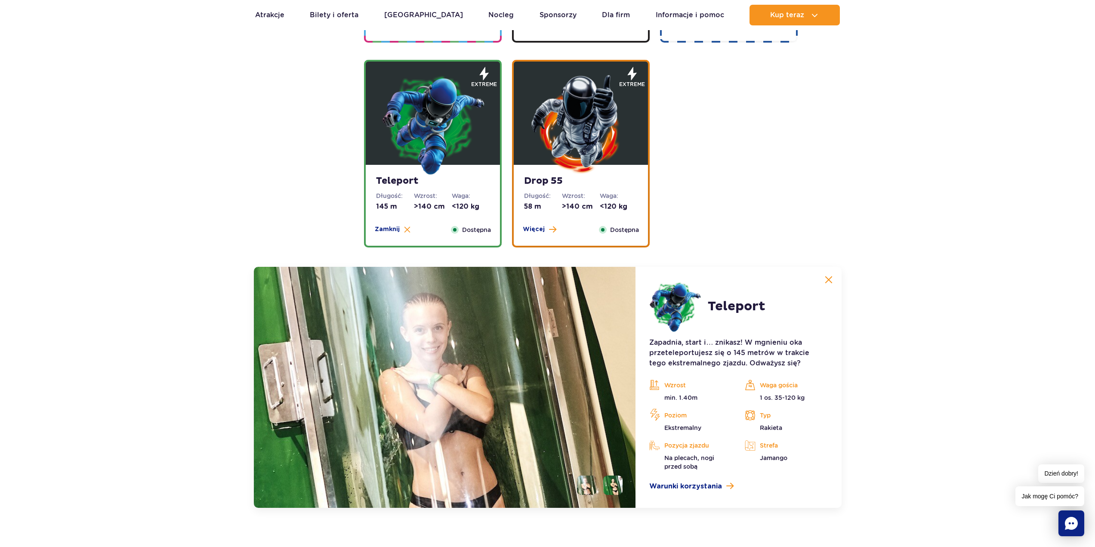
click at [565, 142] on img at bounding box center [580, 123] width 103 height 103
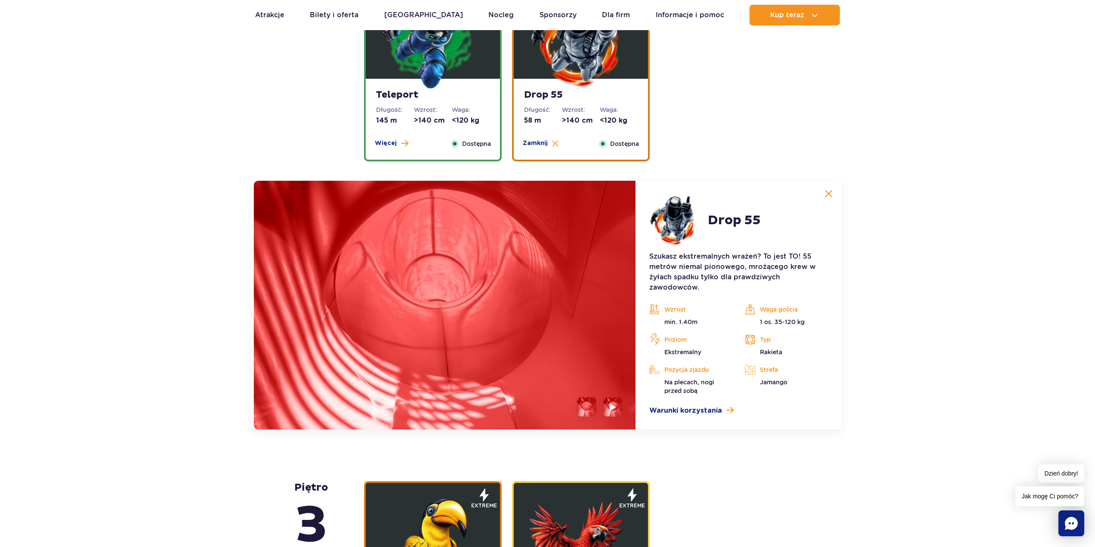
click at [463, 77] on img at bounding box center [432, 37] width 103 height 103
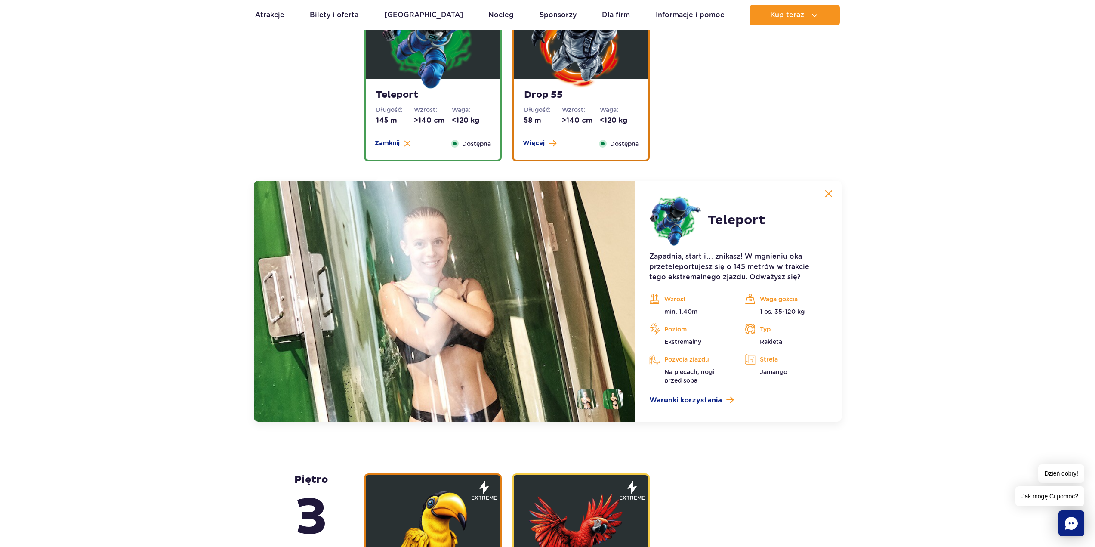
click at [620, 394] on li at bounding box center [612, 398] width 19 height 19
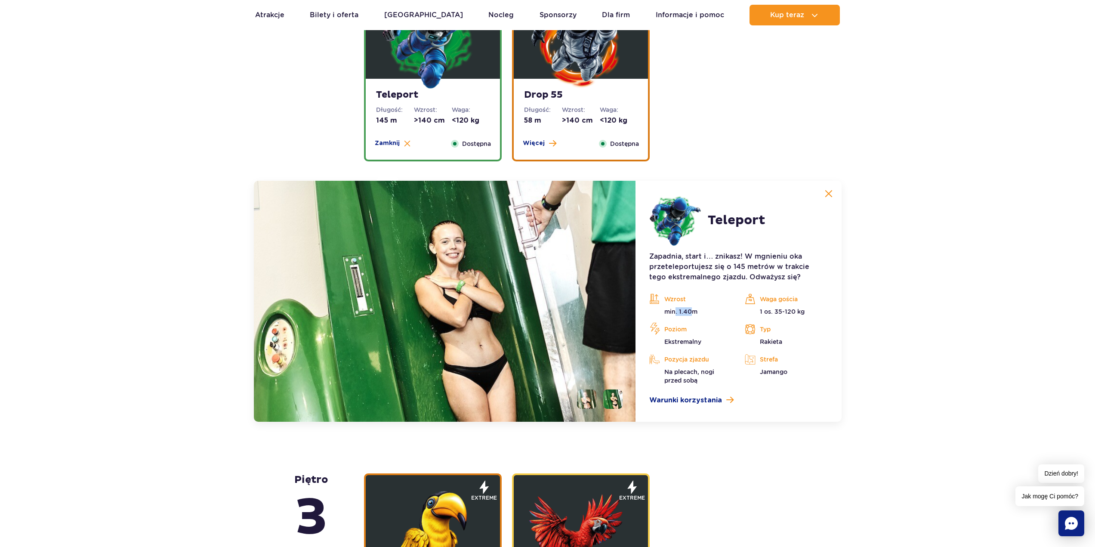
drag, startPoint x: 675, startPoint y: 310, endPoint x: 705, endPoint y: 307, distance: 29.8
click at [701, 307] on p "min. 1.40m" at bounding box center [690, 311] width 83 height 9
click at [708, 307] on div "Wzrost min. 1.40m" at bounding box center [690, 304] width 83 height 23
drag, startPoint x: 778, startPoint y: 221, endPoint x: 647, endPoint y: 220, distance: 131.2
click at [650, 220] on article "Teleport Zapadnia, start i… znikasz! W mgnieniu oka przeteleportujesz się o 145…" at bounding box center [738, 301] width 206 height 241
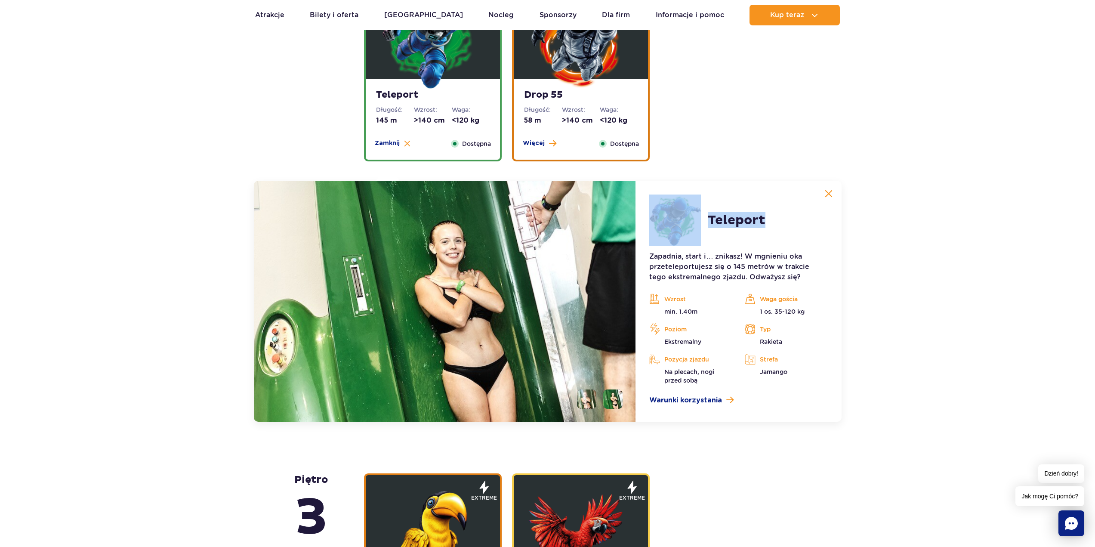
click at [738, 239] on header "Teleport" at bounding box center [707, 220] width 116 height 52
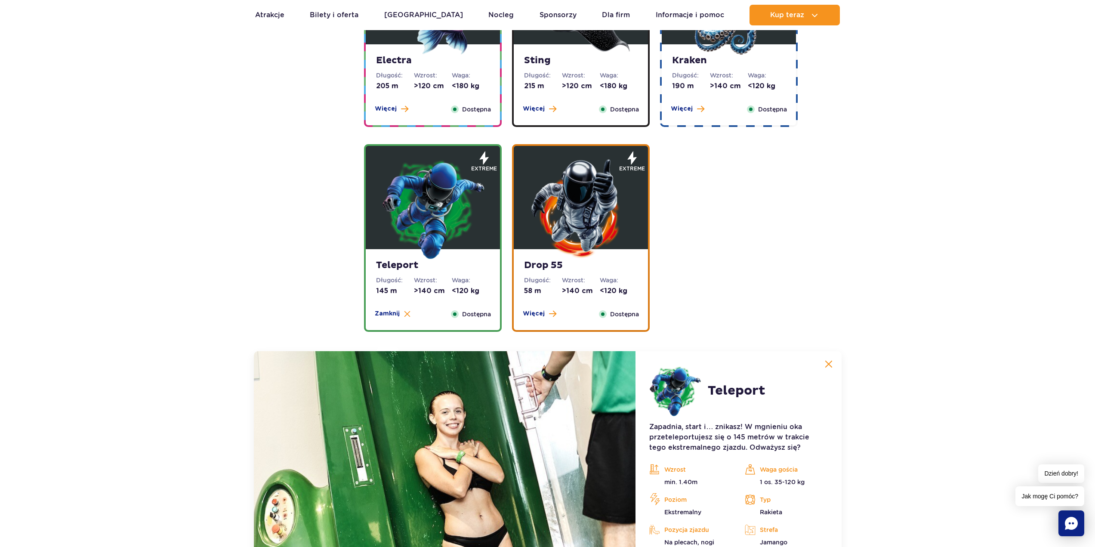
scroll to position [933, 0]
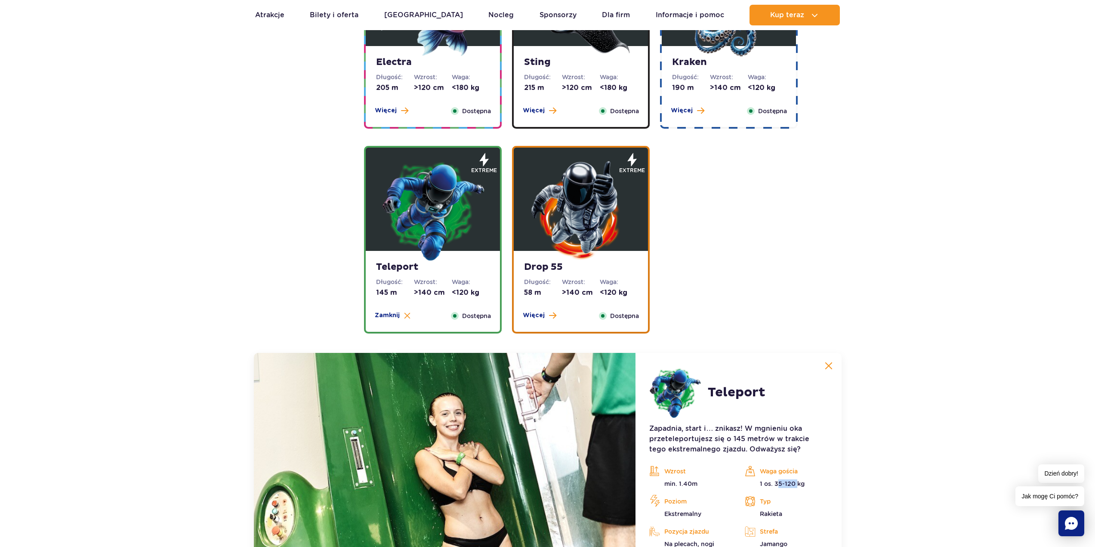
drag, startPoint x: 778, startPoint y: 482, endPoint x: 797, endPoint y: 484, distance: 19.0
click at [797, 484] on p "1 os. 35-120 kg" at bounding box center [786, 483] width 83 height 9
click at [780, 484] on p "1 os. 35-120 kg" at bounding box center [786, 483] width 83 height 9
drag, startPoint x: 683, startPoint y: 479, endPoint x: 770, endPoint y: 458, distance: 90.3
click at [727, 477] on div "Wzrost min. 1.40m" at bounding box center [690, 476] width 83 height 23
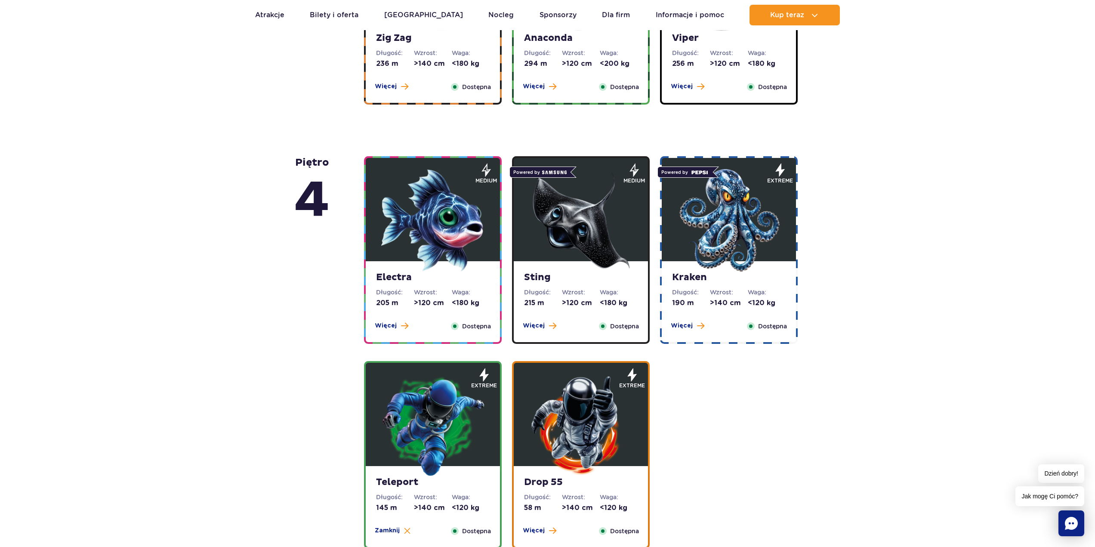
click at [725, 246] on img at bounding box center [728, 220] width 103 height 103
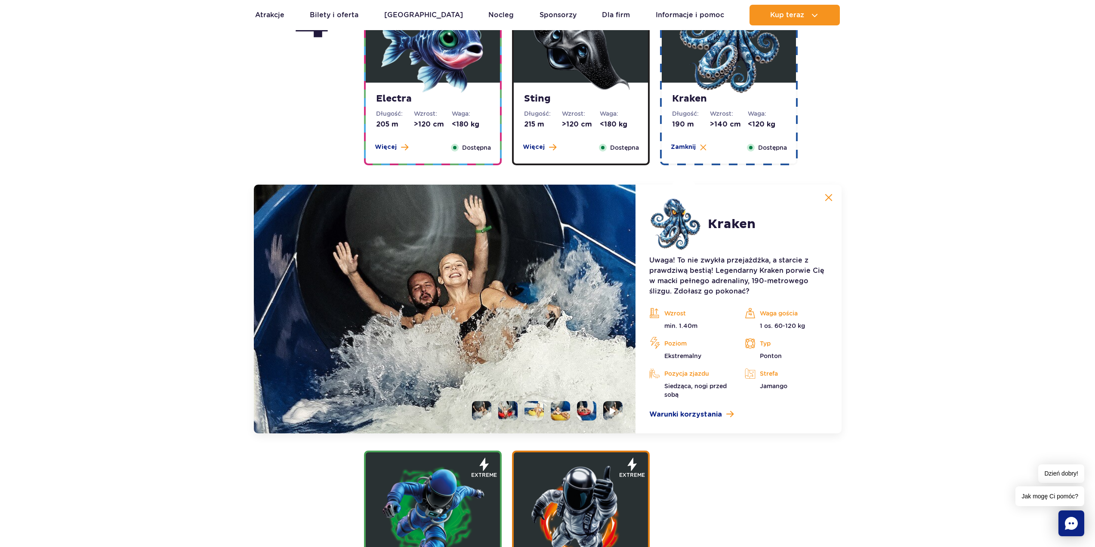
scroll to position [857, 0]
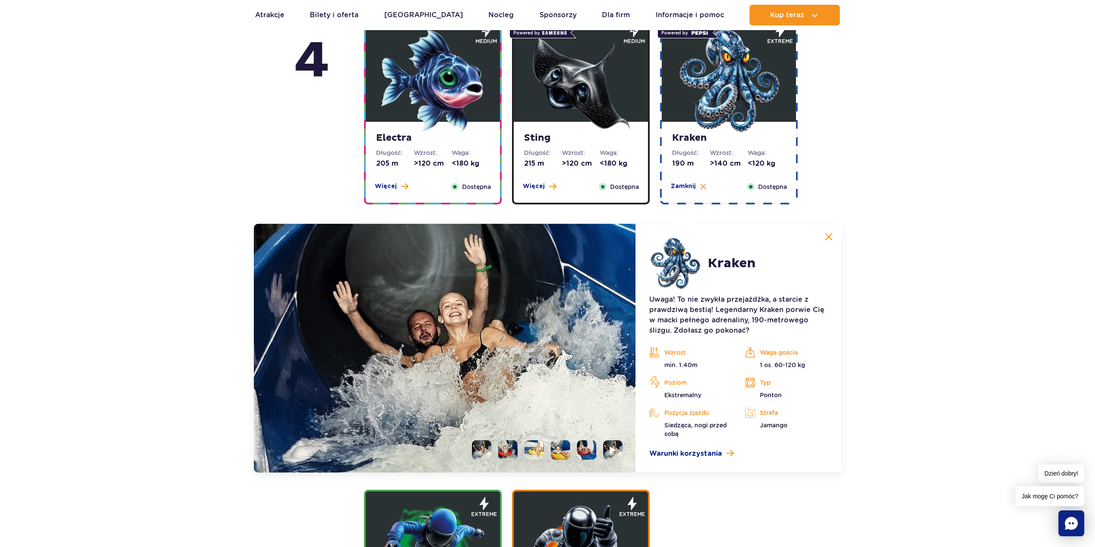
click at [498, 448] on li at bounding box center [507, 449] width 19 height 19
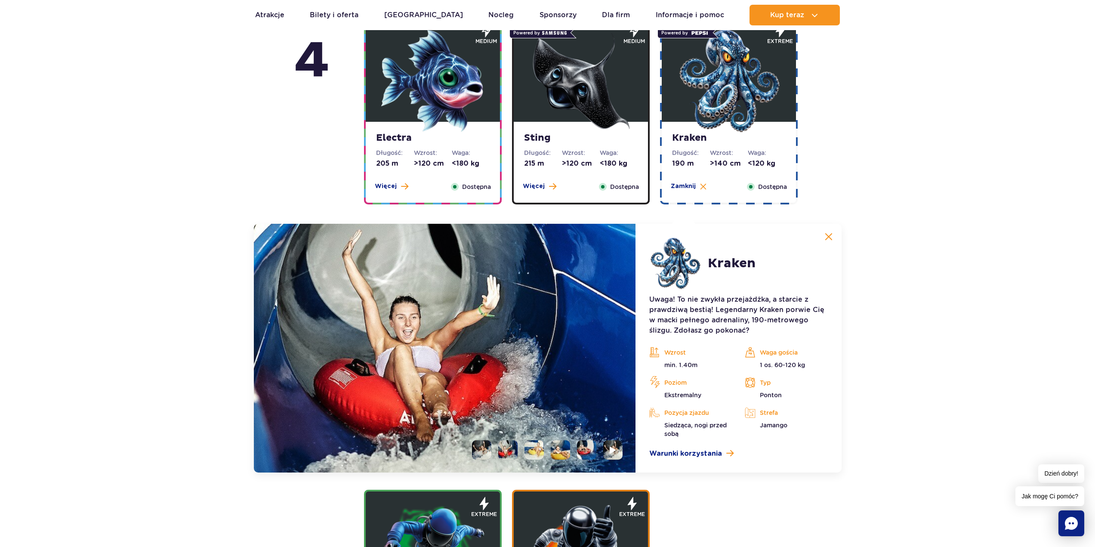
click at [523, 451] on ul at bounding box center [543, 449] width 157 height 19
click at [536, 452] on li at bounding box center [533, 449] width 19 height 19
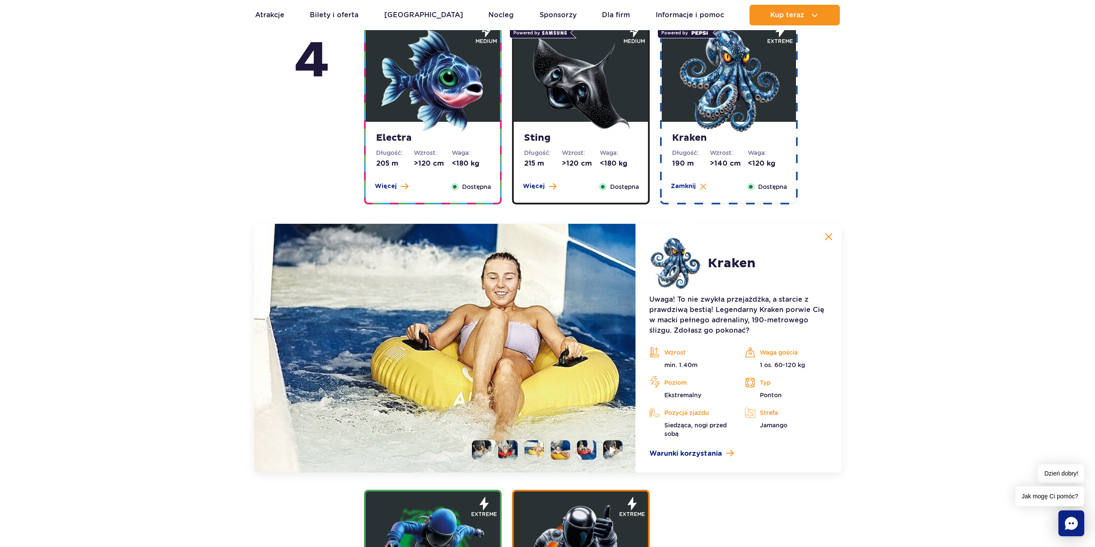
click at [564, 450] on li at bounding box center [560, 449] width 19 height 19
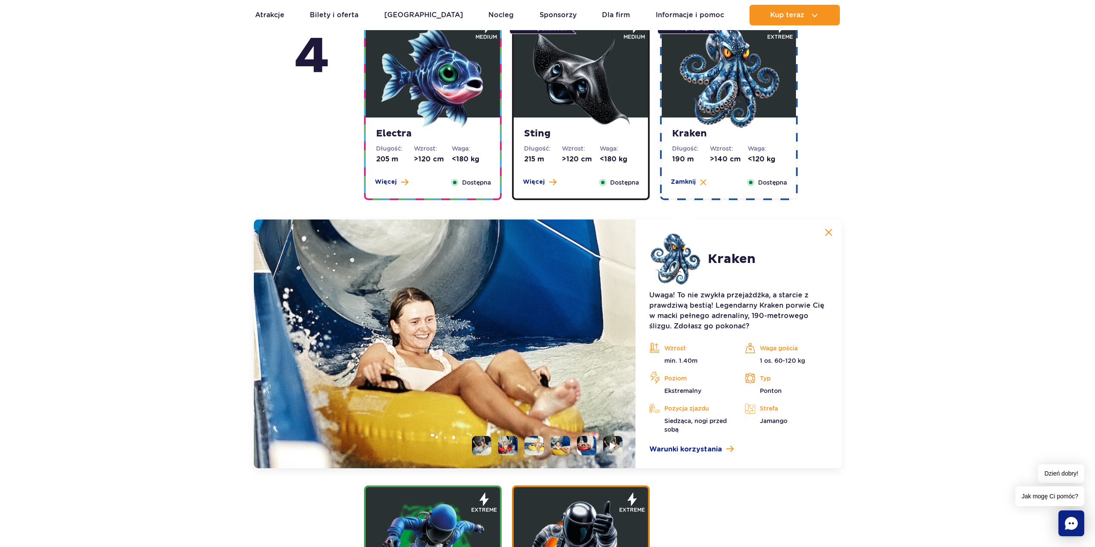
scroll to position [900, 0]
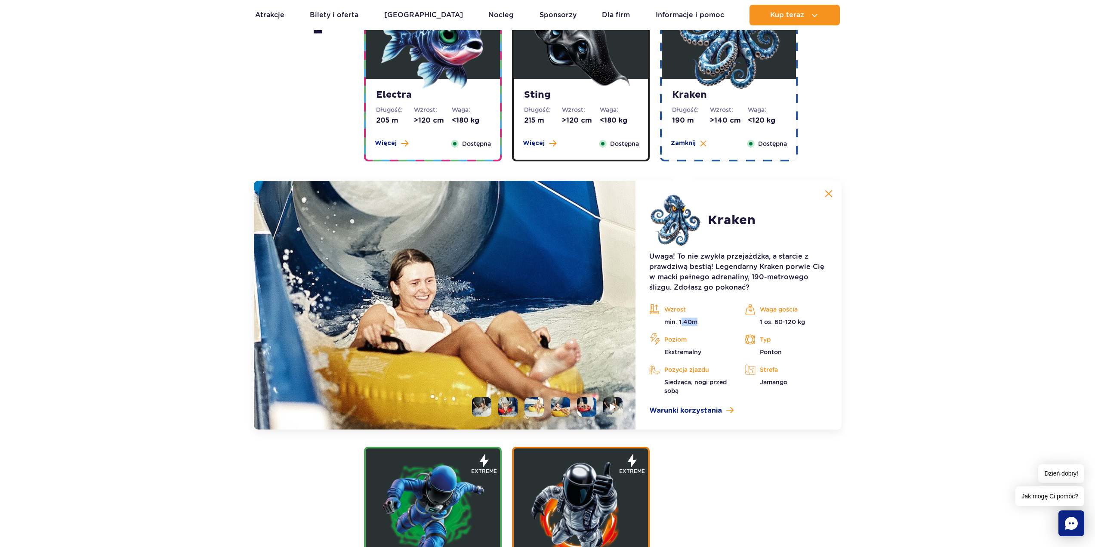
drag, startPoint x: 689, startPoint y: 323, endPoint x: 714, endPoint y: 327, distance: 25.2
click at [711, 326] on div "Wzrost min. 1.40m Waga gościa 1 os. 60-120 kg Poziom [GEOGRAPHIC_DATA] Typ Pont…" at bounding box center [738, 349] width 191 height 92
click at [774, 323] on p "1 os. 60-120 kg" at bounding box center [786, 321] width 83 height 9
drag, startPoint x: 772, startPoint y: 323, endPoint x: 804, endPoint y: 319, distance: 32.5
click at [802, 319] on p "1 os. 60-120 kg" at bounding box center [786, 321] width 83 height 9
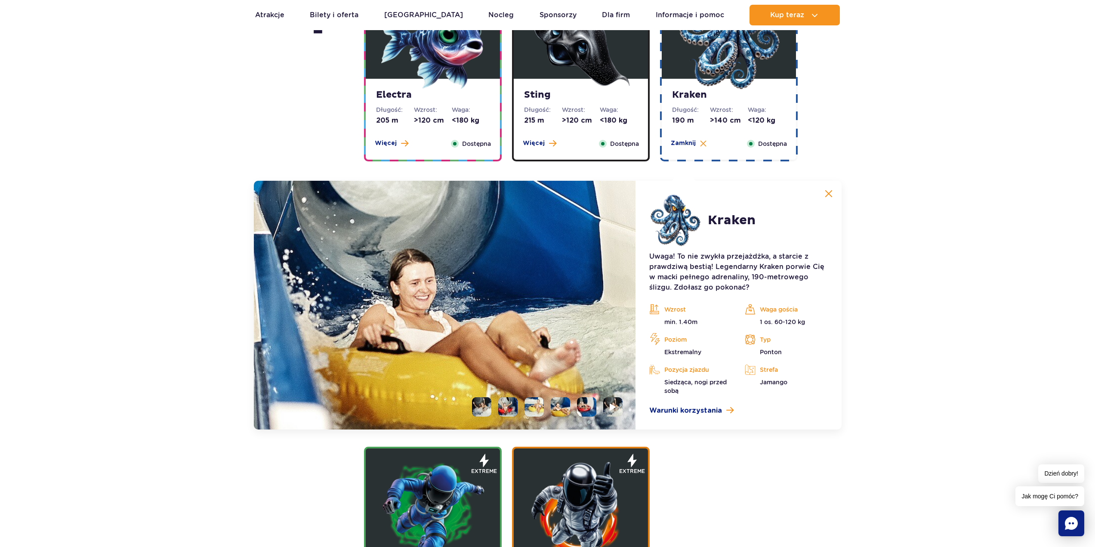
click at [803, 319] on p "1 os. 60-120 kg" at bounding box center [786, 321] width 83 height 9
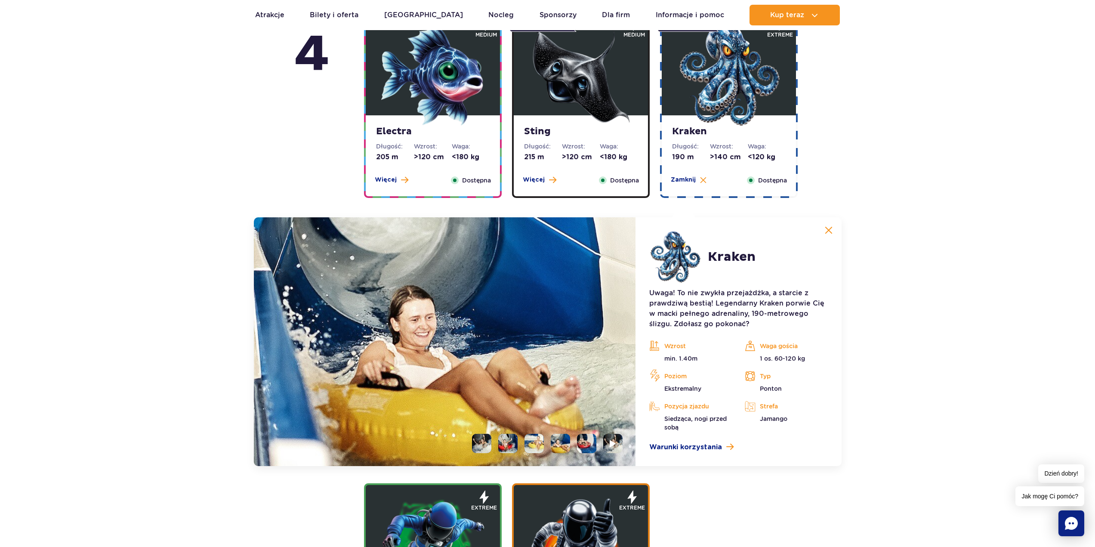
scroll to position [857, 0]
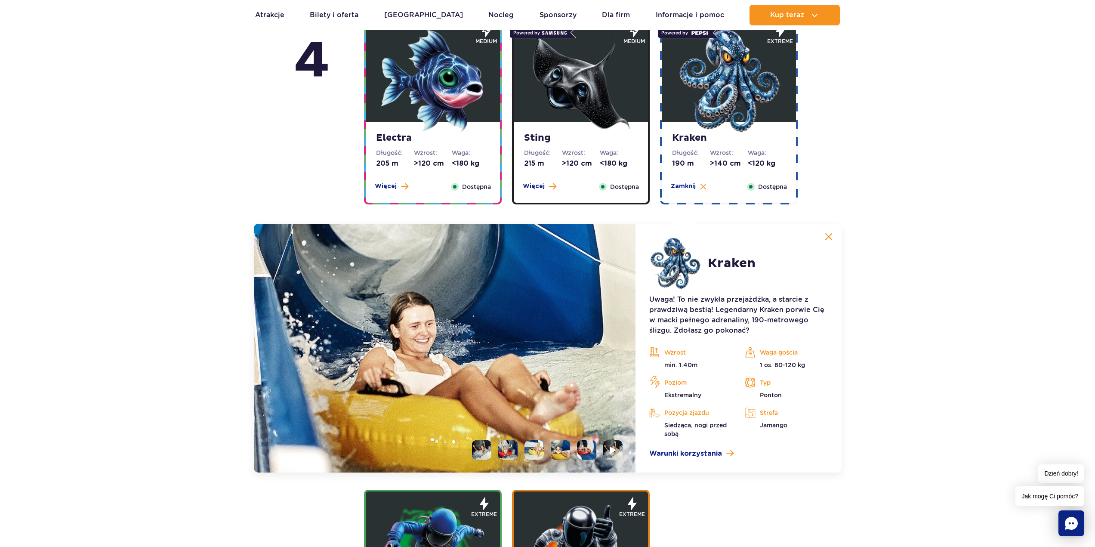
click at [586, 445] on li at bounding box center [586, 449] width 19 height 19
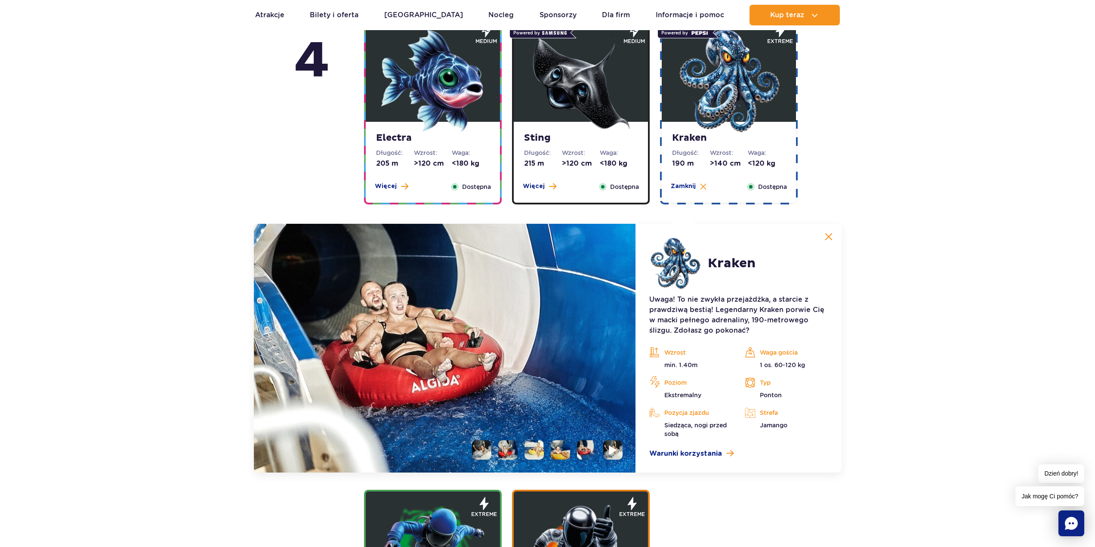
click at [610, 449] on img at bounding box center [613, 450] width 8 height 10
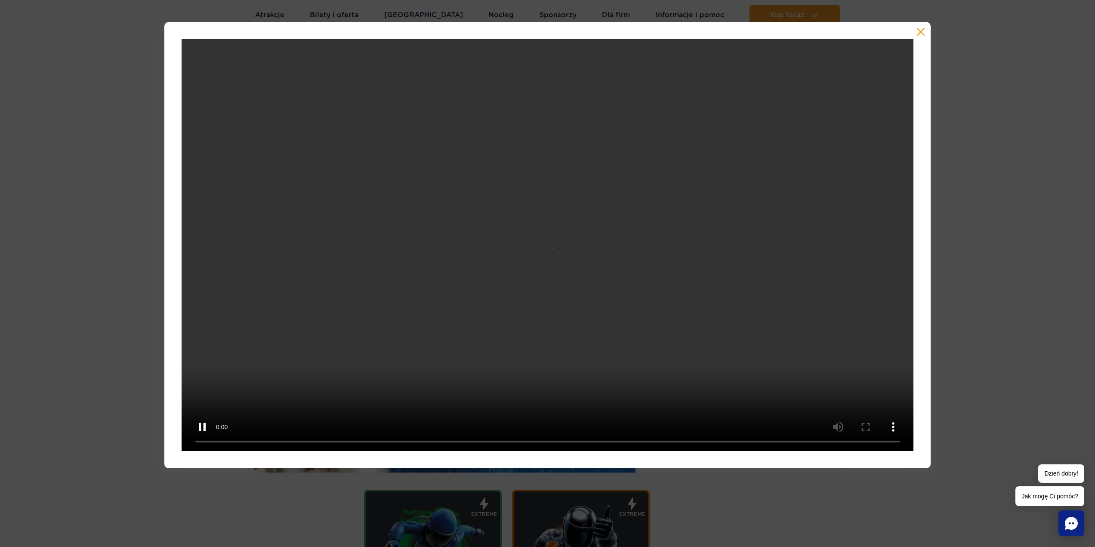
click at [998, 265] on div at bounding box center [547, 245] width 1095 height 446
click at [923, 32] on button "button" at bounding box center [920, 32] width 9 height 9
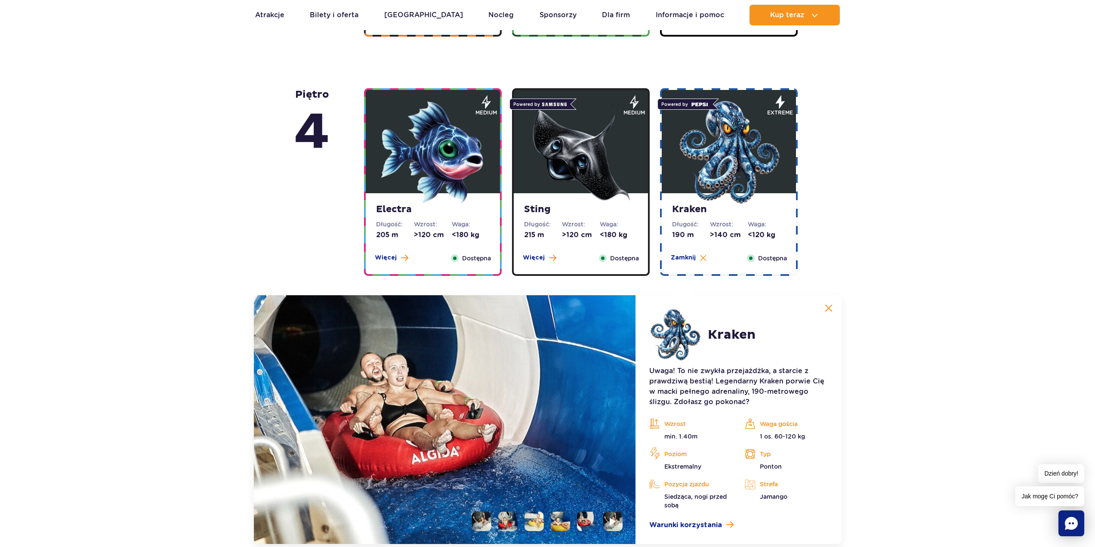
scroll to position [771, 0]
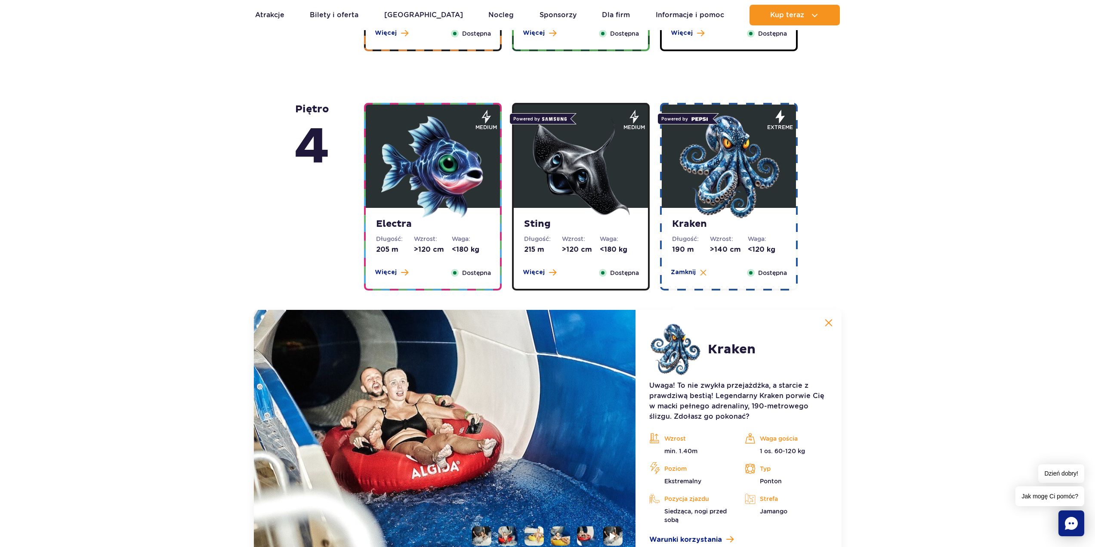
click at [725, 215] on img at bounding box center [728, 166] width 103 height 103
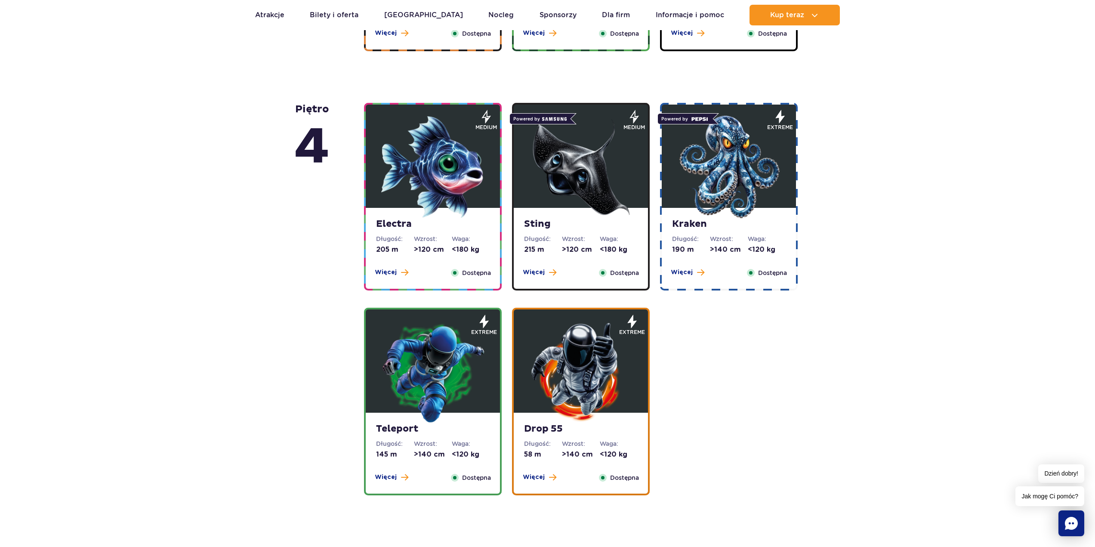
click at [728, 204] on img at bounding box center [728, 166] width 103 height 103
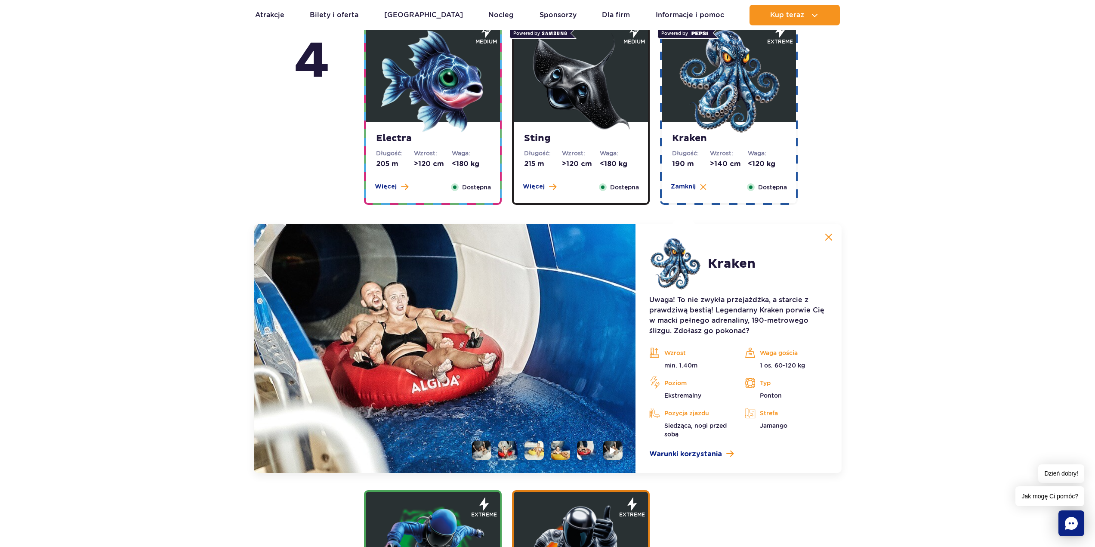
click at [596, 113] on img at bounding box center [580, 81] width 103 height 103
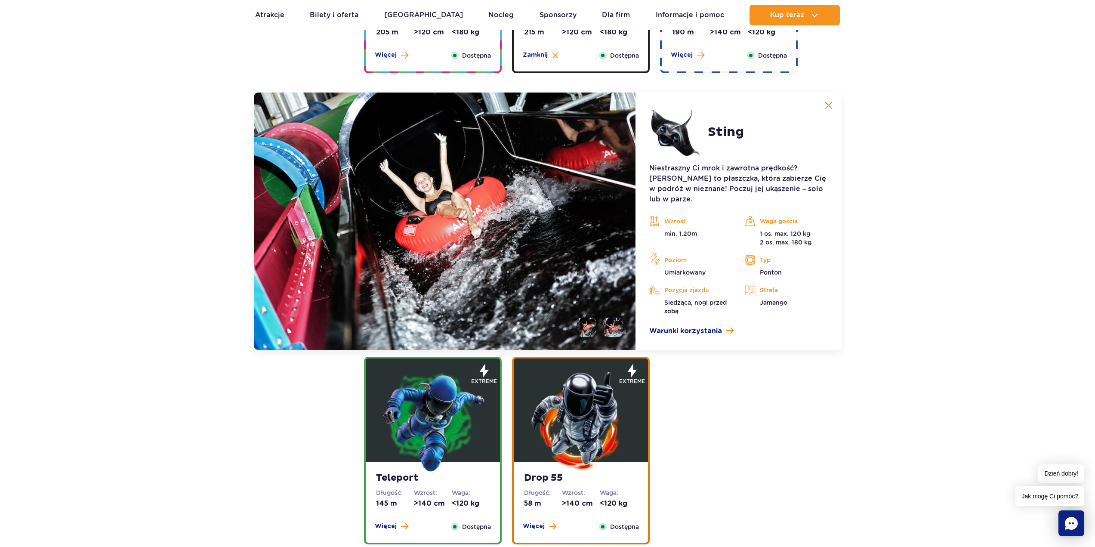
scroll to position [986, 0]
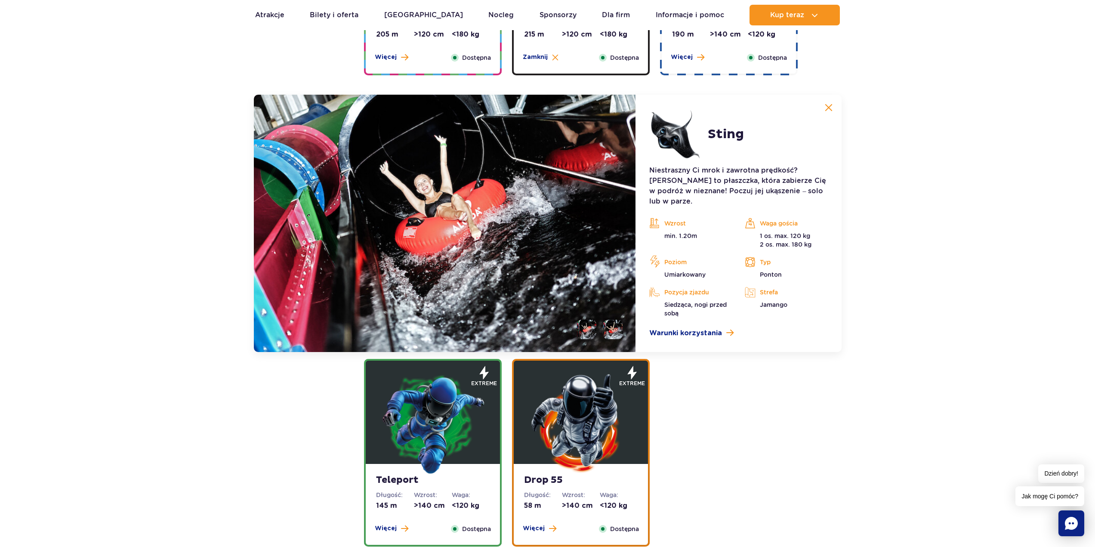
drag, startPoint x: 802, startPoint y: 229, endPoint x: 801, endPoint y: 234, distance: 4.8
drag, startPoint x: 801, startPoint y: 234, endPoint x: 762, endPoint y: 237, distance: 39.3
click at [762, 237] on p "1 os. max. 120 kg 2 os. max. 180 kg" at bounding box center [786, 239] width 83 height 17
drag, startPoint x: 763, startPoint y: 235, endPoint x: 825, endPoint y: 233, distance: 62.8
click at [816, 234] on p "1 os. max. 120 kg 2 os. max. 180 kg" at bounding box center [786, 239] width 83 height 17
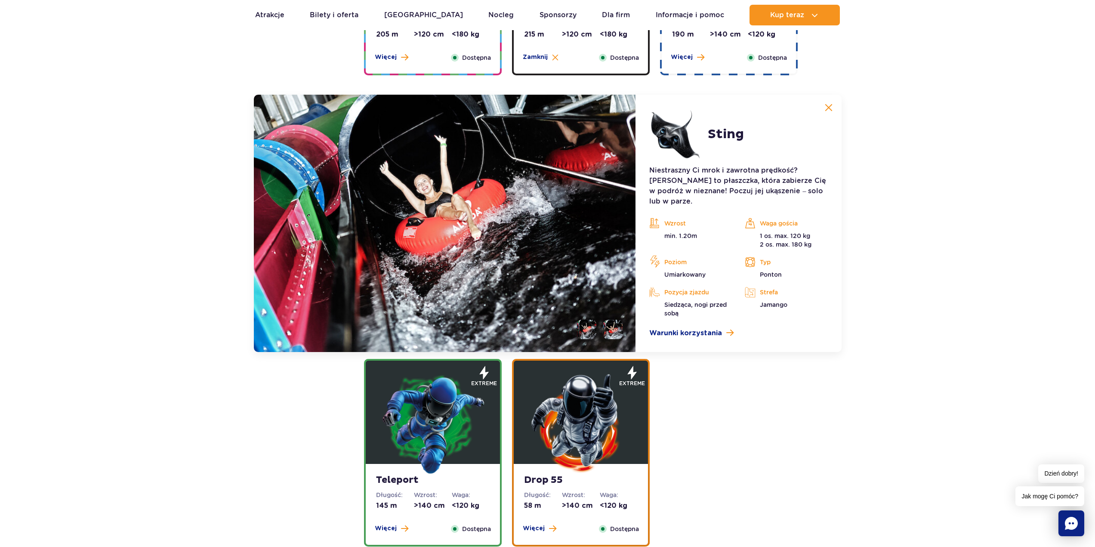
click at [805, 231] on p "1 os. max. 120 kg 2 os. max. 180 kg" at bounding box center [786, 239] width 83 height 17
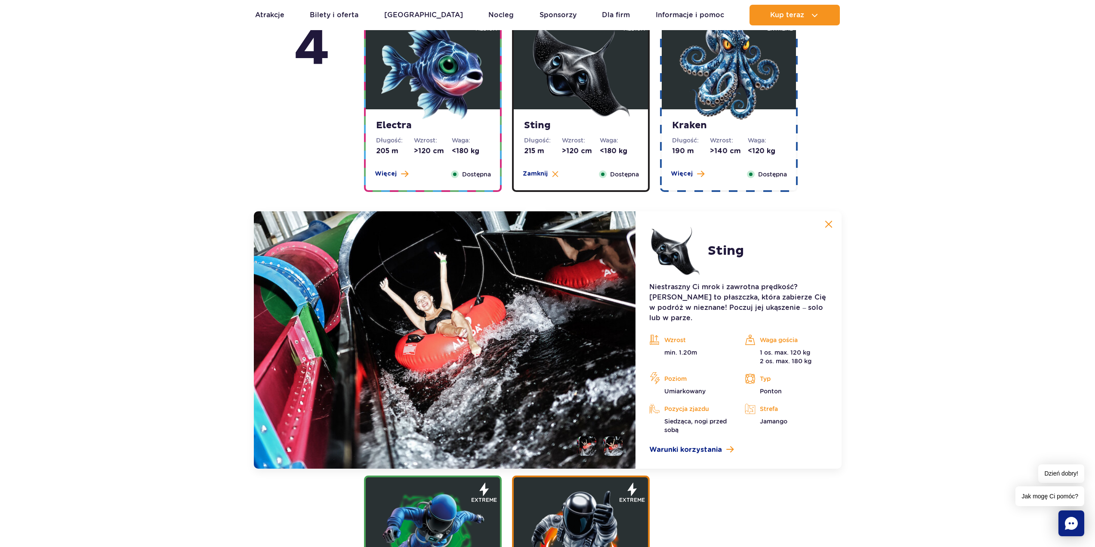
scroll to position [857, 0]
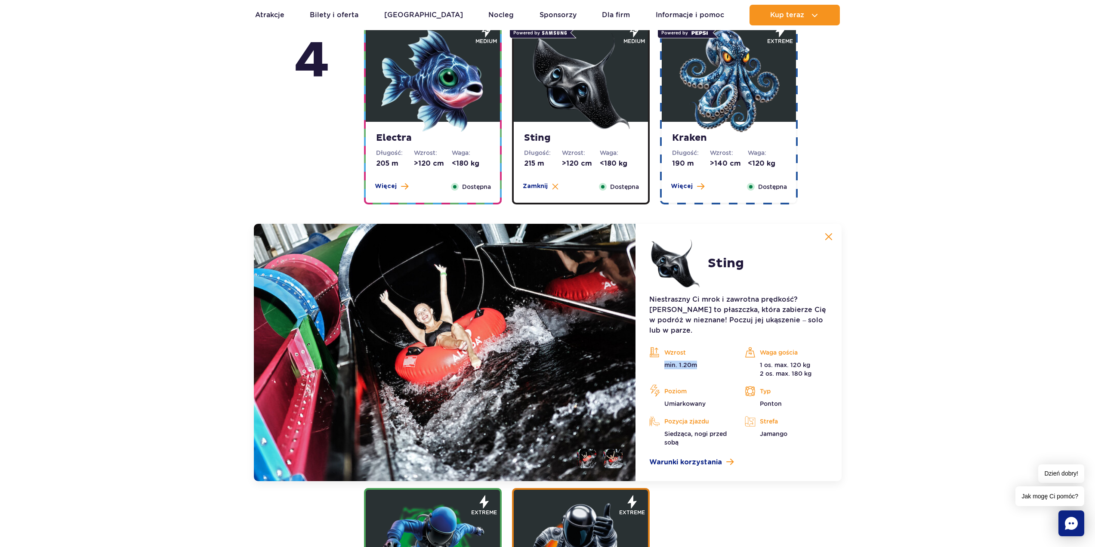
drag, startPoint x: 664, startPoint y: 355, endPoint x: 729, endPoint y: 354, distance: 65.4
click at [715, 360] on p "min. 1.20m" at bounding box center [690, 364] width 83 height 9
click at [719, 360] on p "min. 1.20m" at bounding box center [690, 364] width 83 height 9
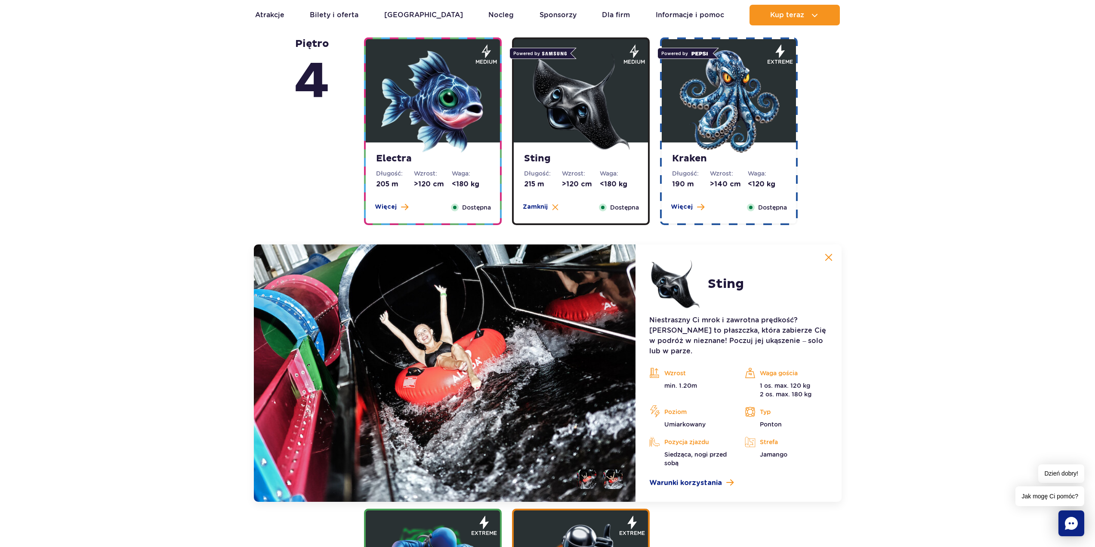
scroll to position [771, 0]
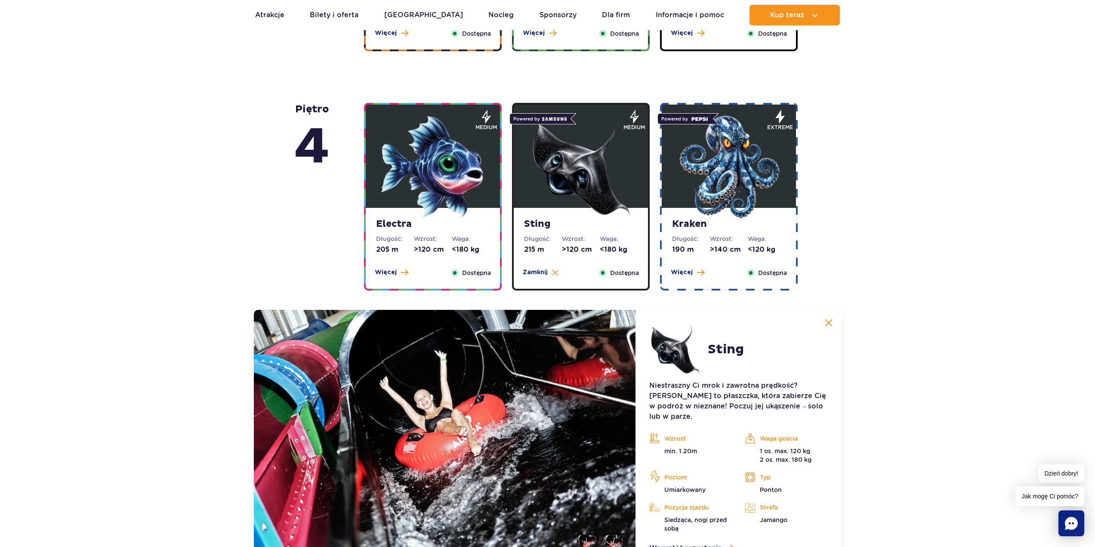
click at [467, 228] on strong "Electra" at bounding box center [433, 224] width 114 height 12
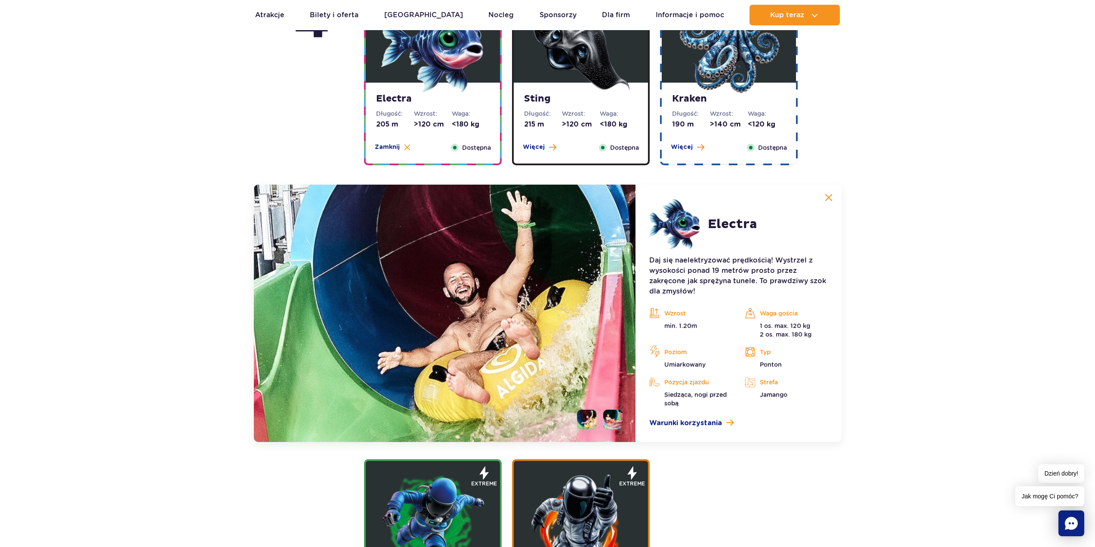
scroll to position [900, 0]
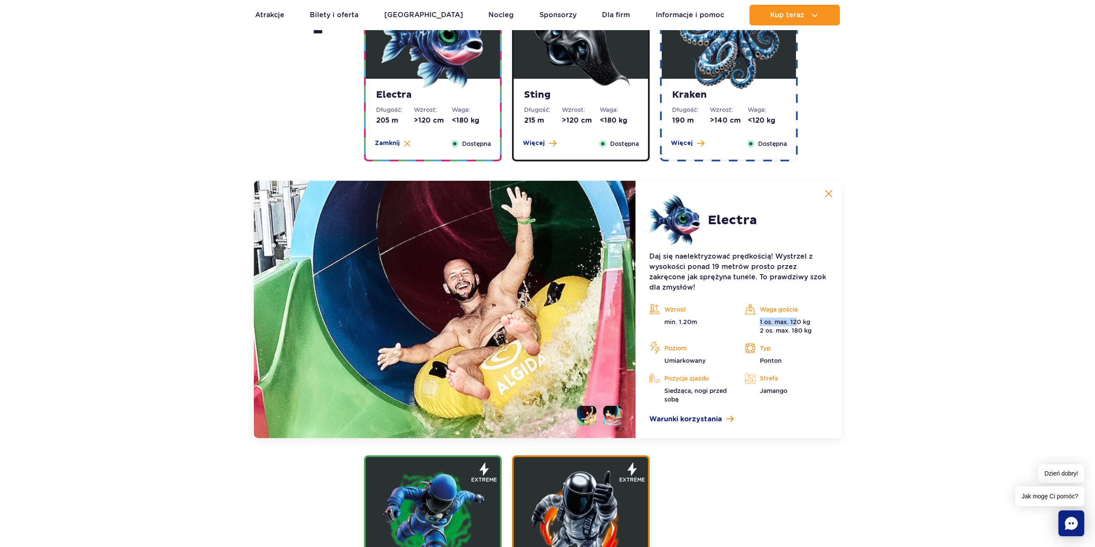
drag, startPoint x: 761, startPoint y: 323, endPoint x: 836, endPoint y: 326, distance: 75.8
click at [818, 326] on p "1 os. max. 120 kg 2 os. max. 180 kg" at bounding box center [786, 325] width 83 height 17
click at [840, 326] on article "Electra Daj się naelektryzować prędkością! Wystrzel z wysokości ponad 19 metrów…" at bounding box center [738, 309] width 206 height 257
drag, startPoint x: 785, startPoint y: 326, endPoint x: 808, endPoint y: 324, distance: 22.9
click at [806, 324] on p "1 os. max. 120 kg 2 os. max. 180 kg" at bounding box center [786, 325] width 83 height 17
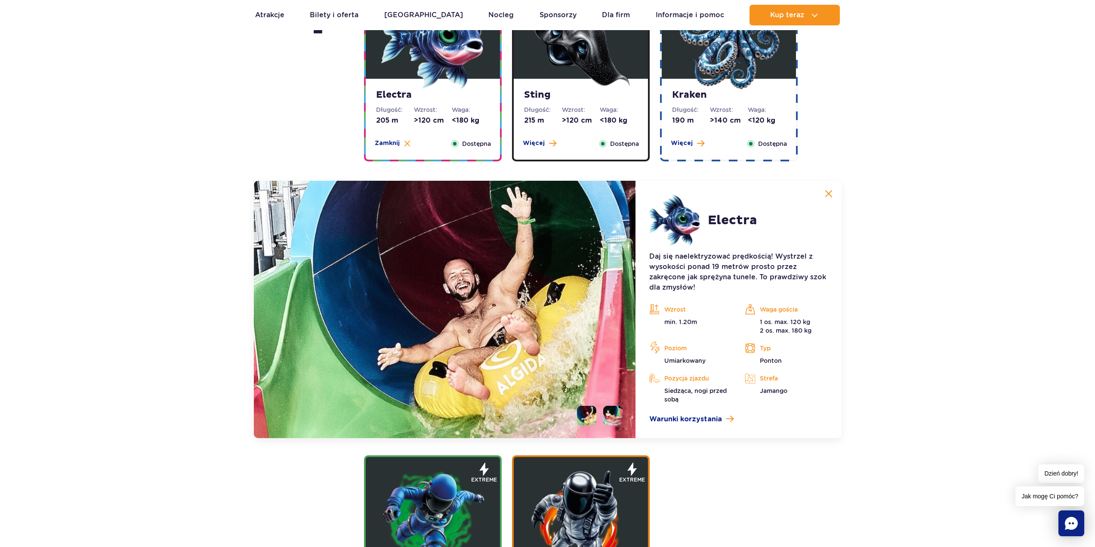
click at [808, 324] on p "1 os. max. 120 kg 2 os. max. 180 kg" at bounding box center [786, 325] width 83 height 17
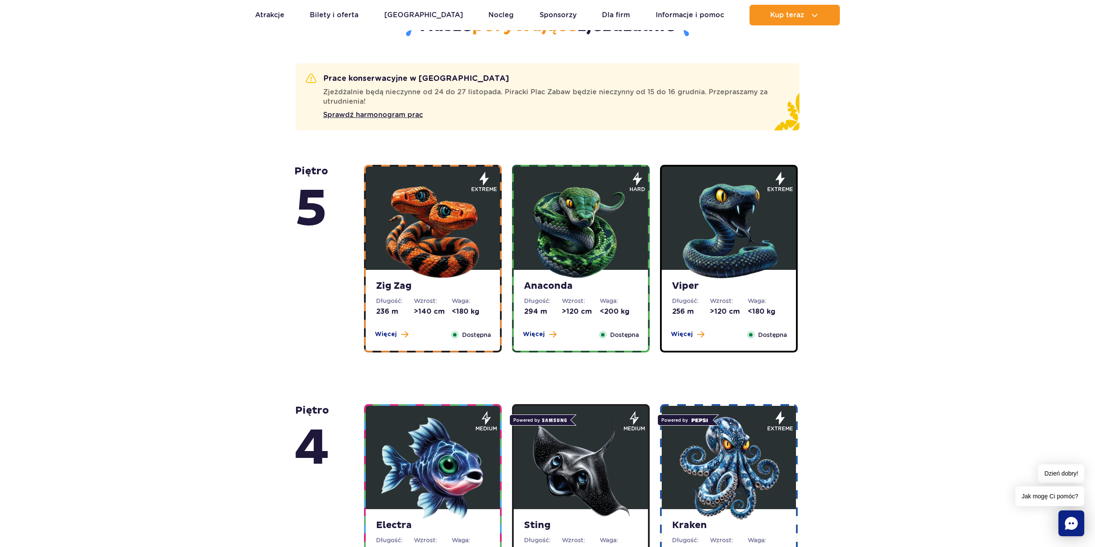
click at [703, 262] on img at bounding box center [728, 228] width 103 height 103
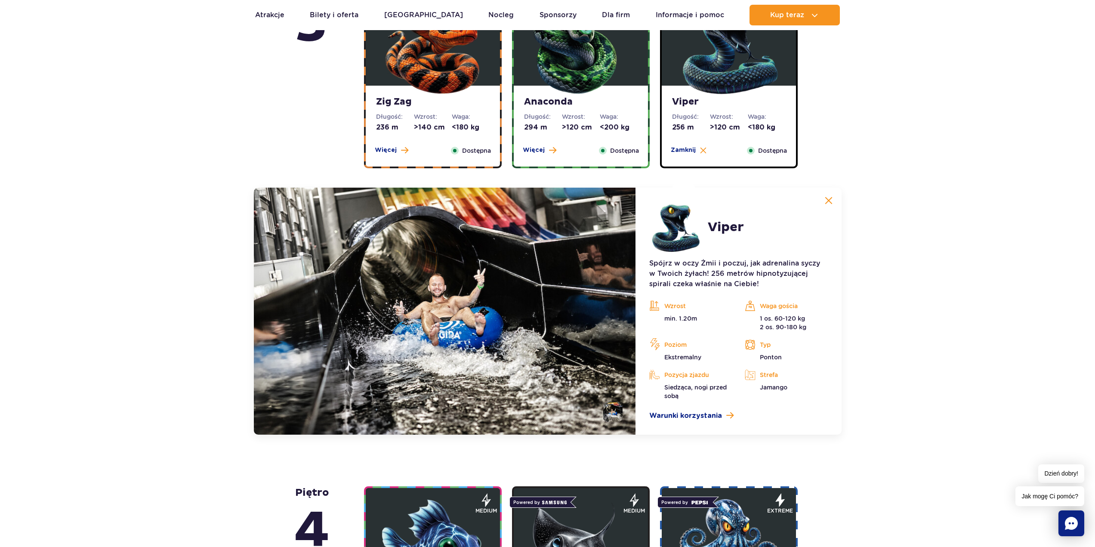
scroll to position [681, 0]
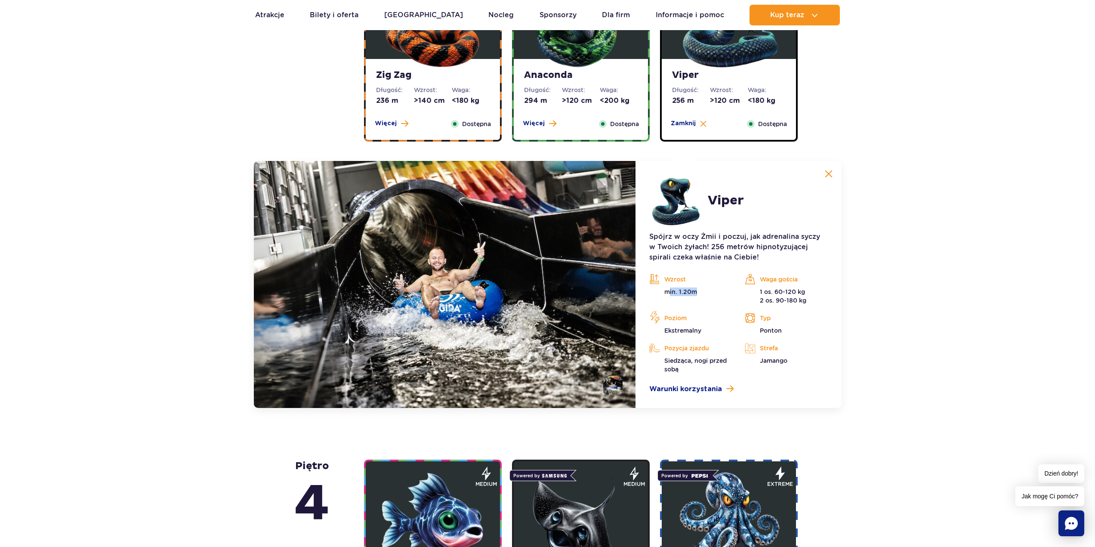
drag, startPoint x: 668, startPoint y: 292, endPoint x: 727, endPoint y: 290, distance: 59.0
click at [720, 291] on p "min. 1.20m" at bounding box center [690, 291] width 83 height 9
click at [712, 293] on p "min. 1.20m" at bounding box center [690, 291] width 83 height 9
drag, startPoint x: 771, startPoint y: 296, endPoint x: 792, endPoint y: 291, distance: 21.3
click at [773, 296] on p "1 os. 60-120 kg 2 os. 90-180 kg" at bounding box center [786, 295] width 83 height 17
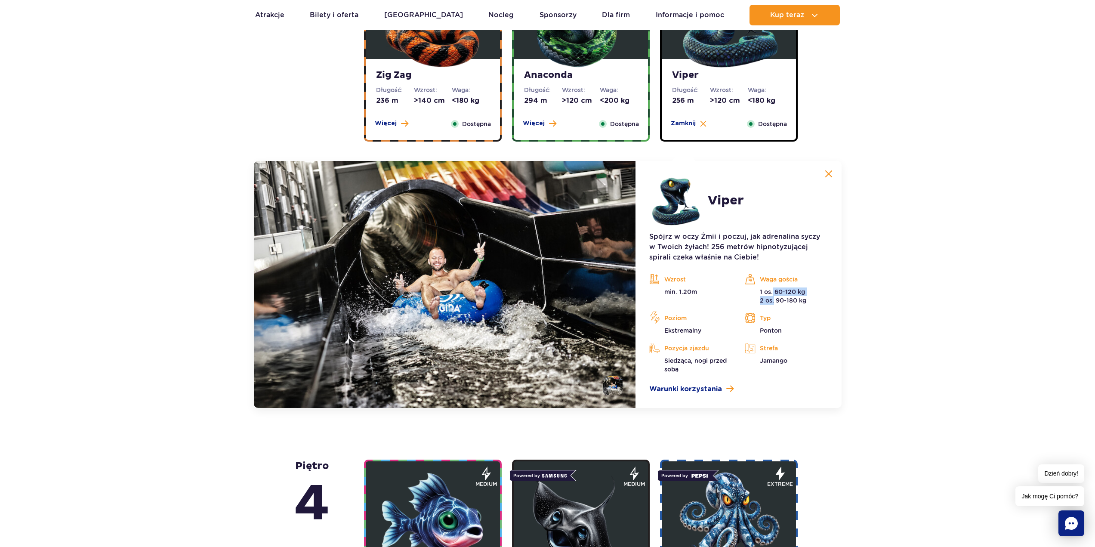
click at [799, 291] on p "1 os. 60-120 kg 2 os. 90-180 kg" at bounding box center [786, 295] width 83 height 17
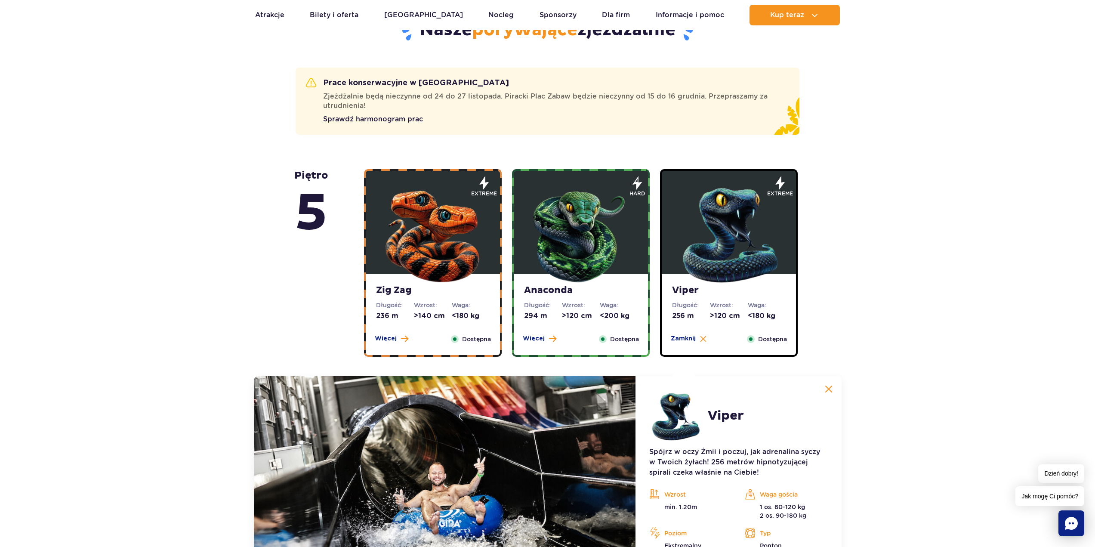
click at [466, 276] on img at bounding box center [432, 233] width 103 height 103
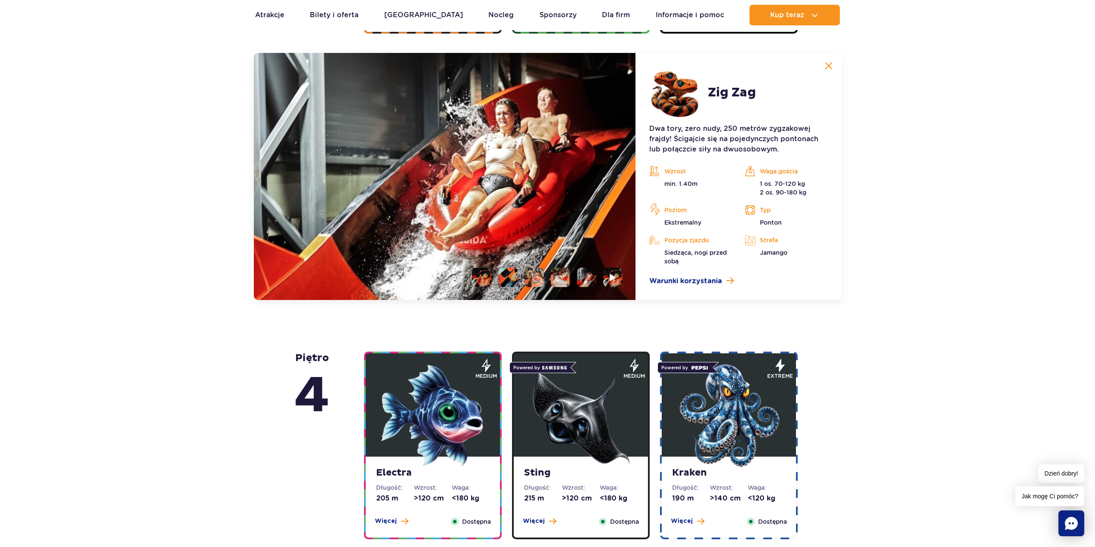
scroll to position [790, 0]
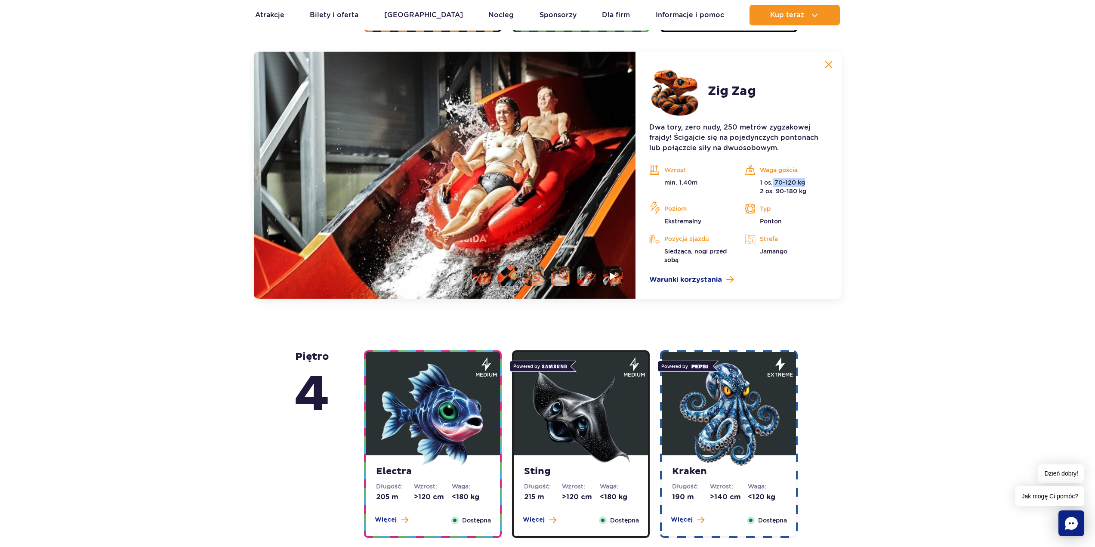
drag, startPoint x: 772, startPoint y: 182, endPoint x: 835, endPoint y: 184, distance: 63.3
click at [826, 185] on p "1 os. 70-120 kg 2 os. 90-180 kg" at bounding box center [786, 186] width 83 height 17
click at [830, 186] on div "Waga gościa 1 os. 70-120 kg 2 os. 90-180 kg" at bounding box center [785, 179] width 95 height 32
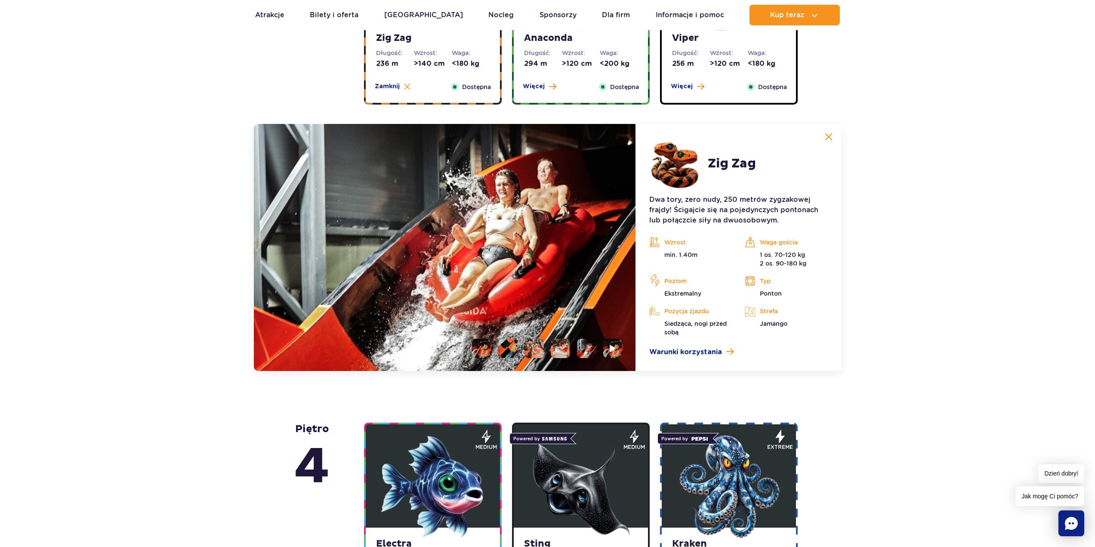
scroll to position [704, 0]
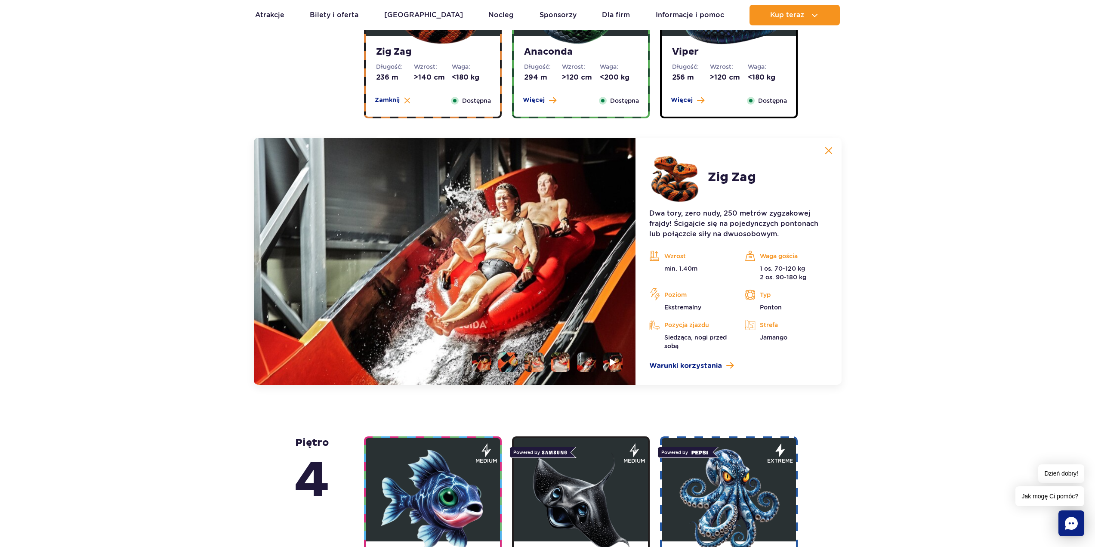
click at [536, 360] on li at bounding box center [533, 361] width 19 height 19
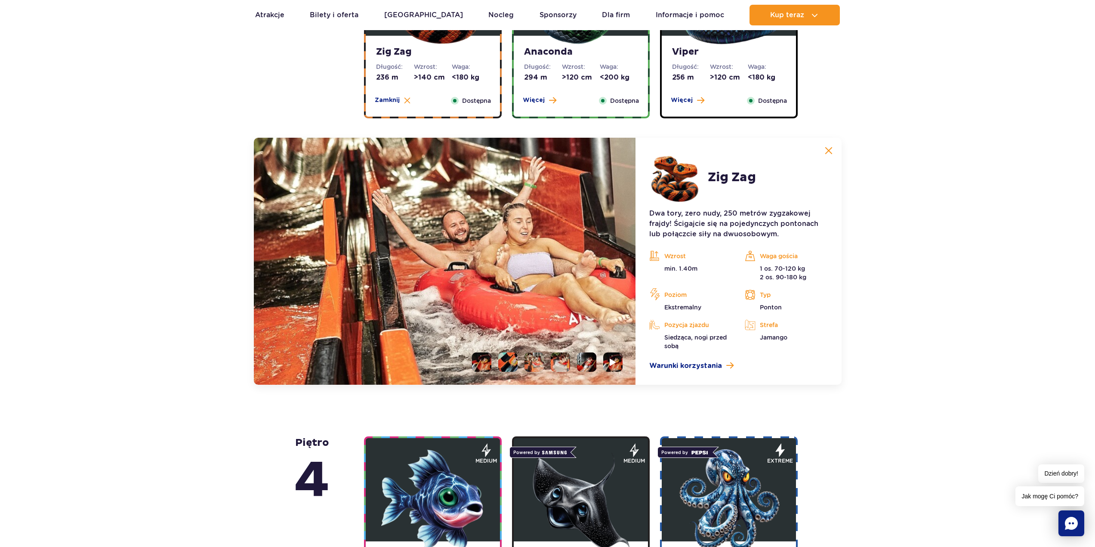
drag, startPoint x: 785, startPoint y: 280, endPoint x: 812, endPoint y: 280, distance: 26.7
click at [811, 280] on p "1 os. 70-120 kg 2 os. 90-180 kg" at bounding box center [786, 272] width 83 height 17
click at [811, 281] on p "1 os. 70-120 kg 2 os. 90-180 kg" at bounding box center [786, 272] width 83 height 17
drag, startPoint x: 784, startPoint y: 274, endPoint x: 816, endPoint y: 282, distance: 33.6
click at [813, 282] on div "Wzrost min. 1.40m Waga gościa 1 os. 70-120 kg 2 os. 90-180 kg Poziom [GEOGRAPHI…" at bounding box center [738, 299] width 191 height 101
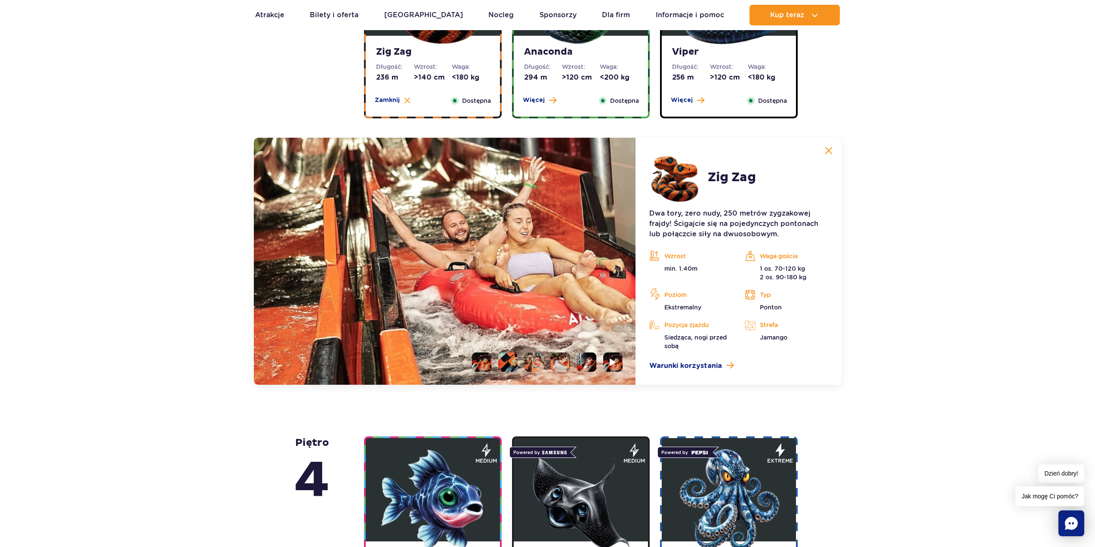
click at [773, 274] on p "1 os. 70-120 kg 2 os. 90-180 kg" at bounding box center [786, 272] width 83 height 17
drag, startPoint x: 785, startPoint y: 275, endPoint x: 844, endPoint y: 278, distance: 59.0
click at [828, 277] on div "Waga gościa 1 os. 70-120 kg 2 os. 90-180 kg" at bounding box center [785, 265] width 95 height 32
drag, startPoint x: 776, startPoint y: 279, endPoint x: 828, endPoint y: 277, distance: 51.6
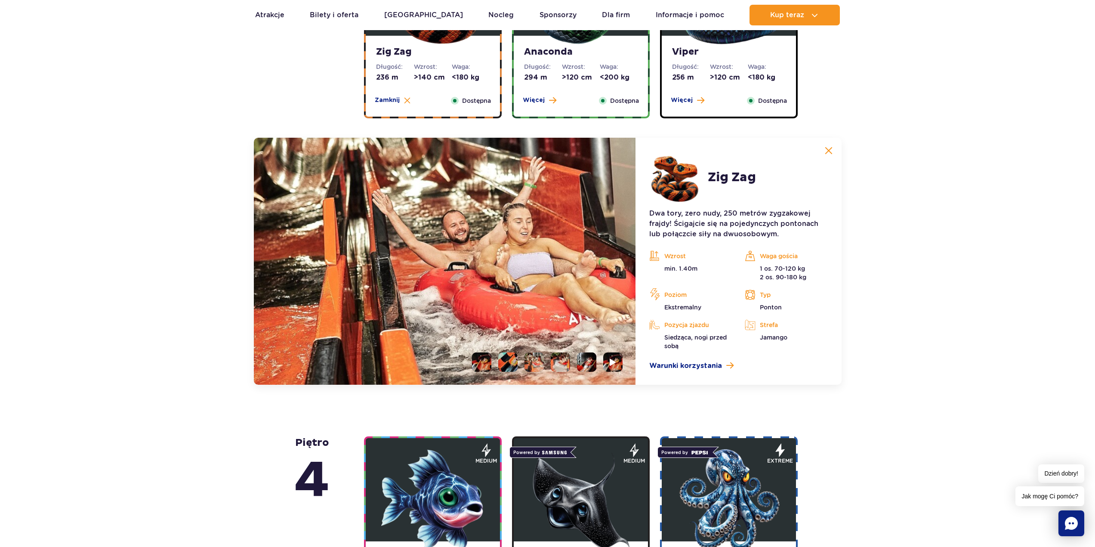
click at [816, 278] on p "1 os. 70-120 kg 2 os. 90-180 kg" at bounding box center [786, 272] width 83 height 17
click at [826, 278] on p "1 os. 70-120 kg 2 os. 90-180 kg" at bounding box center [786, 272] width 83 height 17
drag, startPoint x: 779, startPoint y: 281, endPoint x: 743, endPoint y: 274, distance: 36.9
click at [743, 274] on div "Waga gościa 1 os. 70-120 kg 2 os. 90-180 kg" at bounding box center [785, 265] width 95 height 32
click at [784, 280] on p "1 os. 70-120 kg 2 os. 90-180 kg" at bounding box center [786, 272] width 83 height 17
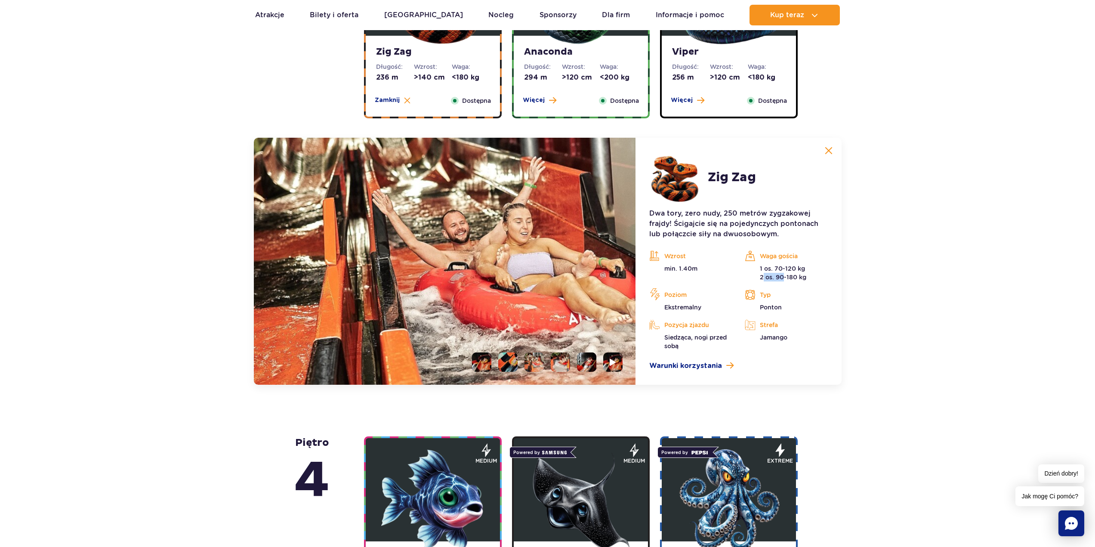
drag, startPoint x: 751, startPoint y: 279, endPoint x: 818, endPoint y: 281, distance: 66.7
click at [789, 281] on p "1 os. 70-120 kg 2 os. 90-180 kg" at bounding box center [786, 272] width 83 height 17
click at [817, 281] on p "1 os. 70-120 kg 2 os. 90-180 kg" at bounding box center [786, 272] width 83 height 17
click at [760, 275] on p "1 os. 70-120 kg 2 os. 90-180 kg" at bounding box center [786, 272] width 83 height 17
click at [586, 364] on li at bounding box center [586, 361] width 19 height 19
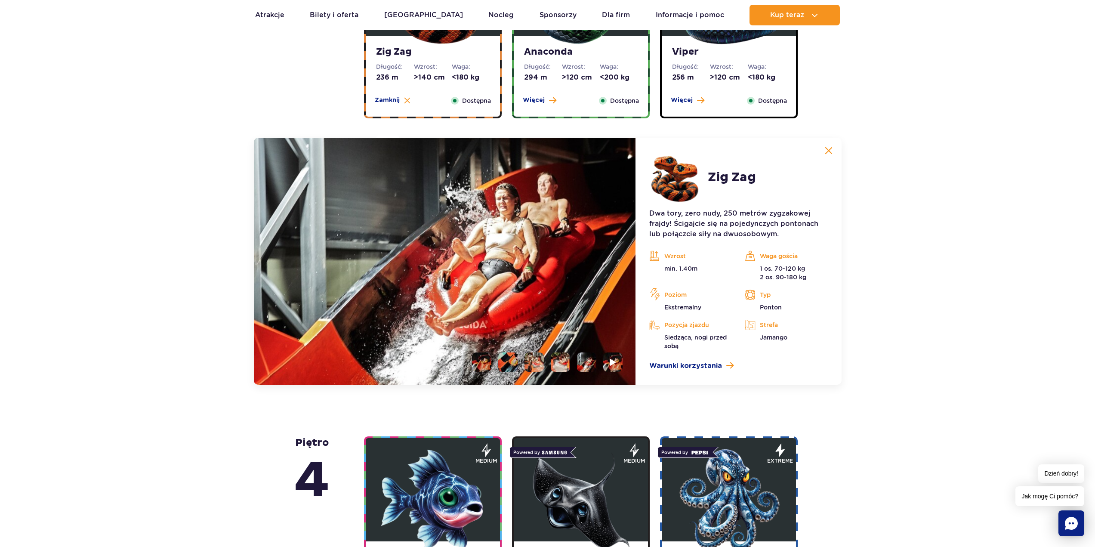
click at [573, 361] on ul at bounding box center [543, 361] width 157 height 19
click at [563, 363] on li at bounding box center [560, 361] width 19 height 19
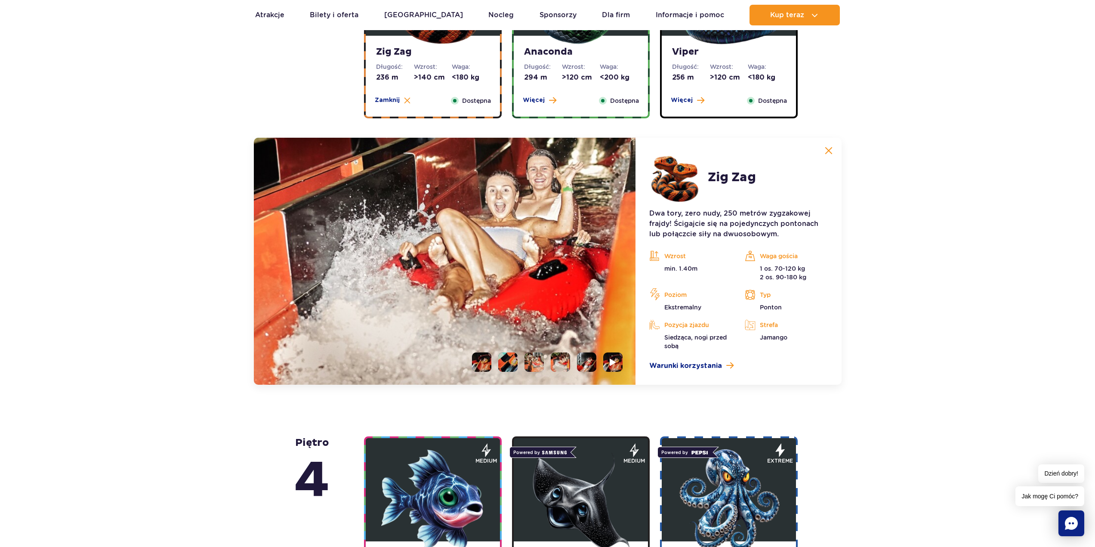
click at [535, 361] on li at bounding box center [533, 361] width 19 height 19
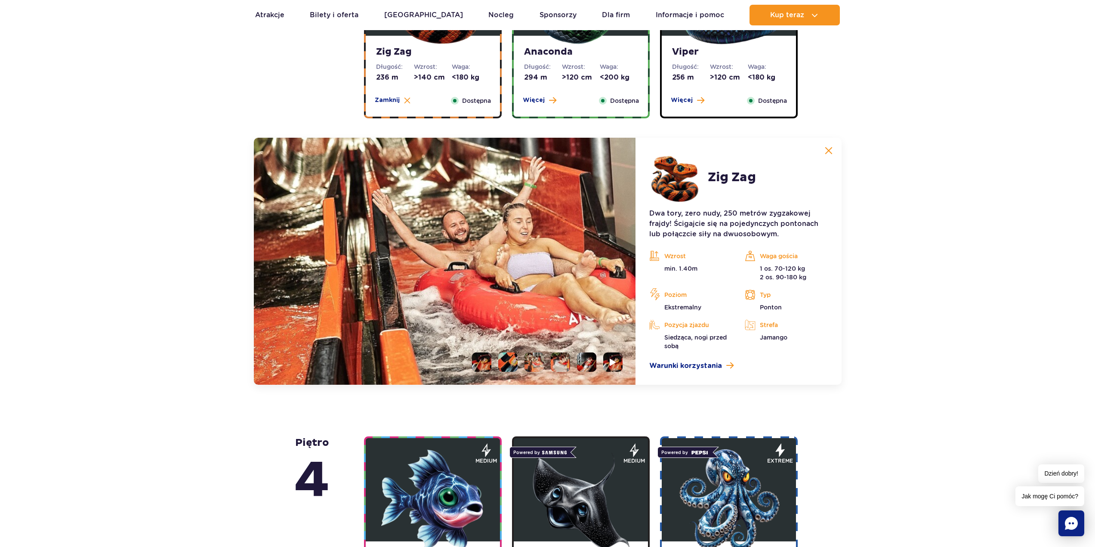
click at [499, 361] on li at bounding box center [507, 361] width 19 height 19
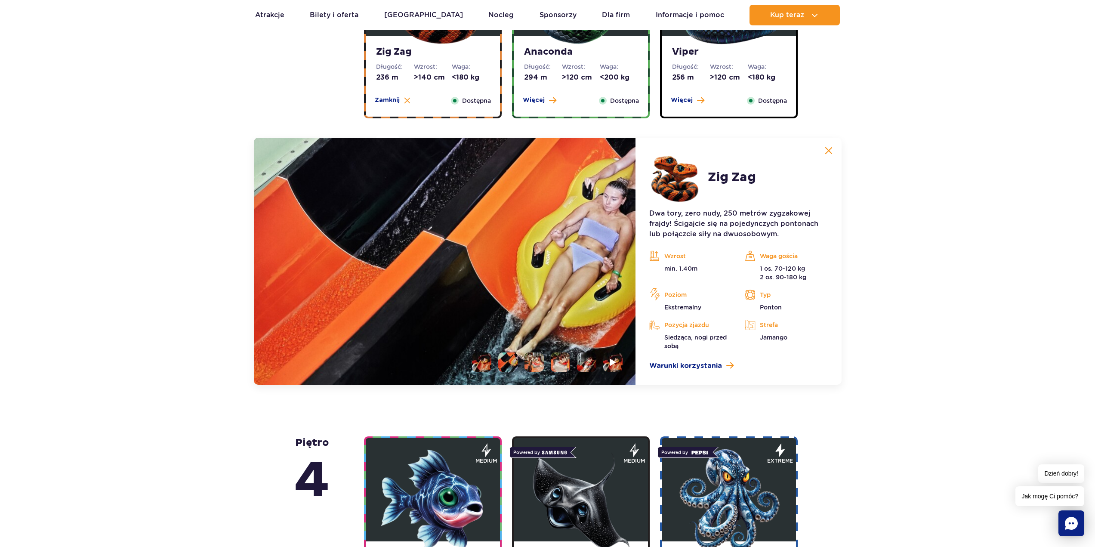
click at [481, 363] on li at bounding box center [481, 361] width 19 height 19
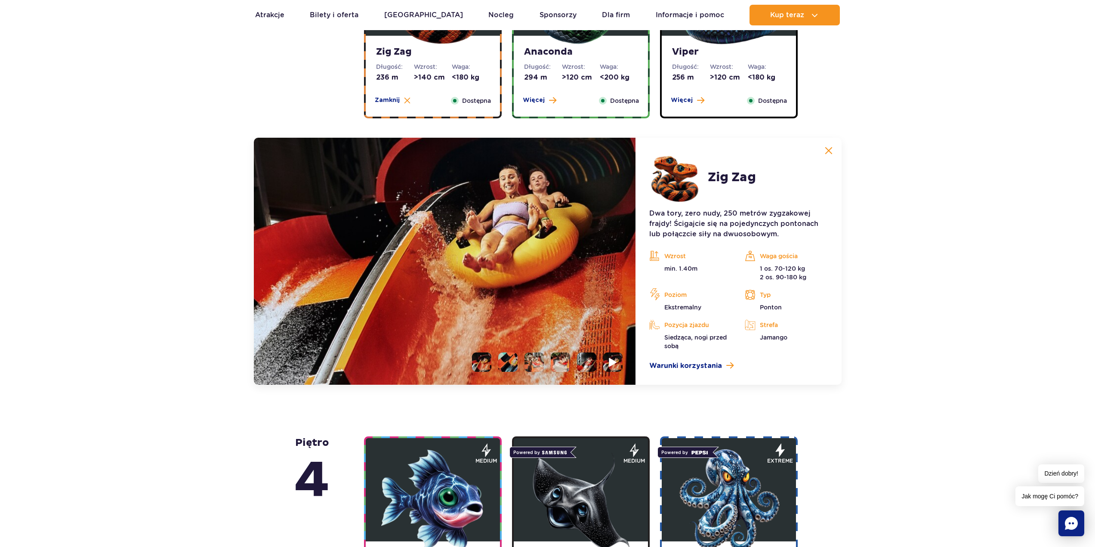
click at [604, 360] on li at bounding box center [612, 361] width 19 height 19
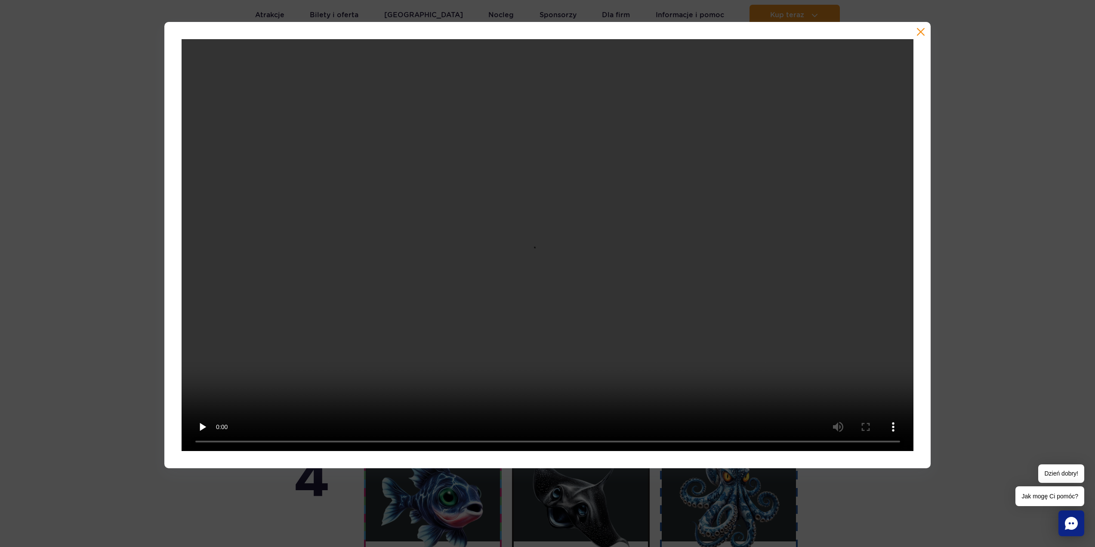
click at [930, 319] on div at bounding box center [547, 245] width 767 height 446
click at [903, 333] on video at bounding box center [548, 245] width 732 height 412
click at [917, 33] on button "button" at bounding box center [920, 32] width 9 height 9
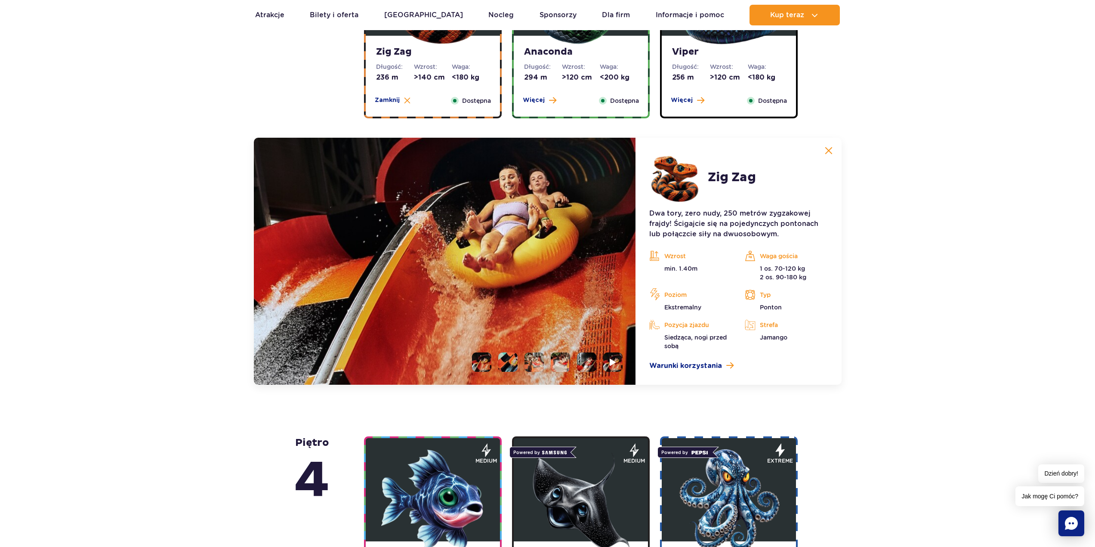
click at [564, 367] on li at bounding box center [560, 361] width 19 height 19
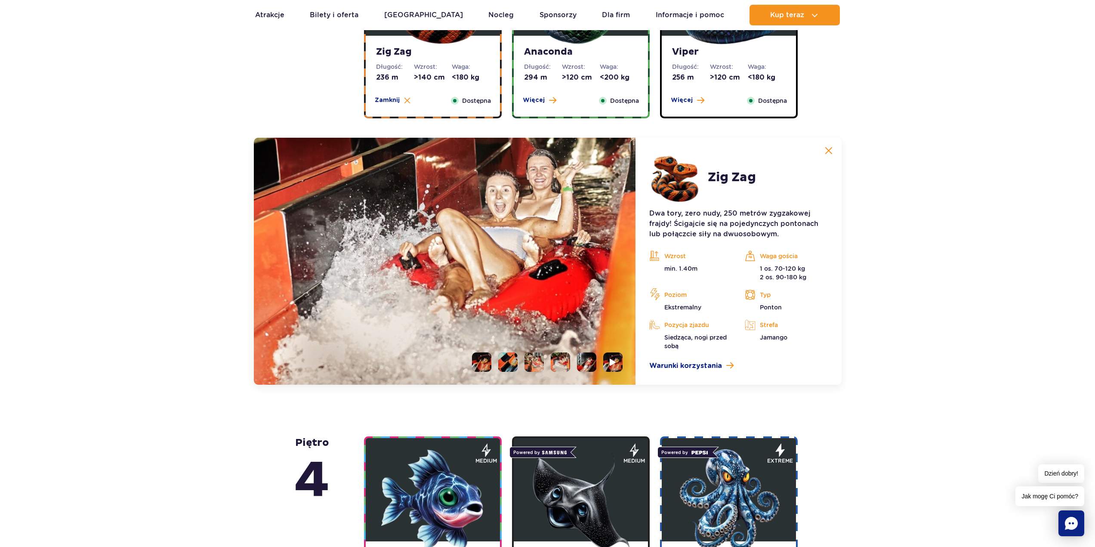
click at [584, 362] on li at bounding box center [586, 361] width 19 height 19
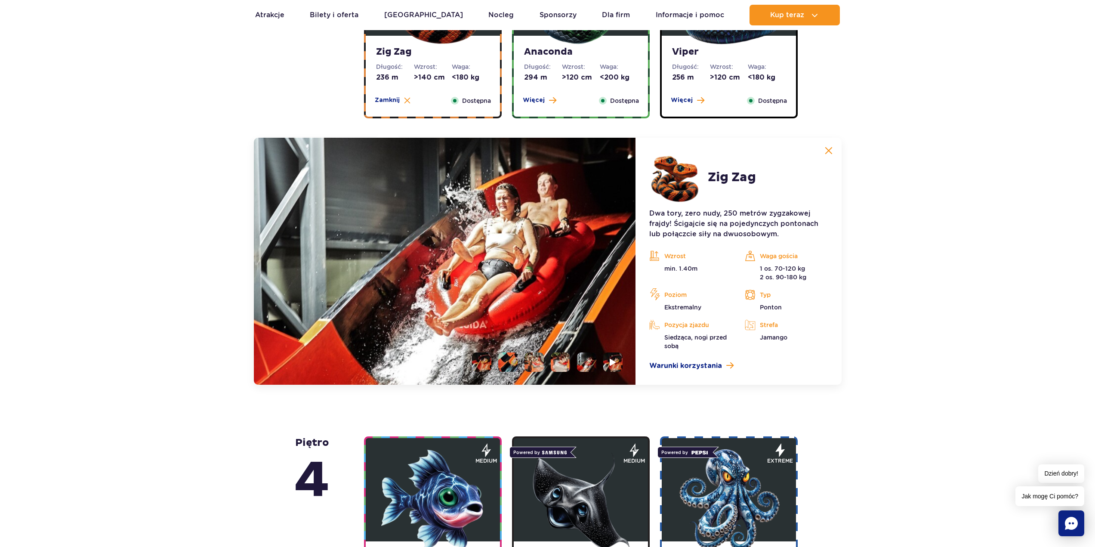
click at [530, 362] on li at bounding box center [533, 361] width 19 height 19
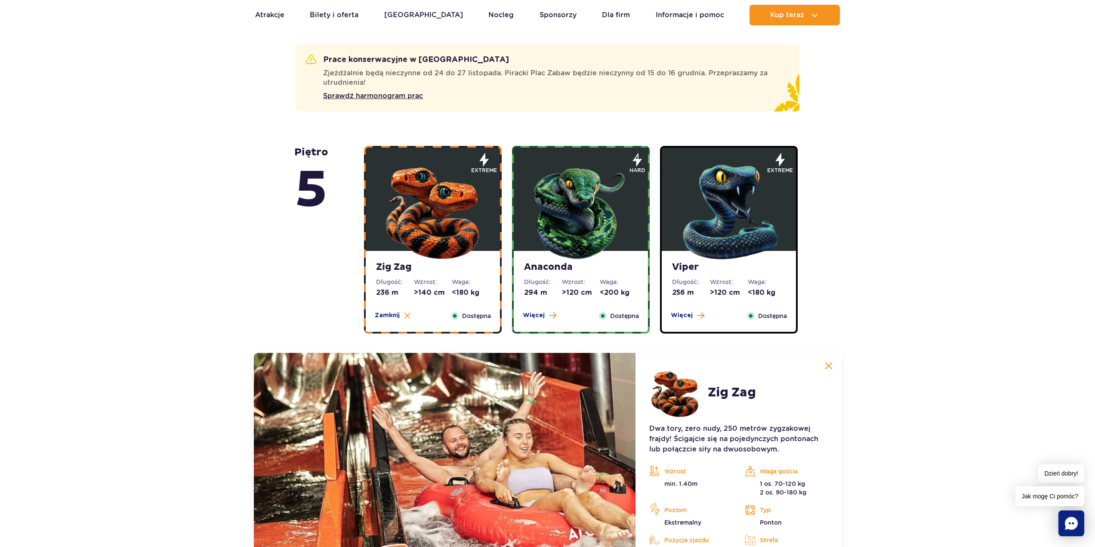
click at [594, 228] on img at bounding box center [580, 209] width 103 height 103
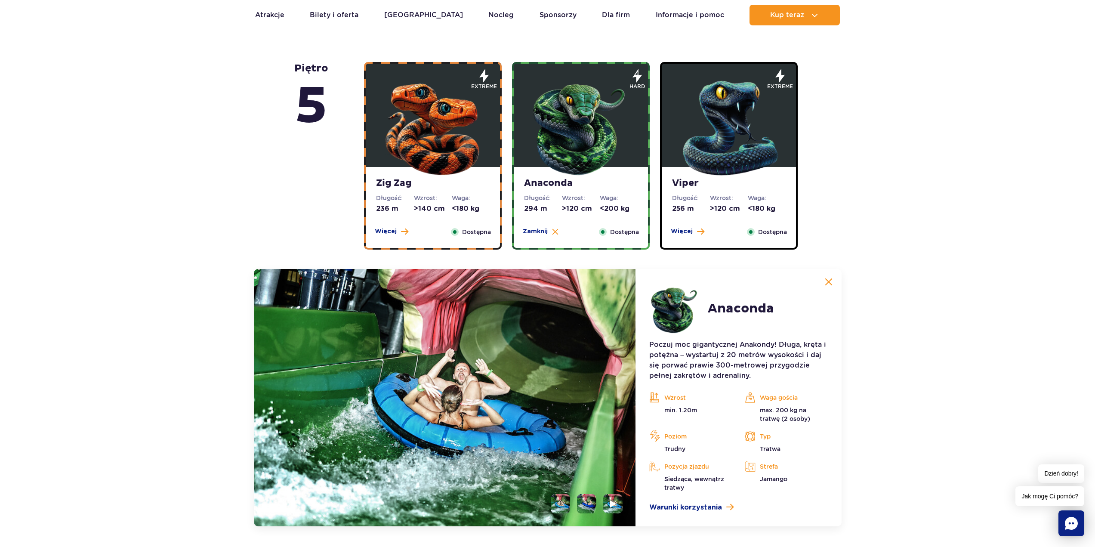
scroll to position [575, 0]
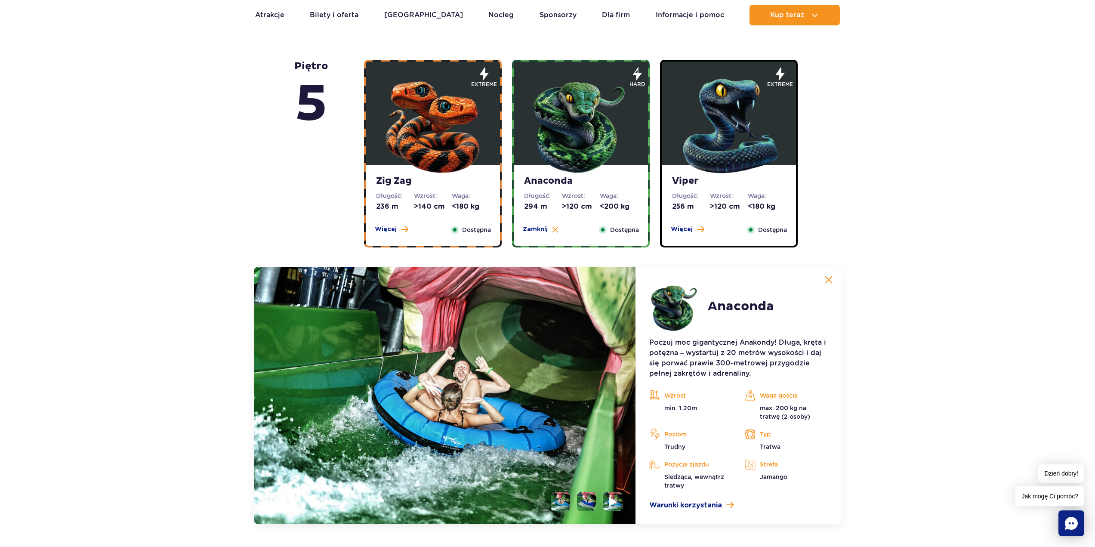
click at [610, 503] on img at bounding box center [613, 501] width 8 height 10
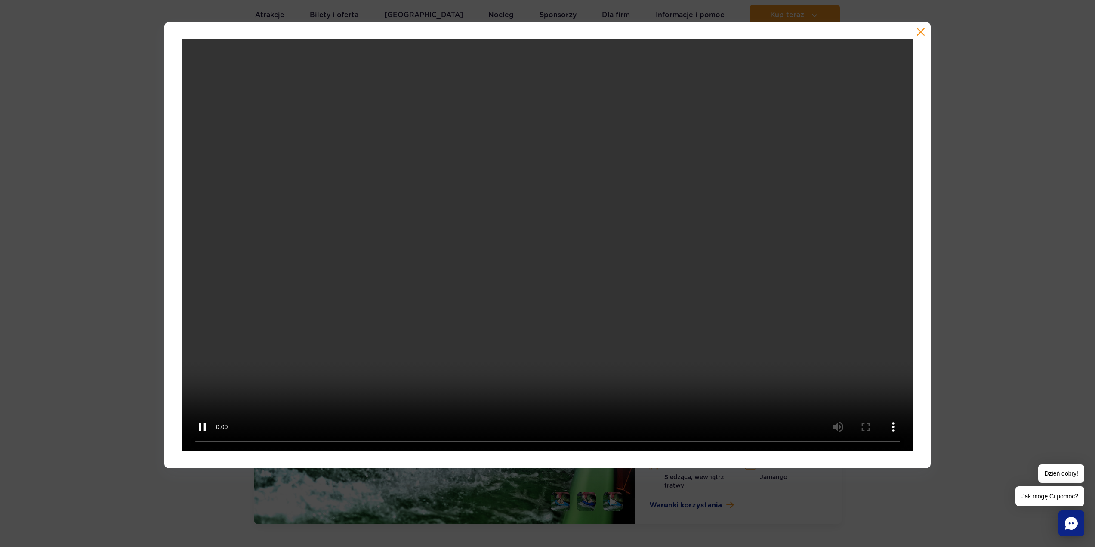
click at [743, 506] on div at bounding box center [547, 273] width 1095 height 547
click at [915, 41] on div at bounding box center [547, 245] width 767 height 446
click at [921, 37] on div at bounding box center [547, 245] width 767 height 446
drag, startPoint x: 920, startPoint y: 37, endPoint x: 927, endPoint y: 37, distance: 6.9
drag, startPoint x: 927, startPoint y: 37, endPoint x: 920, endPoint y: 33, distance: 8.5
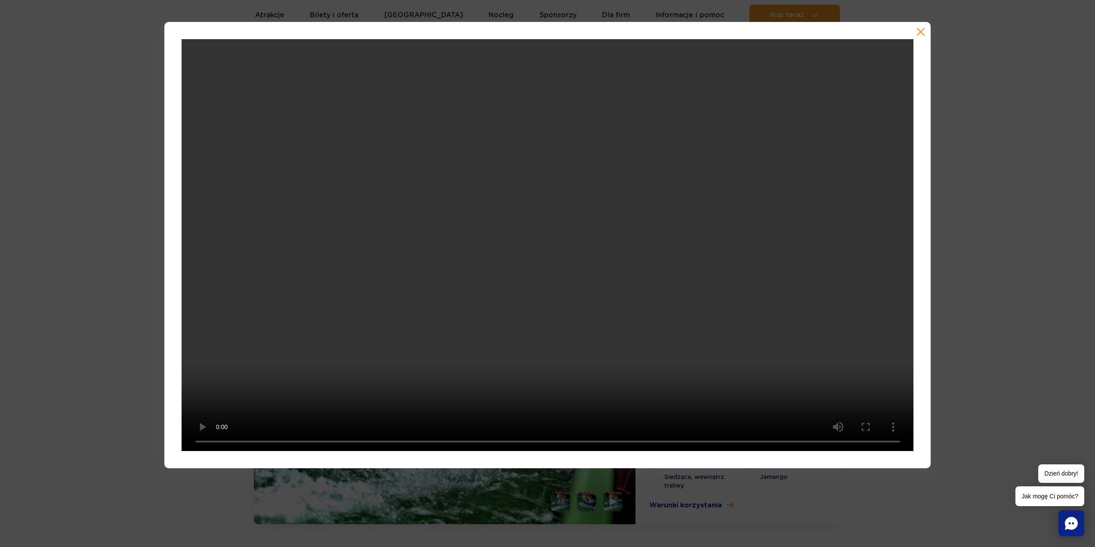
click at [920, 33] on button "button" at bounding box center [920, 32] width 9 height 9
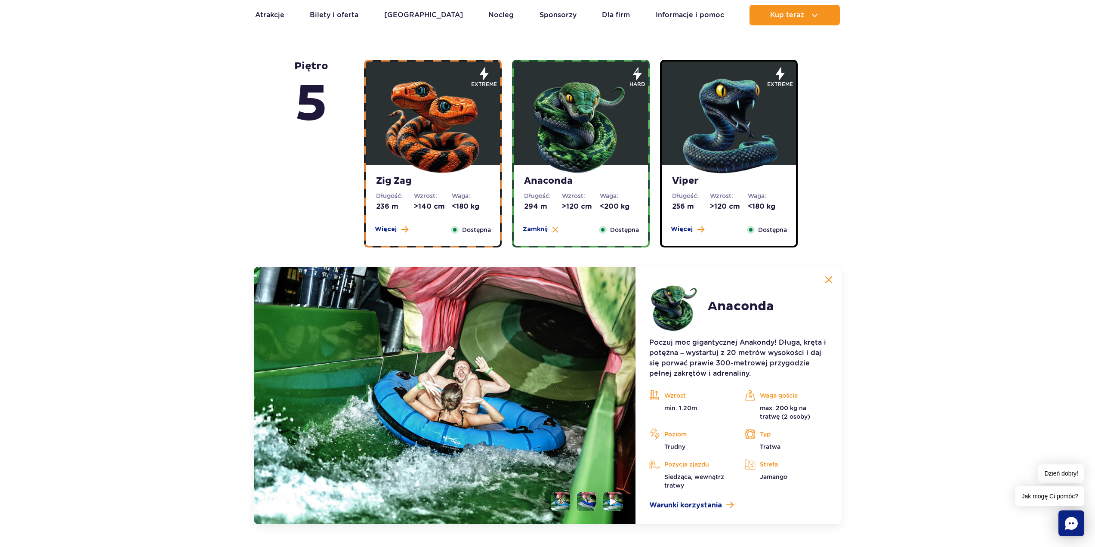
click at [593, 499] on li at bounding box center [586, 501] width 19 height 19
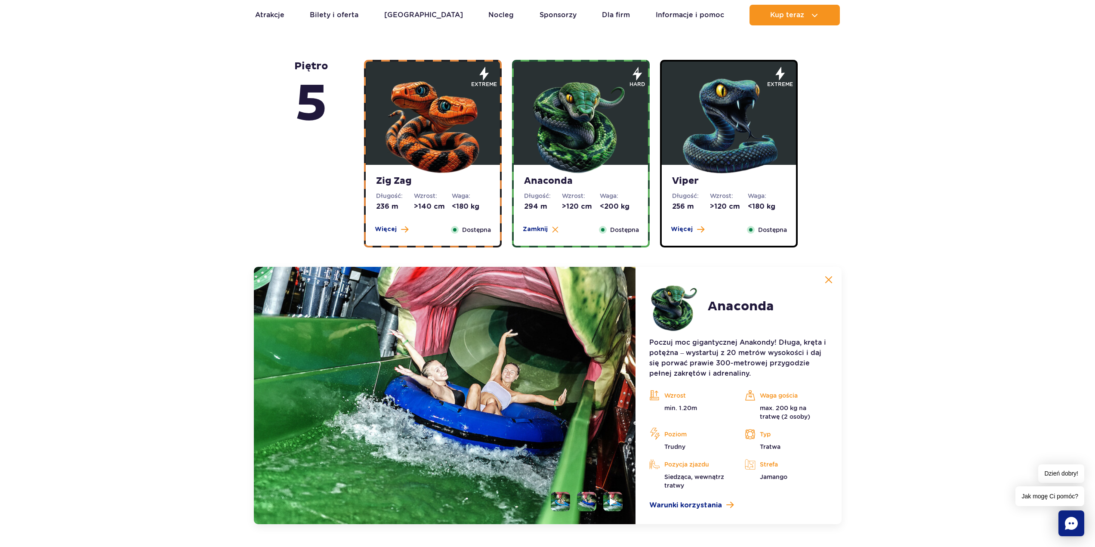
click at [561, 502] on li at bounding box center [560, 501] width 19 height 19
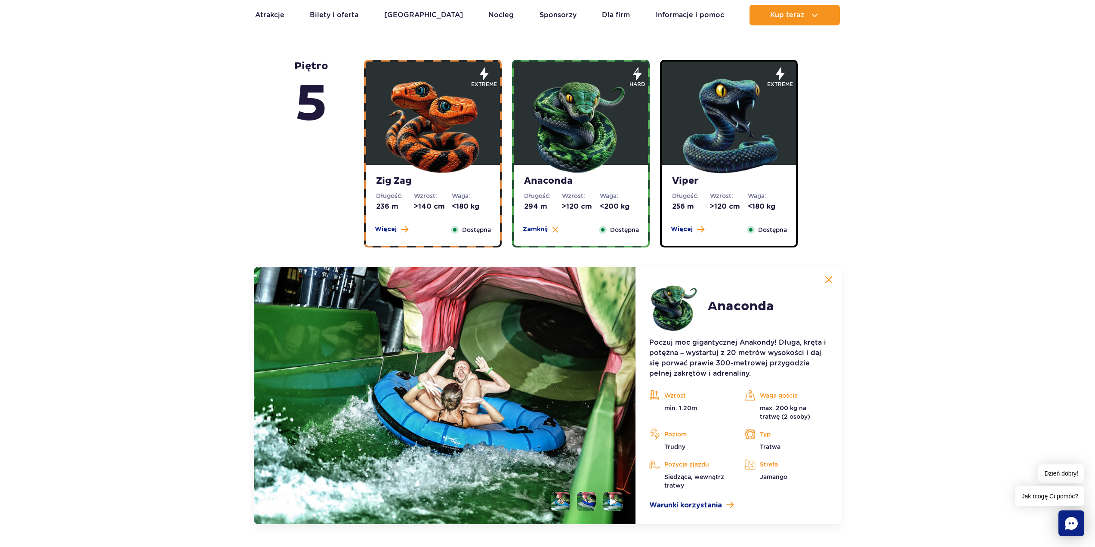
click at [591, 502] on li at bounding box center [586, 501] width 19 height 19
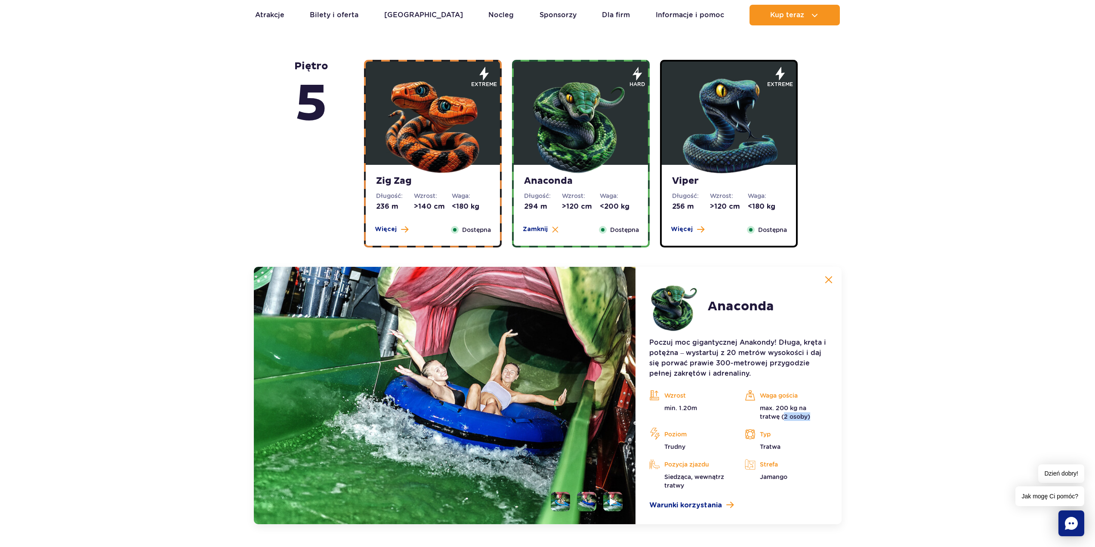
drag, startPoint x: 785, startPoint y: 419, endPoint x: 835, endPoint y: 412, distance: 49.9
click at [835, 415] on article "Anaconda Poczuj moc gigantycznej Anakondy! Długa, kręta i potężna – wystartuj z…" at bounding box center [738, 395] width 206 height 257
click at [781, 413] on p "max. 200 kg na tratwę (2 osoby)" at bounding box center [786, 411] width 83 height 17
drag, startPoint x: 786, startPoint y: 419, endPoint x: 816, endPoint y: 417, distance: 29.8
click at [816, 418] on p "max. 200 kg na tratwę (2 osoby)" at bounding box center [786, 411] width 83 height 17
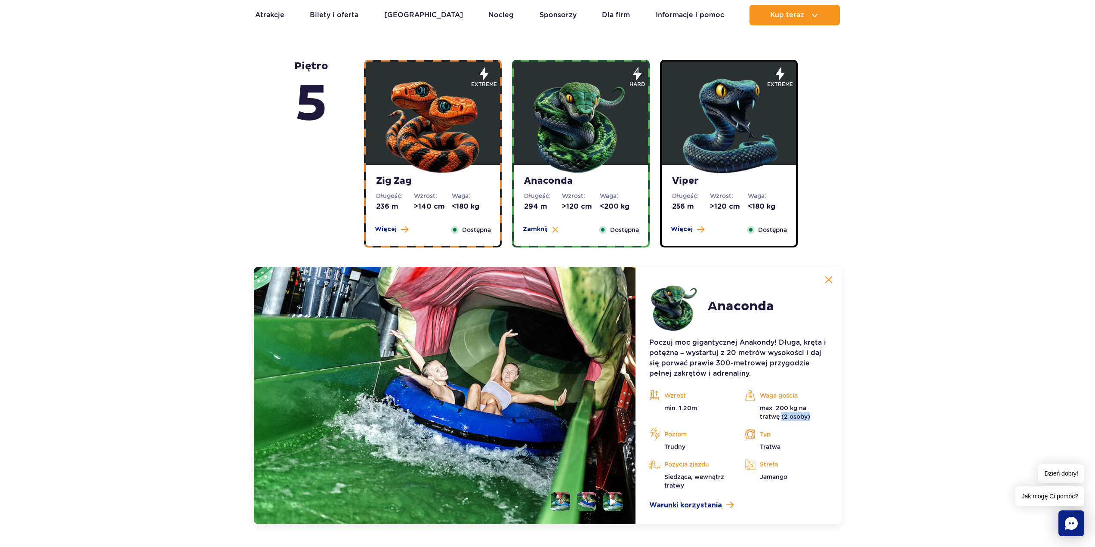
click at [795, 414] on p "max. 200 kg na tratwę (2 osoby)" at bounding box center [786, 411] width 83 height 17
drag, startPoint x: 774, startPoint y: 416, endPoint x: 835, endPoint y: 415, distance: 61.5
click at [835, 415] on article "Anaconda Poczuj moc gigantycznej Anakondy! Długa, kręta i potężna – wystartuj z…" at bounding box center [738, 395] width 206 height 257
click at [804, 415] on p "max. 200 kg na tratwę (2 osoby)" at bounding box center [786, 411] width 83 height 17
drag, startPoint x: 793, startPoint y: 418, endPoint x: 815, endPoint y: 417, distance: 22.0
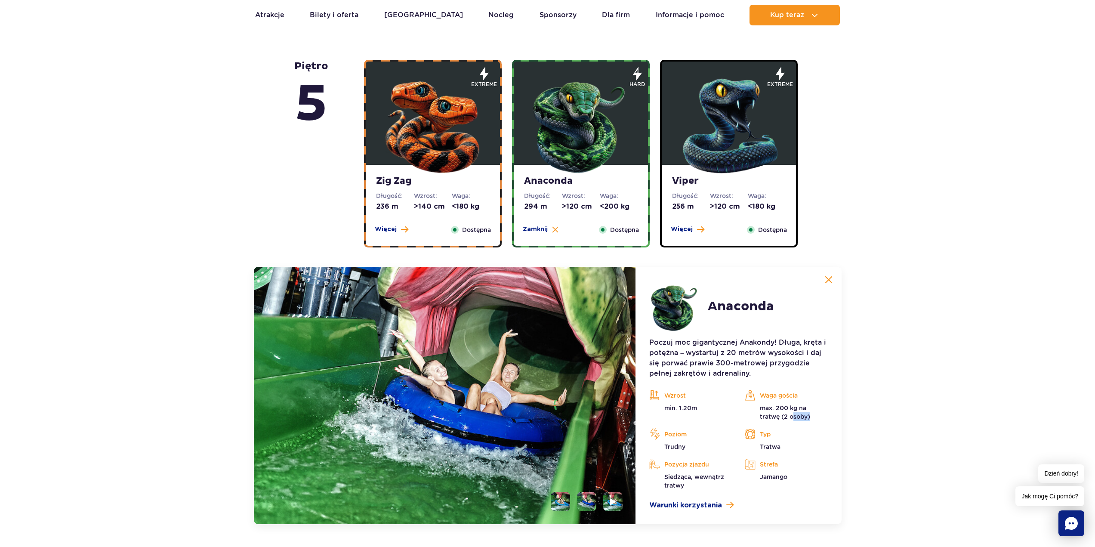
click at [815, 417] on p "max. 200 kg na tratwę (2 osoby)" at bounding box center [786, 411] width 83 height 17
click at [816, 417] on p "max. 200 kg na tratwę (2 osoby)" at bounding box center [786, 411] width 83 height 17
click at [767, 156] on img at bounding box center [728, 123] width 103 height 103
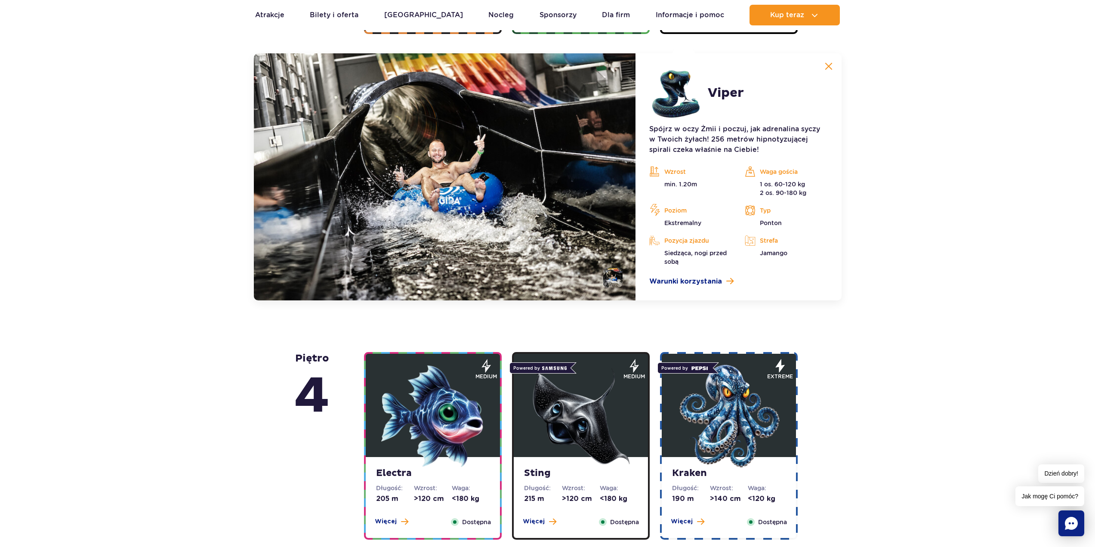
scroll to position [790, 0]
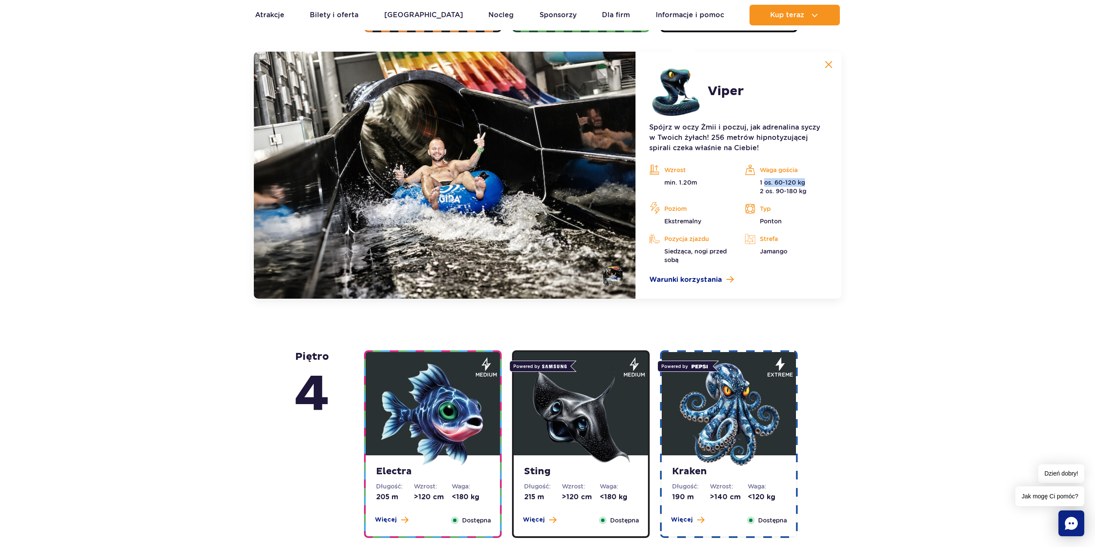
drag, startPoint x: 769, startPoint y: 184, endPoint x: 845, endPoint y: 190, distance: 76.4
click at [823, 187] on p "1 os. 60-120 kg 2 os. 90-180 kg" at bounding box center [786, 186] width 83 height 17
click at [832, 193] on div "Waga gościa 1 os. 60-120 kg 2 os. 90-180 kg" at bounding box center [785, 179] width 95 height 32
click at [763, 193] on p "1 os. 60-120 kg 2 os. 90-180 kg" at bounding box center [786, 186] width 83 height 17
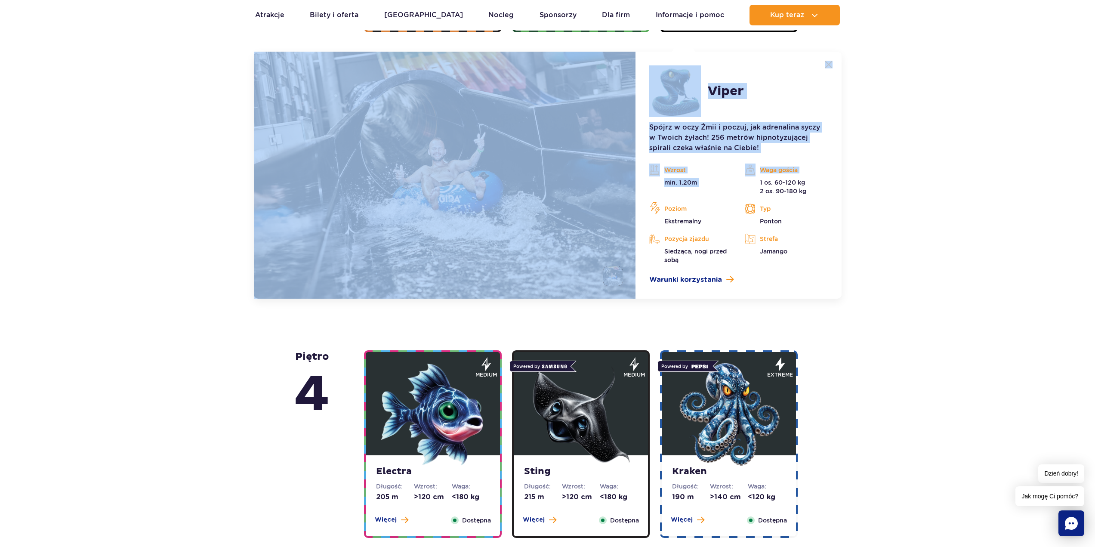
drag, startPoint x: 756, startPoint y: 182, endPoint x: 844, endPoint y: 182, distance: 88.2
drag, startPoint x: 819, startPoint y: 200, endPoint x: 749, endPoint y: 195, distance: 70.8
click at [749, 195] on div "Wzrost min. 1.20m Waga gościa 1 os. 60-120 kg 2 os. 90-180 kg Poziom [GEOGRAPHI…" at bounding box center [738, 213] width 191 height 101
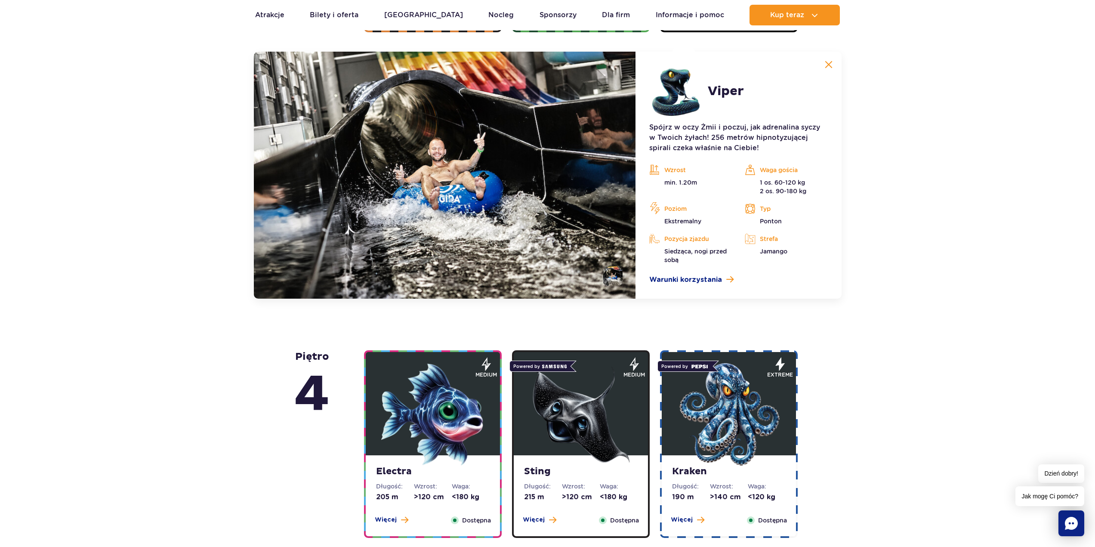
drag, startPoint x: 738, startPoint y: 231, endPoint x: 715, endPoint y: 339, distance: 110.4
drag, startPoint x: 715, startPoint y: 339, endPoint x: 699, endPoint y: 315, distance: 29.1
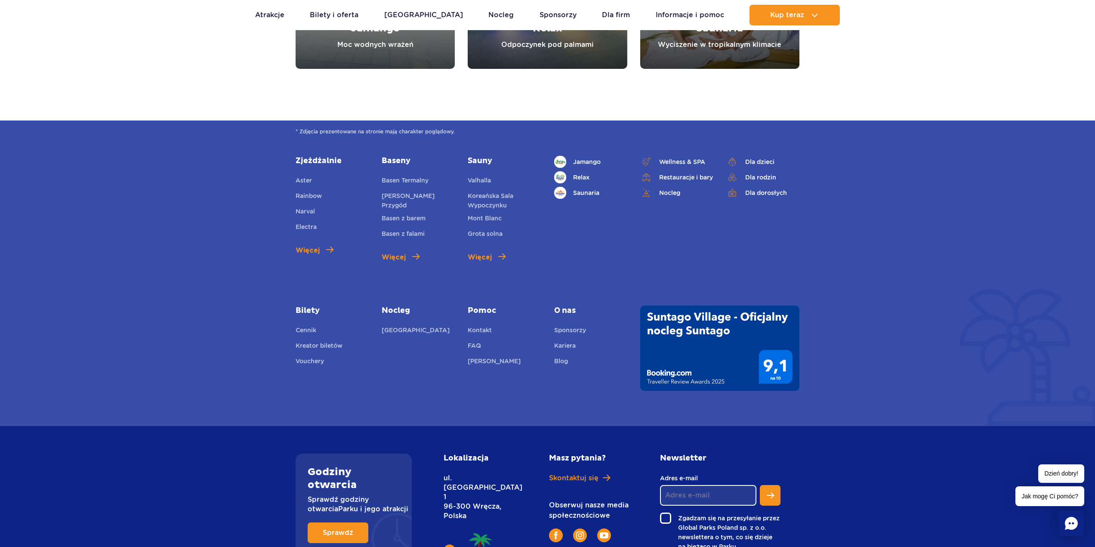
scroll to position [3442, 0]
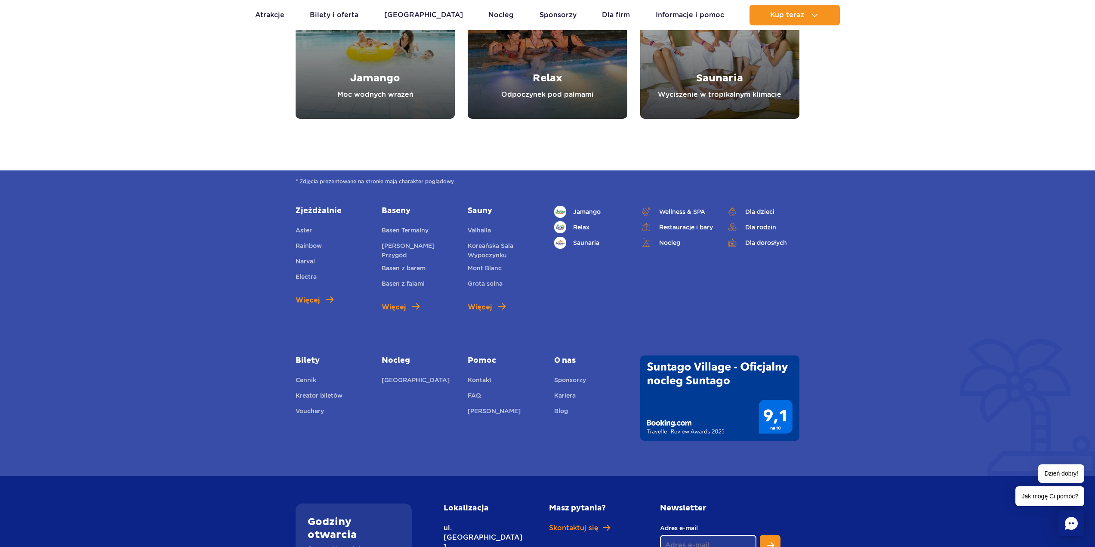
click at [739, 389] on img at bounding box center [719, 397] width 159 height 85
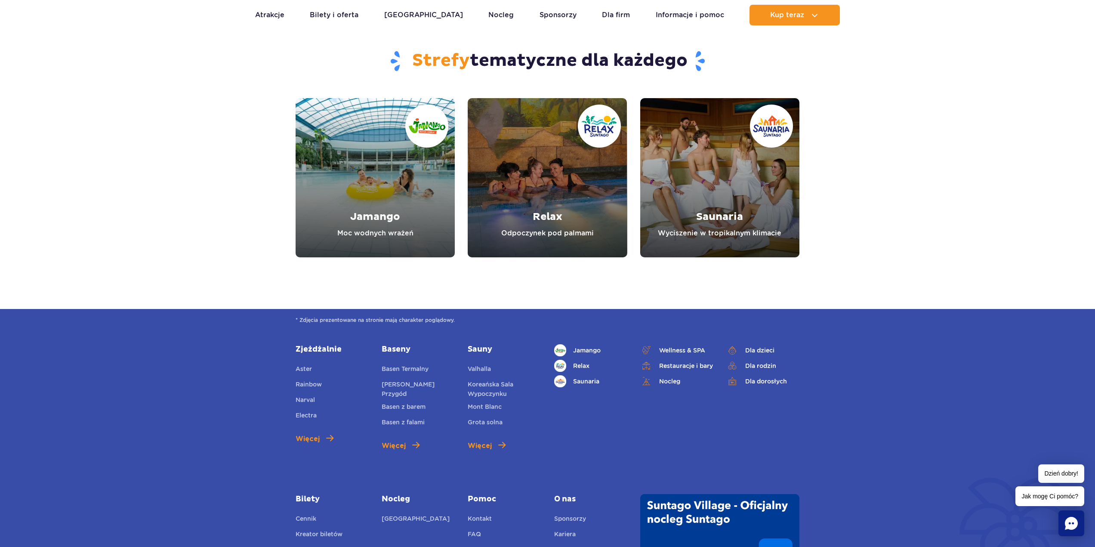
scroll to position [3270, 0]
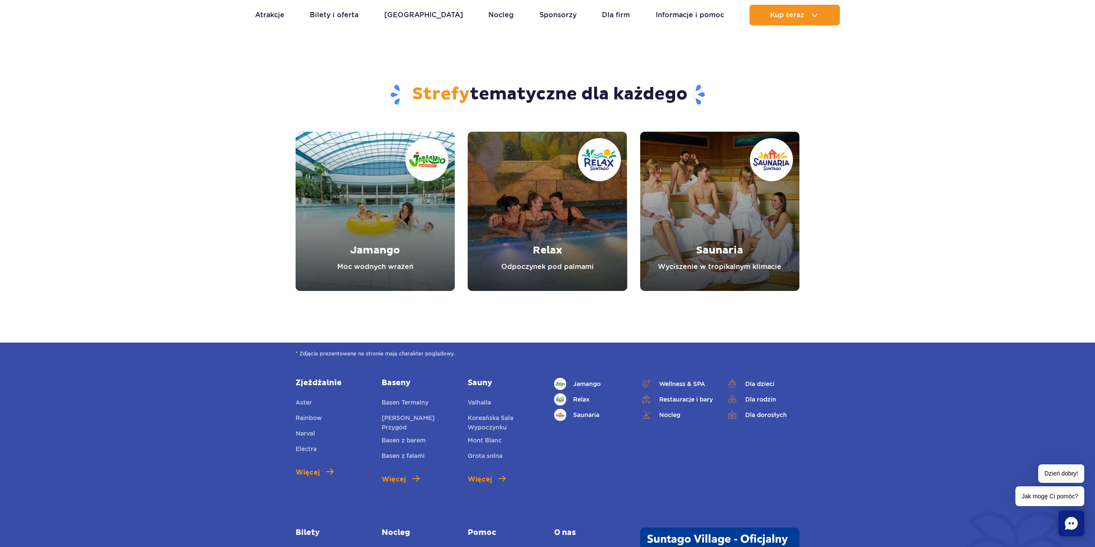
click at [548, 220] on link "Relax" at bounding box center [547, 211] width 159 height 159
click at [708, 192] on link "Saunaria" at bounding box center [719, 211] width 159 height 159
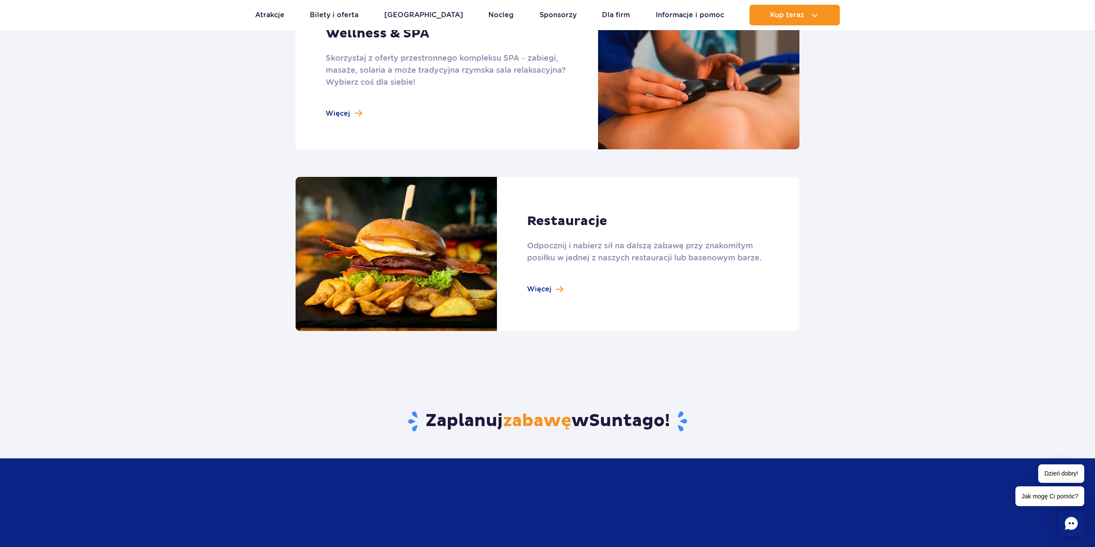
scroll to position [817, 0]
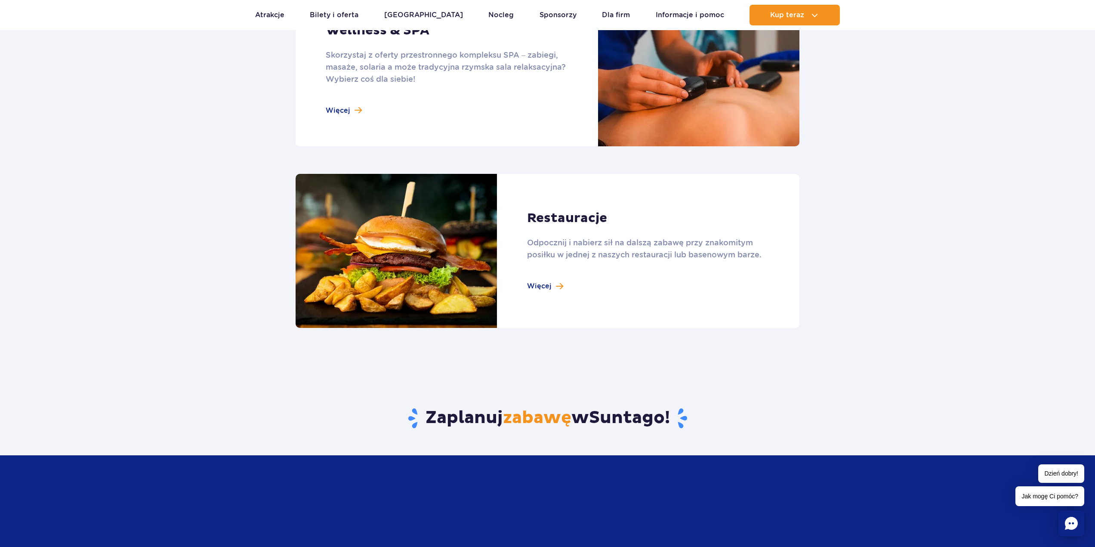
drag, startPoint x: 638, startPoint y: 322, endPoint x: 658, endPoint y: 330, distance: 21.5
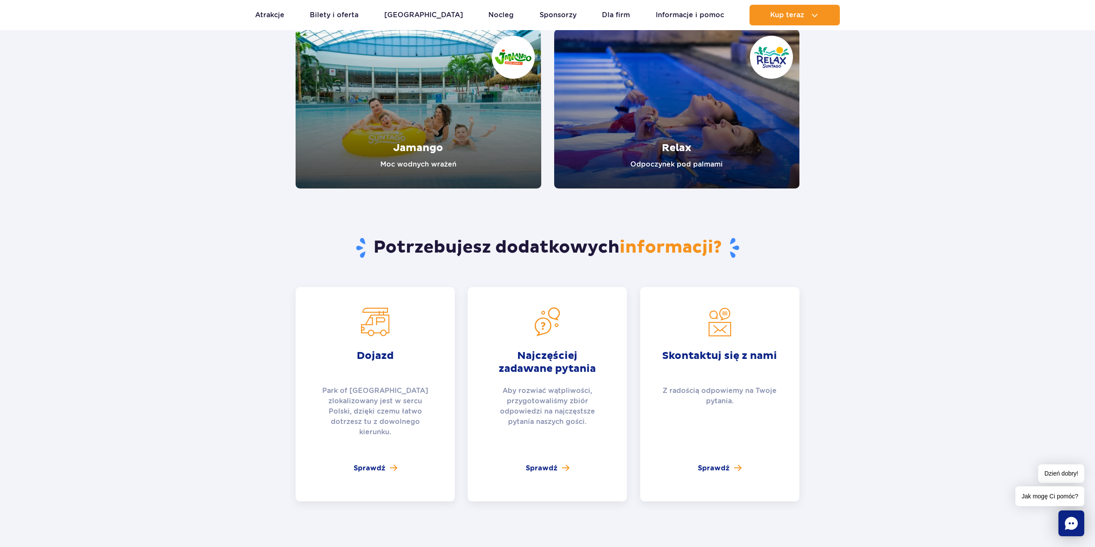
scroll to position [1592, 0]
